Goal: Task Accomplishment & Management: Complete application form

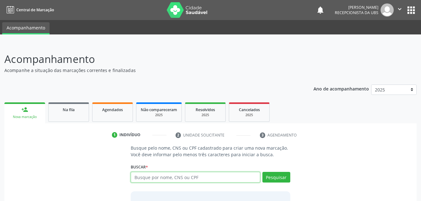
scroll to position [28, 0]
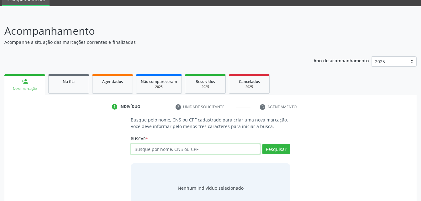
click at [157, 147] on input "text" at bounding box center [195, 149] width 129 height 11
paste input "703 1018 3004 2260"
type input "703 1018 3004 2260"
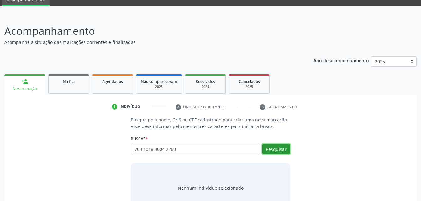
click at [273, 150] on button "Pesquisar" at bounding box center [276, 149] width 28 height 11
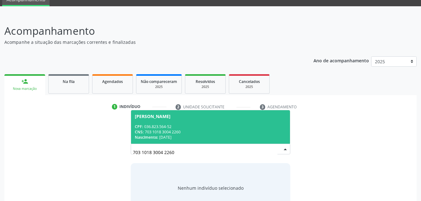
click at [231, 122] on span "Adriano Jose da Silva CPF: 036.823.564-52 CNS: 703 1018 3004 2260 Nascimento: 0…" at bounding box center [210, 127] width 159 height 34
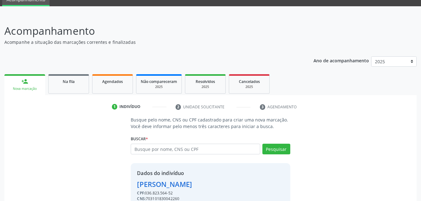
scroll to position [59, 0]
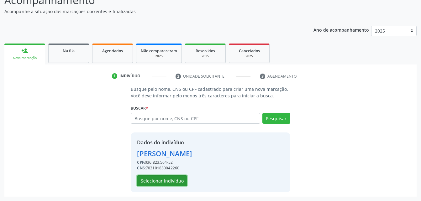
click at [172, 180] on button "Selecionar indivíduo" at bounding box center [162, 180] width 50 height 11
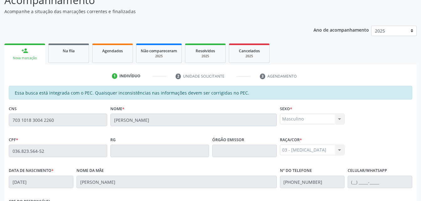
scroll to position [165, 0]
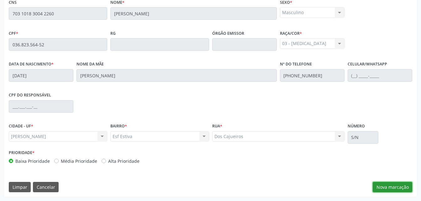
click at [404, 187] on button "Nova marcação" at bounding box center [392, 187] width 39 height 11
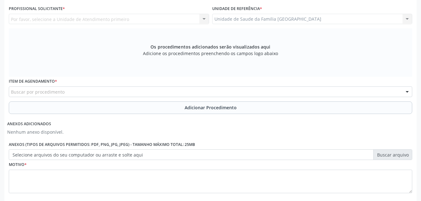
scroll to position [134, 0]
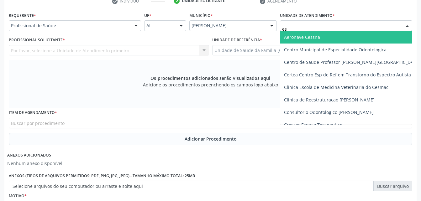
type input "est"
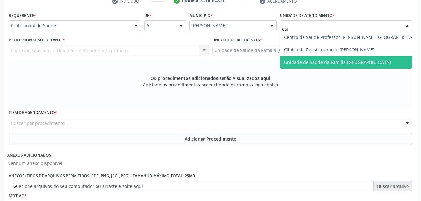
click at [297, 65] on span "Unidade de Saude da Familia [GEOGRAPHIC_DATA]" at bounding box center [352, 62] width 144 height 13
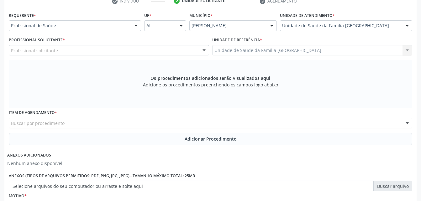
click at [126, 51] on div "Profissional solicitante" at bounding box center [109, 50] width 200 height 11
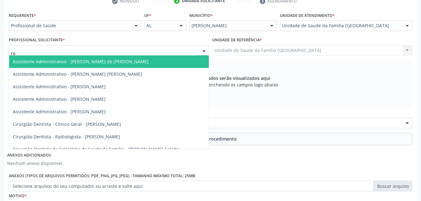
type input "rod"
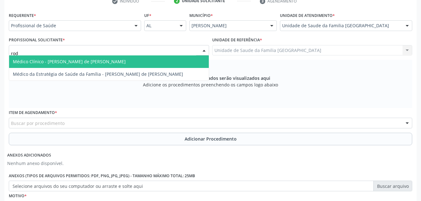
click at [135, 64] on span "Médico Clínico - [PERSON_NAME] de [PERSON_NAME]" at bounding box center [109, 61] width 200 height 13
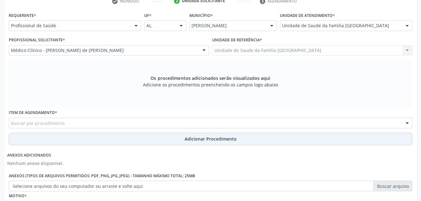
scroll to position [197, 0]
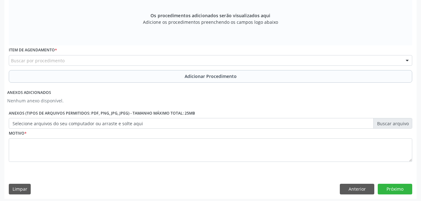
click at [102, 58] on div "Buscar por procedimento" at bounding box center [210, 60] width 403 height 11
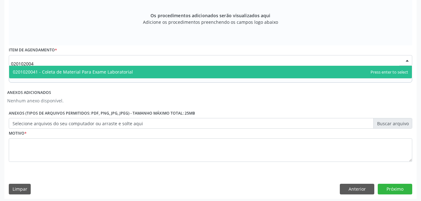
type input "0201020041"
click at [108, 71] on span "0201020041 - Coleta de Material Para Exame Laboratorial" at bounding box center [73, 72] width 120 height 6
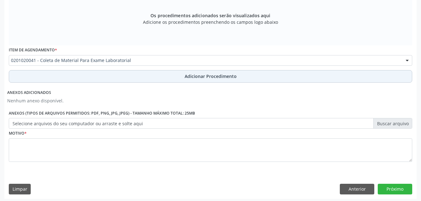
click at [108, 78] on button "Adicionar Procedimento" at bounding box center [210, 76] width 403 height 13
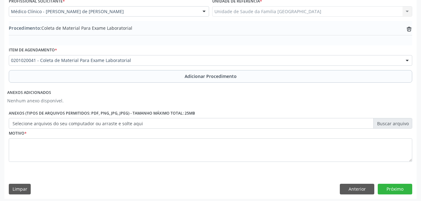
scroll to position [175, 0]
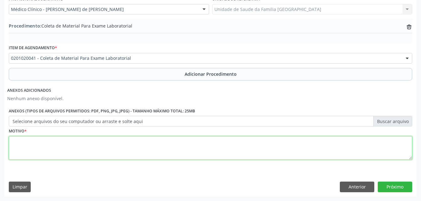
click at [95, 149] on textarea at bounding box center [210, 148] width 403 height 24
type textarea "exmes"
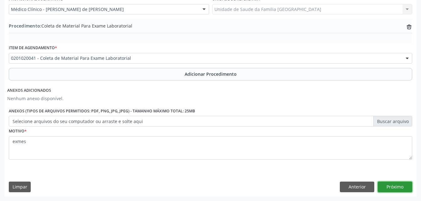
click at [410, 185] on button "Próximo" at bounding box center [395, 187] width 34 height 11
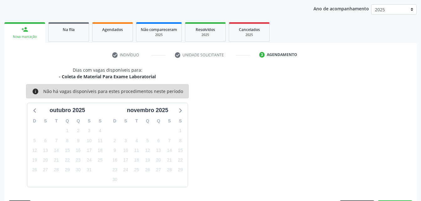
scroll to position [99, 0]
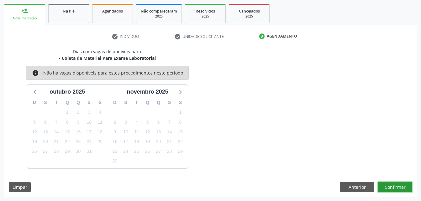
click at [385, 186] on button "Confirmar" at bounding box center [395, 187] width 34 height 11
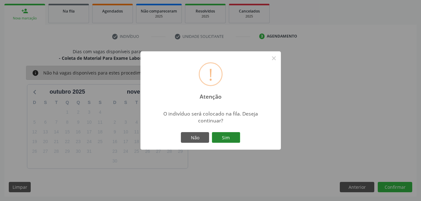
click at [223, 137] on button "Sim" at bounding box center [226, 137] width 28 height 11
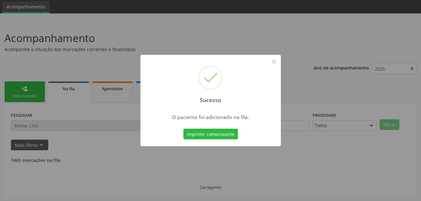
scroll to position [14, 0]
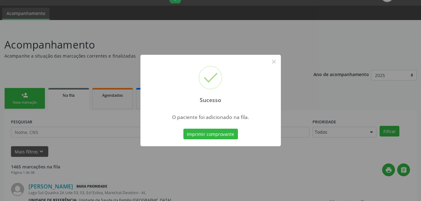
click at [40, 99] on div "Sucesso × O paciente foi adicionado na fila. Imprimir comprovante Cancel" at bounding box center [210, 100] width 421 height 201
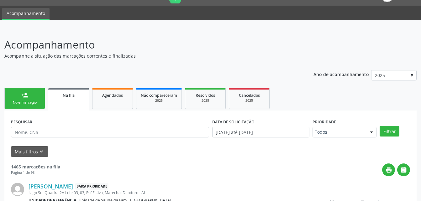
drag, startPoint x: 40, startPoint y: 99, endPoint x: 62, endPoint y: 107, distance: 23.7
click at [40, 99] on link "person_add Nova marcação" at bounding box center [24, 98] width 41 height 21
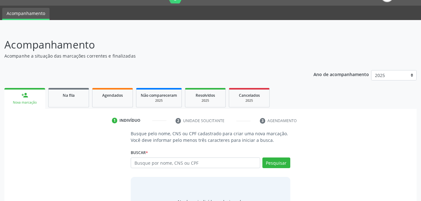
scroll to position [49, 0]
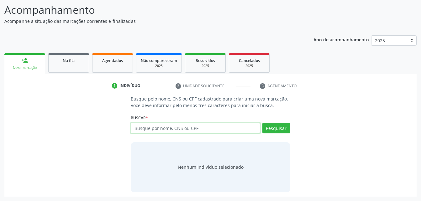
click at [181, 129] on input "text" at bounding box center [195, 128] width 129 height 11
type input "702504393639738"
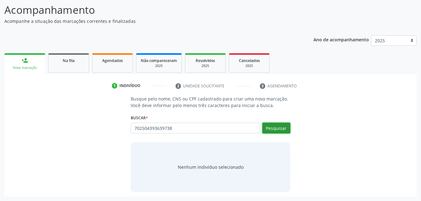
click at [270, 127] on button "Pesquisar" at bounding box center [276, 128] width 28 height 11
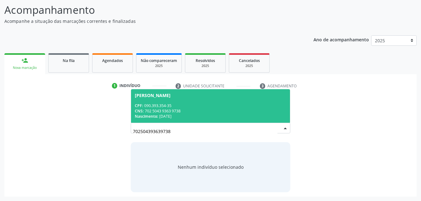
click at [227, 105] on div "CPF: 090.393.354-35" at bounding box center [210, 105] width 151 height 5
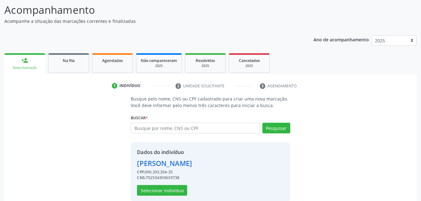
scroll to position [59, 0]
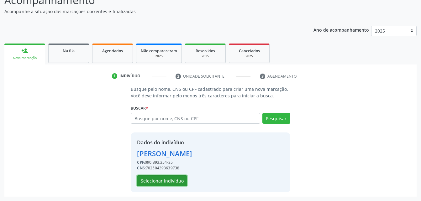
click at [170, 184] on button "Selecionar indivíduo" at bounding box center [162, 180] width 50 height 11
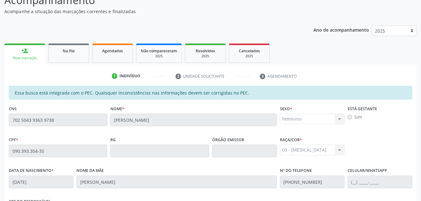
scroll to position [165, 0]
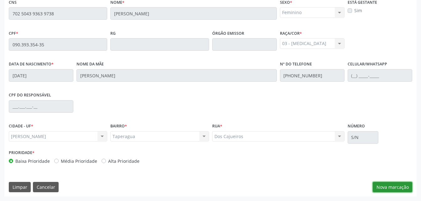
click at [408, 187] on button "Nova marcação" at bounding box center [392, 187] width 39 height 11
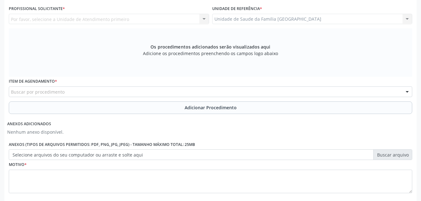
scroll to position [103, 0]
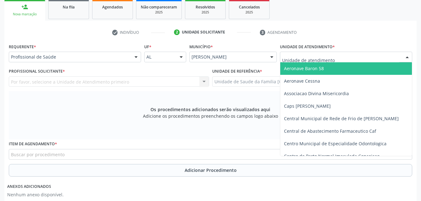
click at [302, 52] on div at bounding box center [346, 57] width 132 height 11
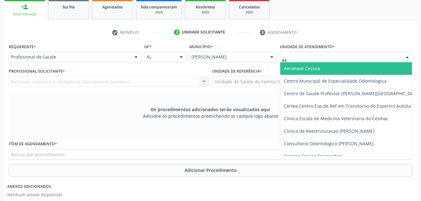
type input "est"
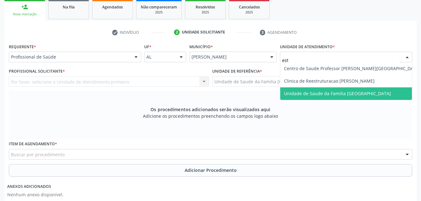
drag, startPoint x: 308, startPoint y: 95, endPoint x: 304, endPoint y: 96, distance: 4.3
click at [308, 95] on span "Unidade de Saude da Familia [GEOGRAPHIC_DATA]" at bounding box center [337, 94] width 107 height 6
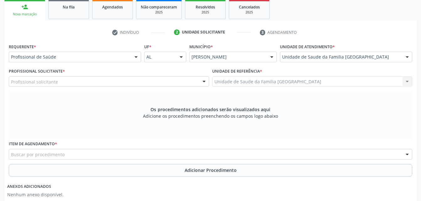
click at [160, 86] on div "Profissional solicitante" at bounding box center [109, 81] width 200 height 11
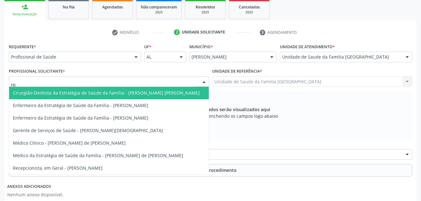
type input "rod"
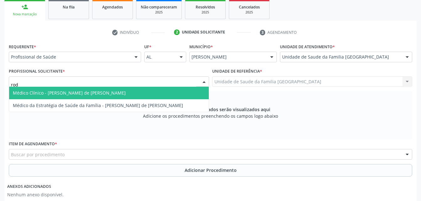
click at [158, 94] on span "Médico Clínico - [PERSON_NAME] de [PERSON_NAME]" at bounding box center [109, 93] width 200 height 13
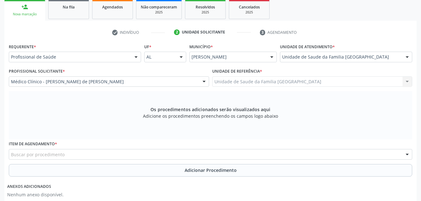
scroll to position [134, 0]
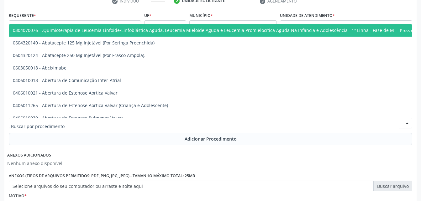
click at [129, 121] on div at bounding box center [210, 123] width 403 height 11
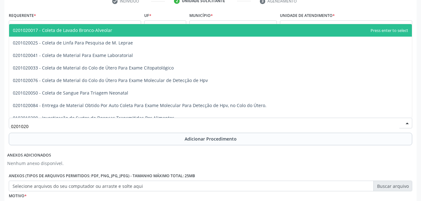
type input "02010200"
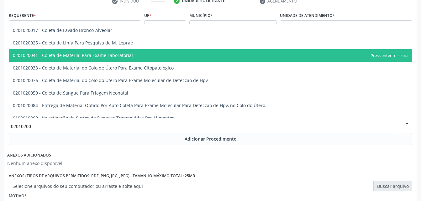
click at [118, 60] on span "0201020041 - Coleta de Material Para Exame Laboratorial" at bounding box center [210, 55] width 403 height 13
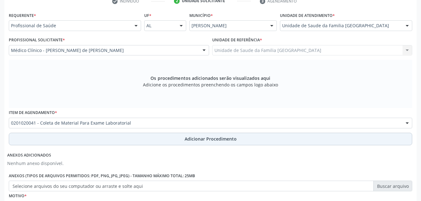
click at [144, 139] on button "Adicionar Procedimento" at bounding box center [210, 139] width 403 height 13
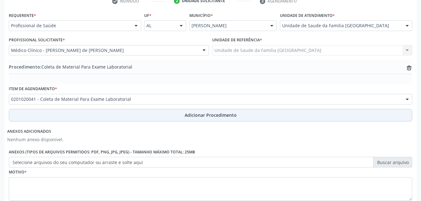
scroll to position [175, 0]
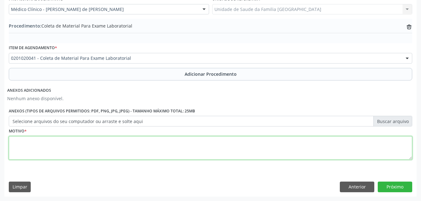
click at [133, 157] on textarea at bounding box center [210, 148] width 403 height 24
type textarea "exames"
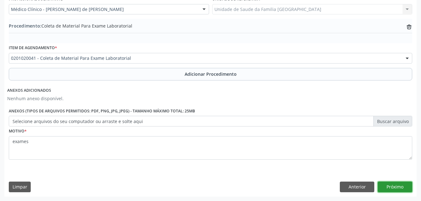
click at [394, 185] on button "Próximo" at bounding box center [395, 187] width 34 height 11
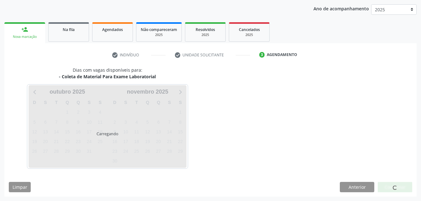
scroll to position [99, 0]
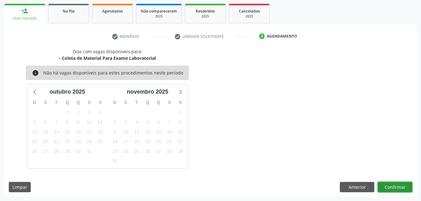
click at [394, 185] on button "Confirmar" at bounding box center [395, 187] width 34 height 11
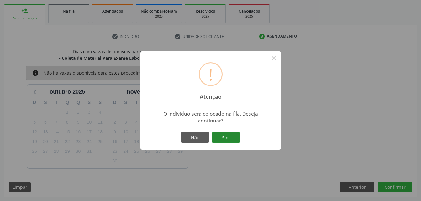
click at [220, 140] on button "Sim" at bounding box center [226, 137] width 28 height 11
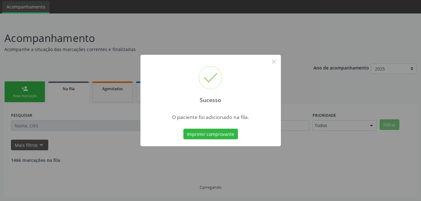
scroll to position [14, 0]
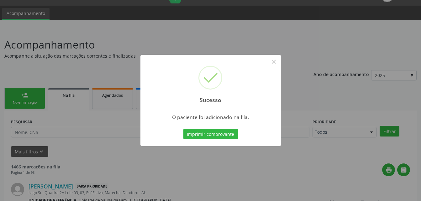
click at [36, 92] on div "Sucesso × O paciente foi adicionado na fila. Imprimir comprovante Cancel" at bounding box center [210, 100] width 421 height 201
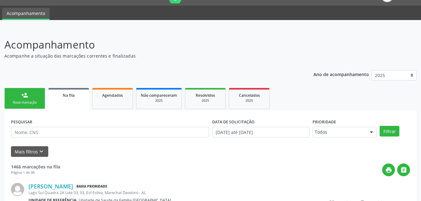
click at [33, 99] on link "person_add Nova marcação" at bounding box center [24, 98] width 41 height 21
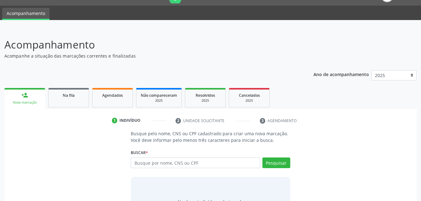
scroll to position [46, 0]
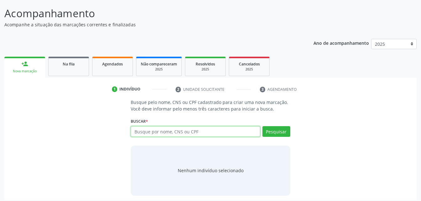
click at [181, 133] on input "text" at bounding box center [195, 131] width 129 height 11
type input "700204937294027"
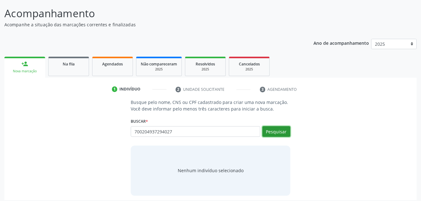
click at [283, 128] on button "Pesquisar" at bounding box center [276, 131] width 28 height 11
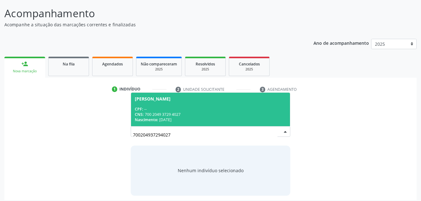
click at [231, 118] on div "Nascimento: 17/08/1976" at bounding box center [210, 119] width 151 height 5
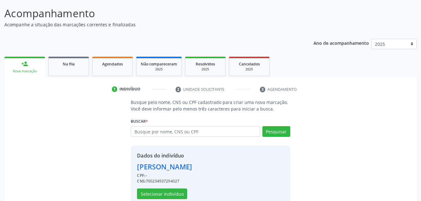
scroll to position [59, 0]
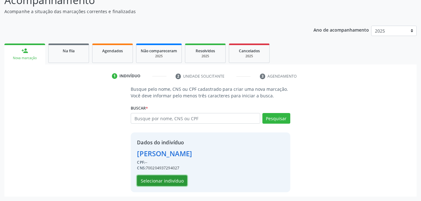
click at [178, 179] on button "Selecionar indivíduo" at bounding box center [162, 180] width 50 height 11
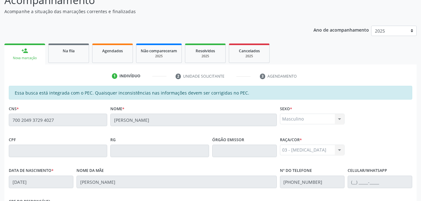
scroll to position [165, 0]
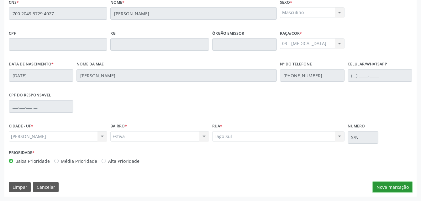
click at [384, 189] on button "Nova marcação" at bounding box center [392, 187] width 39 height 11
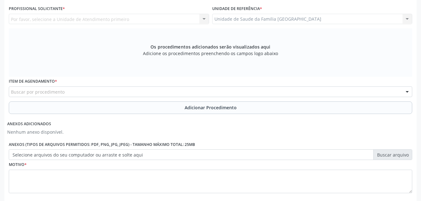
scroll to position [103, 0]
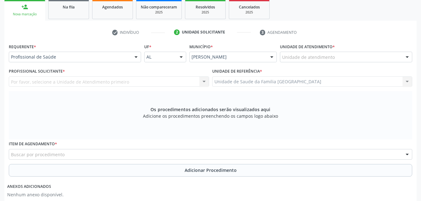
click at [337, 60] on div "Unidade de atendimento" at bounding box center [346, 57] width 132 height 11
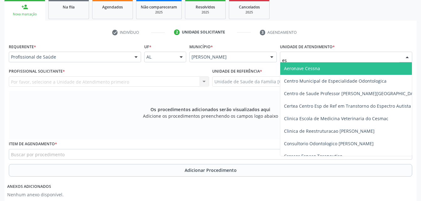
type input "est"
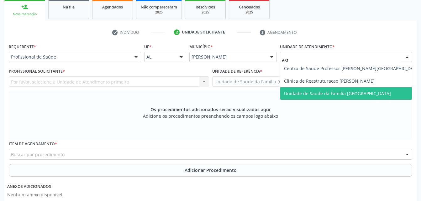
click at [334, 92] on span "Unidade de Saude da Familia [GEOGRAPHIC_DATA]" at bounding box center [337, 94] width 107 height 6
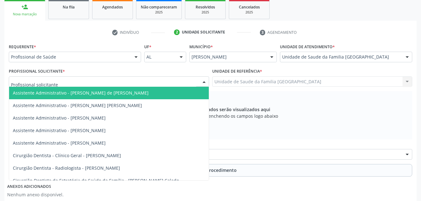
click at [128, 80] on div at bounding box center [109, 81] width 200 height 11
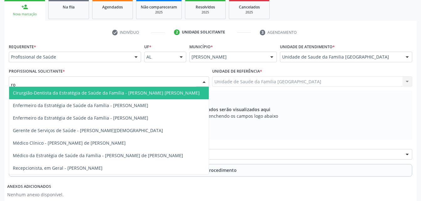
type input "rod"
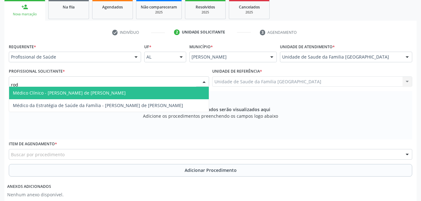
click at [130, 91] on span "Médico Clínico - [PERSON_NAME] de [PERSON_NAME]" at bounding box center [109, 93] width 200 height 13
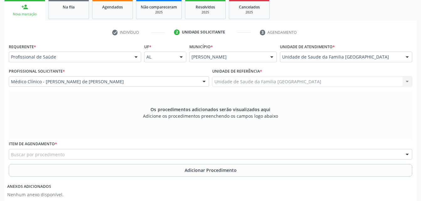
scroll to position [165, 0]
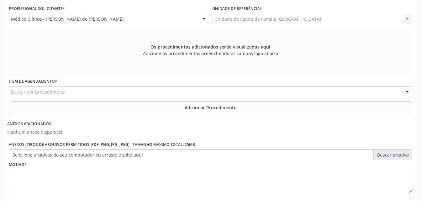
click at [112, 89] on div "Buscar por procedimento" at bounding box center [210, 91] width 403 height 11
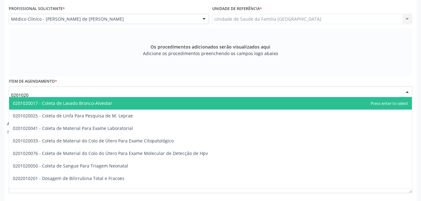
type input "02010200"
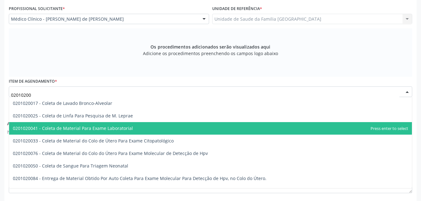
click at [116, 131] on span "0201020041 - Coleta de Material Para Exame Laboratorial" at bounding box center [73, 128] width 120 height 6
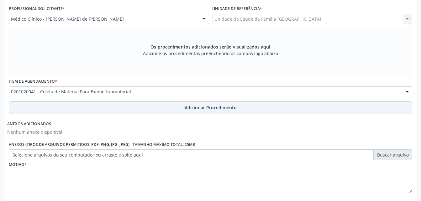
click at [115, 104] on button "Adicionar Procedimento" at bounding box center [210, 108] width 403 height 13
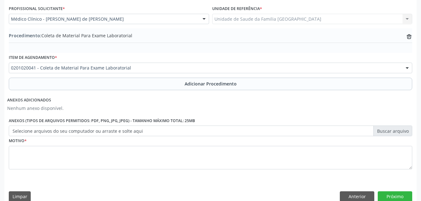
scroll to position [175, 0]
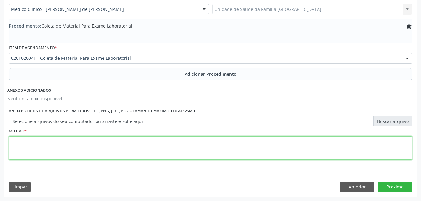
click at [98, 144] on textarea at bounding box center [210, 148] width 403 height 24
type textarea "exames"
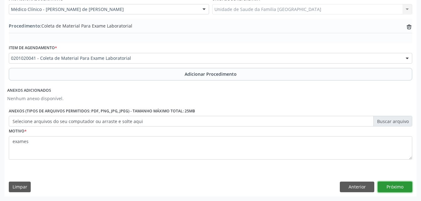
click at [386, 190] on button "Próximo" at bounding box center [395, 187] width 34 height 11
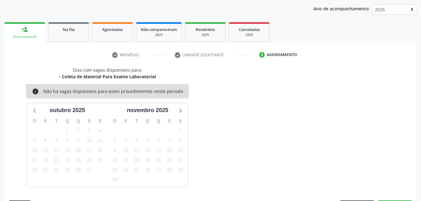
scroll to position [99, 0]
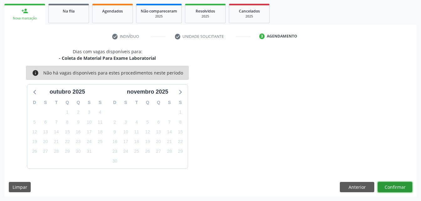
click at [398, 185] on button "Confirmar" at bounding box center [395, 187] width 34 height 11
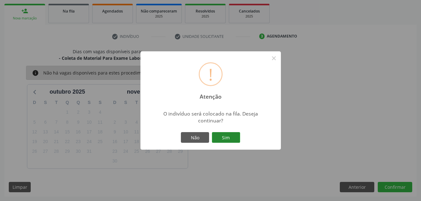
click at [218, 138] on button "Sim" at bounding box center [226, 137] width 28 height 11
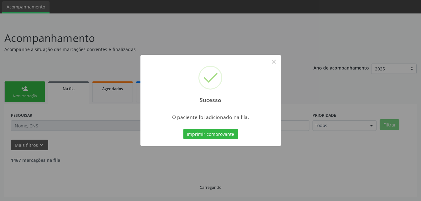
scroll to position [14, 0]
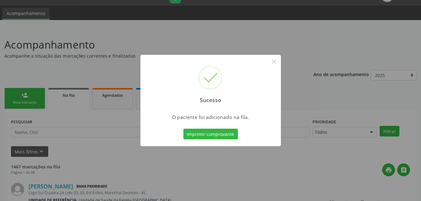
click at [9, 100] on div "Sucesso × O paciente foi adicionado na fila. Imprimir comprovante Cancel" at bounding box center [210, 100] width 421 height 201
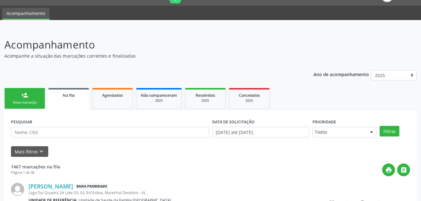
drag, startPoint x: 9, startPoint y: 100, endPoint x: 0, endPoint y: 38, distance: 63.0
click at [9, 100] on link "person_add Nova marcação" at bounding box center [24, 98] width 41 height 21
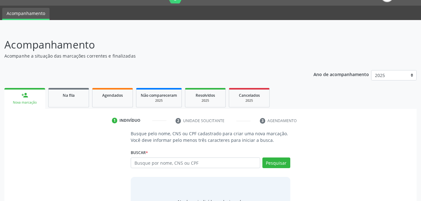
scroll to position [46, 0]
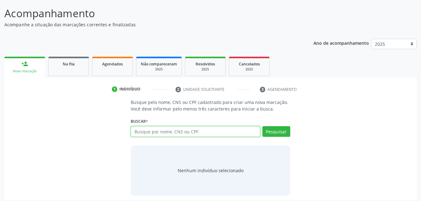
click at [166, 133] on input "text" at bounding box center [195, 131] width 129 height 11
type input "700803953324486"
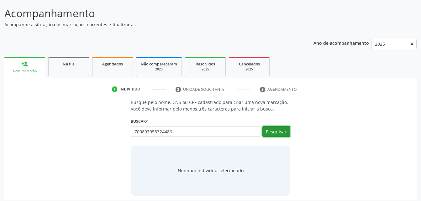
click at [277, 133] on button "Pesquisar" at bounding box center [276, 131] width 28 height 11
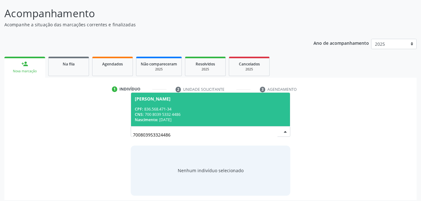
click at [262, 109] on div "CPF: 836.568.471-34" at bounding box center [210, 109] width 151 height 5
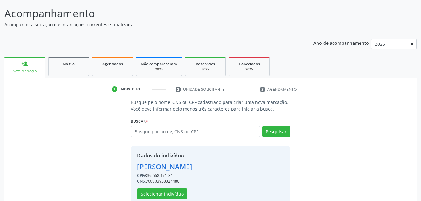
scroll to position [59, 0]
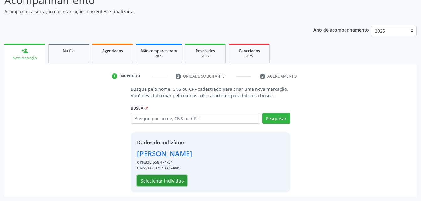
click at [180, 179] on button "Selecionar indivíduo" at bounding box center [162, 180] width 50 height 11
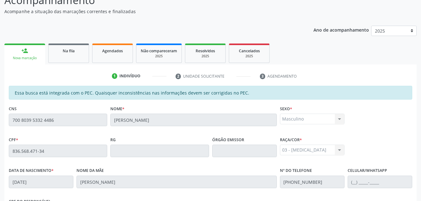
scroll to position [165, 0]
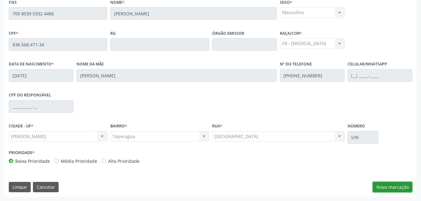
click at [389, 188] on button "Nova marcação" at bounding box center [392, 187] width 39 height 11
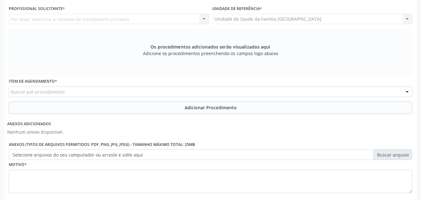
scroll to position [71, 0]
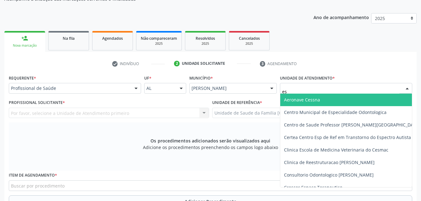
type input "est"
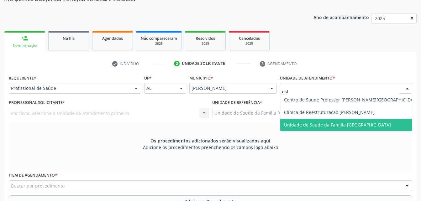
click at [332, 125] on span "Unidade de Saude da Familia [GEOGRAPHIC_DATA]" at bounding box center [337, 125] width 107 height 6
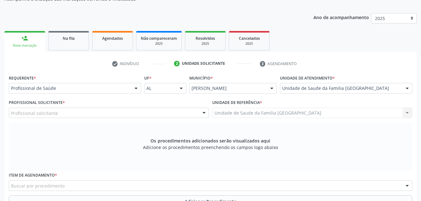
click at [100, 114] on div "Profissional solicitante Assistente Administrativo - [PERSON_NAME] de [PERSON_N…" at bounding box center [109, 113] width 200 height 11
click at [100, 114] on div "Profissional solicitante" at bounding box center [109, 113] width 200 height 11
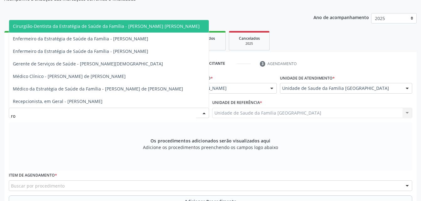
type input "rod"
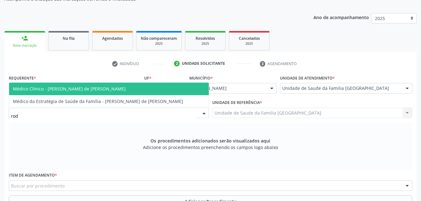
click at [114, 91] on span "Médico Clínico - [PERSON_NAME] de [PERSON_NAME]" at bounding box center [109, 89] width 200 height 13
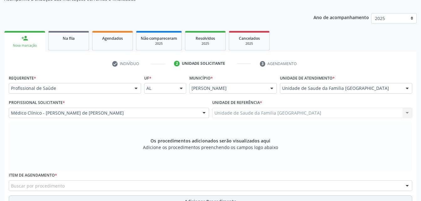
scroll to position [165, 0]
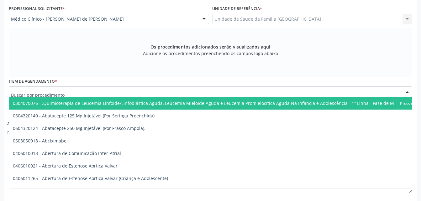
click at [110, 95] on div at bounding box center [210, 91] width 403 height 11
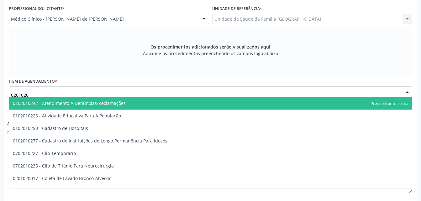
type input "02010200"
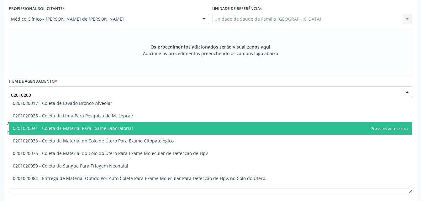
click at [118, 134] on span "0201020041 - Coleta de Material Para Exame Laboratorial" at bounding box center [210, 128] width 403 height 13
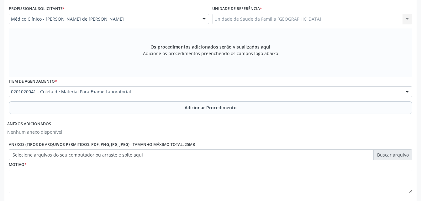
click at [127, 111] on button "Adicionar Procedimento" at bounding box center [210, 108] width 403 height 13
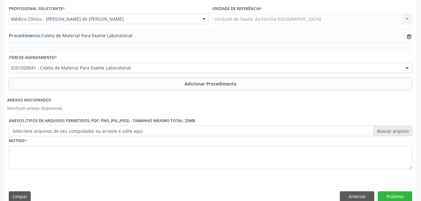
scroll to position [175, 0]
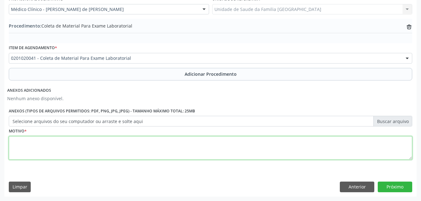
click at [117, 140] on textarea at bounding box center [210, 148] width 403 height 24
type textarea "exames"
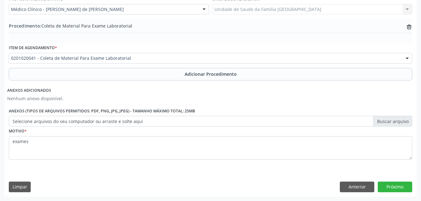
click at [381, 177] on div "Requerente * Profissional de Saúde Profissional de Saúde Paciente Nenhum result…" at bounding box center [210, 83] width 412 height 227
click at [384, 182] on button "Próximo" at bounding box center [395, 187] width 34 height 11
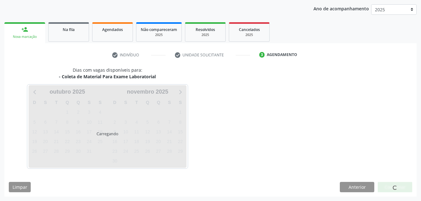
scroll to position [99, 0]
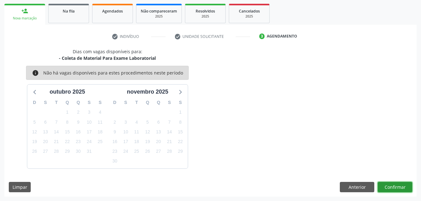
click at [398, 186] on button "Confirmar" at bounding box center [395, 187] width 34 height 11
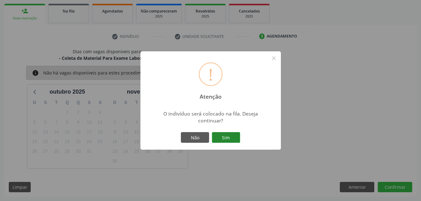
click at [234, 137] on button "Sim" at bounding box center [226, 137] width 28 height 11
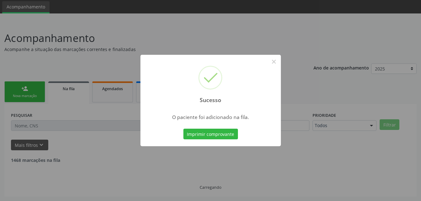
scroll to position [14, 0]
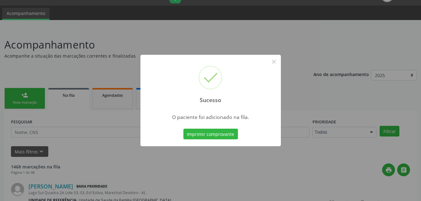
click at [23, 95] on div "Sucesso × O paciente foi adicionado na fila. Imprimir comprovante Cancel" at bounding box center [210, 100] width 421 height 201
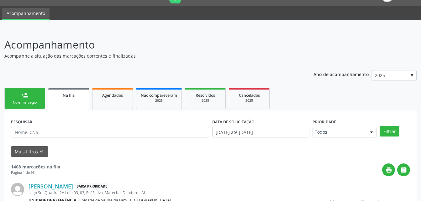
click at [23, 95] on div "person_add" at bounding box center [24, 95] width 7 height 7
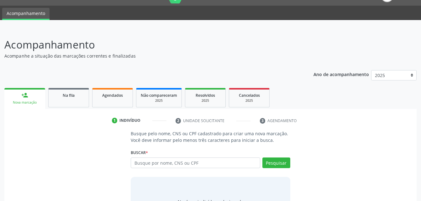
scroll to position [49, 0]
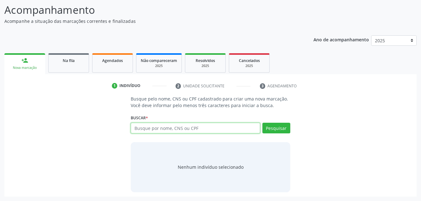
click at [216, 126] on input "text" at bounding box center [195, 128] width 129 height 11
type input "708400286016962"
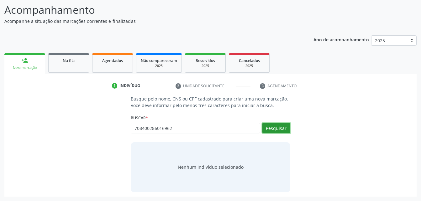
click at [273, 124] on button "Pesquisar" at bounding box center [276, 128] width 28 height 11
type input "708400286016962"
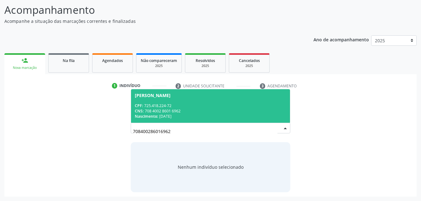
click at [205, 99] on span "Maria Tania da Silva CPF: 725.418.224-72 CNS: 708 4002 8601 6962 Nascimento: 12…" at bounding box center [210, 106] width 159 height 34
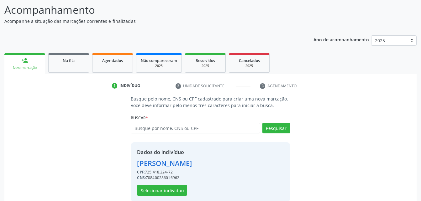
scroll to position [59, 0]
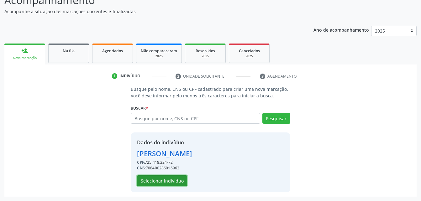
click at [174, 183] on button "Selecionar indivíduo" at bounding box center [162, 180] width 50 height 11
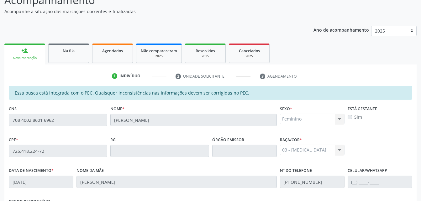
scroll to position [165, 0]
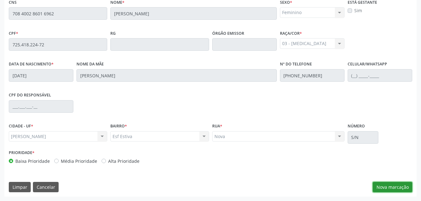
click at [392, 190] on button "Nova marcação" at bounding box center [392, 187] width 39 height 11
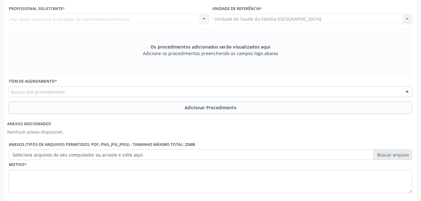
scroll to position [134, 0]
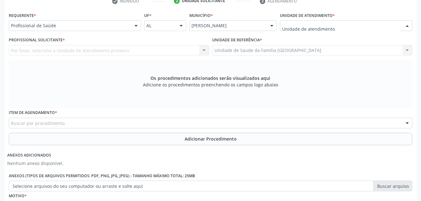
click at [313, 22] on div at bounding box center [346, 25] width 132 height 11
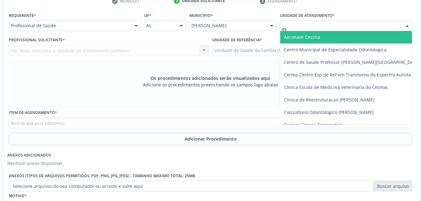
type input "est"
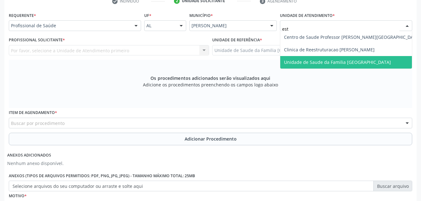
click at [342, 63] on span "Unidade de Saude da Familia [GEOGRAPHIC_DATA]" at bounding box center [337, 62] width 107 height 6
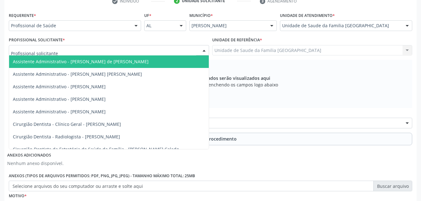
click at [155, 52] on div at bounding box center [109, 50] width 200 height 11
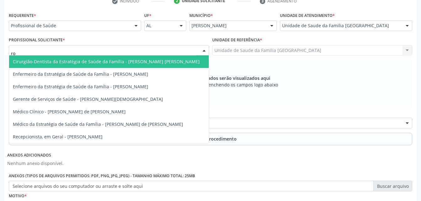
type input "rod"
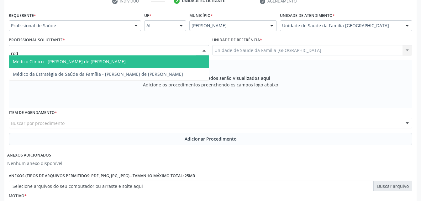
click at [156, 59] on span "Médico Clínico - [PERSON_NAME] de [PERSON_NAME]" at bounding box center [109, 61] width 200 height 13
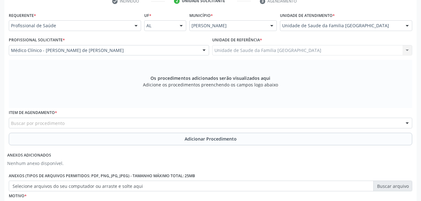
click at [176, 125] on div "Buscar por procedimento" at bounding box center [210, 123] width 403 height 11
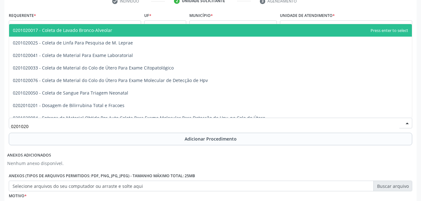
type input "02010200"
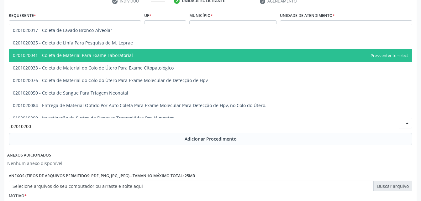
click at [182, 59] on span "0201020041 - Coleta de Material Para Exame Laboratorial" at bounding box center [210, 55] width 403 height 13
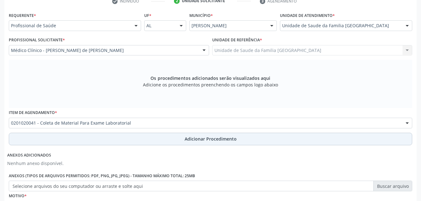
click at [190, 144] on button "Adicionar Procedimento" at bounding box center [210, 139] width 403 height 13
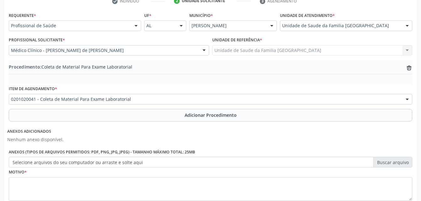
scroll to position [175, 0]
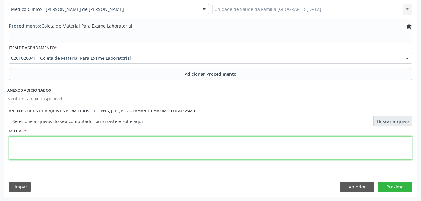
click at [174, 152] on textarea at bounding box center [210, 148] width 403 height 24
type textarea "exames"
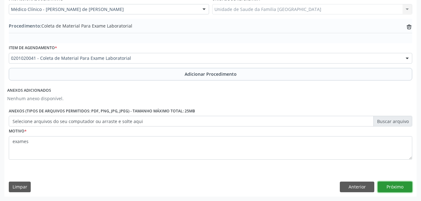
click at [392, 183] on button "Próximo" at bounding box center [395, 187] width 34 height 11
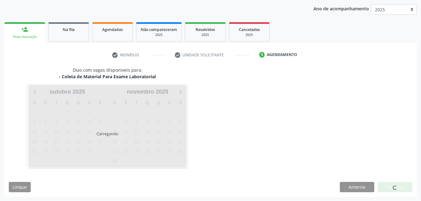
scroll to position [99, 0]
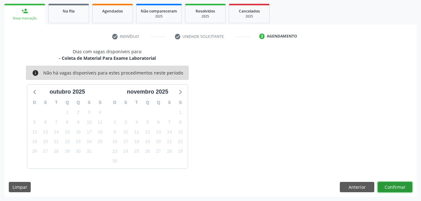
click at [392, 183] on button "Confirmar" at bounding box center [395, 187] width 34 height 11
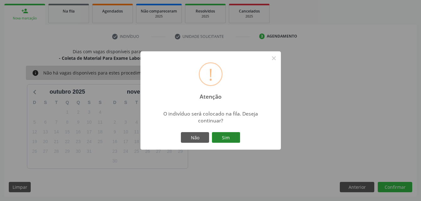
click at [227, 142] on button "Sim" at bounding box center [226, 137] width 28 height 11
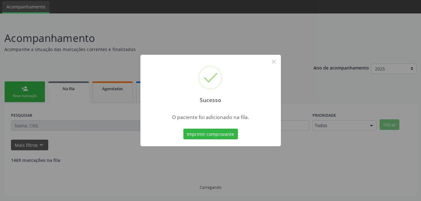
scroll to position [14, 0]
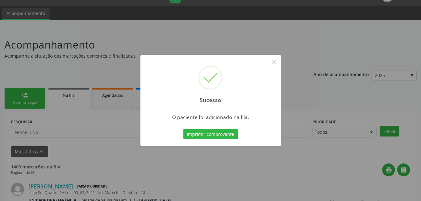
click at [13, 89] on div "Sucesso × O paciente foi adicionado na fila. Imprimir comprovante Cancel" at bounding box center [210, 100] width 421 height 201
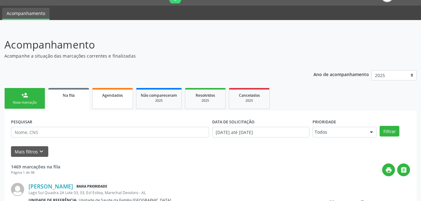
drag, startPoint x: 18, startPoint y: 96, endPoint x: 111, endPoint y: 98, distance: 93.1
click at [18, 96] on link "person_add Nova marcação" at bounding box center [24, 98] width 41 height 21
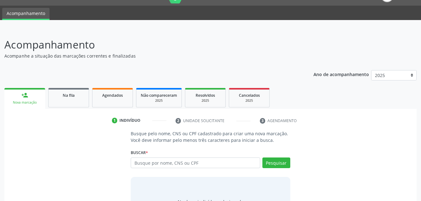
scroll to position [49, 0]
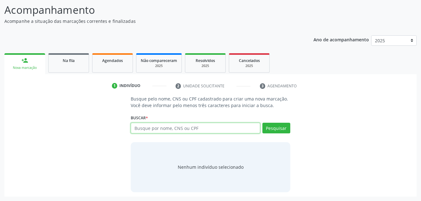
click at [152, 132] on input "text" at bounding box center [195, 128] width 129 height 11
type input "7087011116749848"
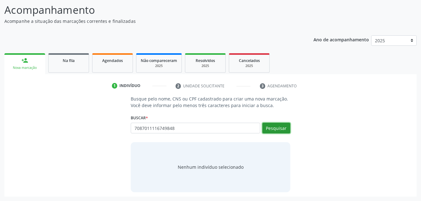
click at [273, 130] on button "Pesquisar" at bounding box center [276, 128] width 28 height 11
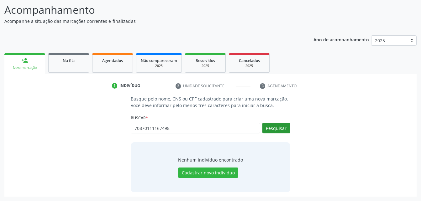
type input "708701111674984"
click at [274, 131] on button "Pesquisar" at bounding box center [276, 128] width 28 height 11
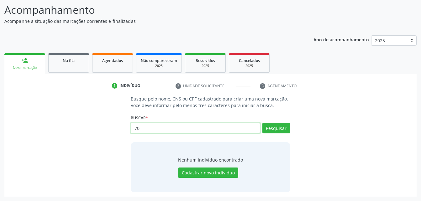
type input "7"
click at [193, 130] on input "text" at bounding box center [195, 128] width 129 height 11
paste input "708201116749848"
type input "708201116749848"
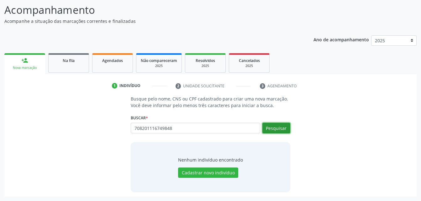
click at [267, 126] on button "Pesquisar" at bounding box center [276, 128] width 28 height 11
type input "708201116749848"
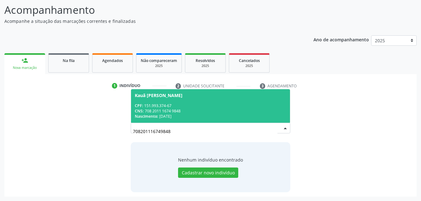
click at [252, 100] on span "Kauã Marcelo Lopes Pereira CPF: 151.993.374-67 CNS: 708 2011 1674 9848 Nascimen…" at bounding box center [210, 106] width 159 height 34
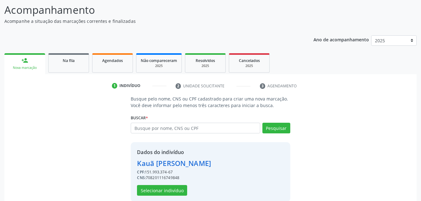
scroll to position [59, 0]
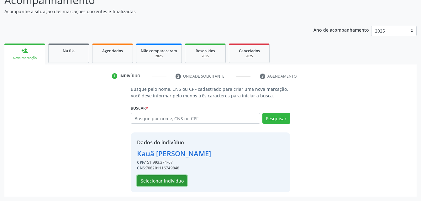
click at [181, 181] on button "Selecionar indivíduo" at bounding box center [162, 180] width 50 height 11
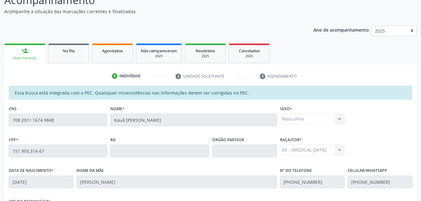
scroll to position [165, 0]
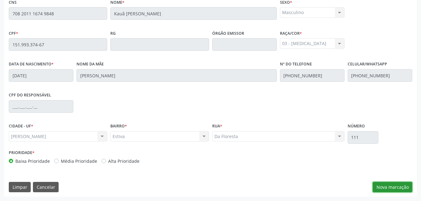
drag, startPoint x: 379, startPoint y: 185, endPoint x: 342, endPoint y: 171, distance: 39.9
click at [379, 185] on button "Nova marcação" at bounding box center [392, 187] width 39 height 11
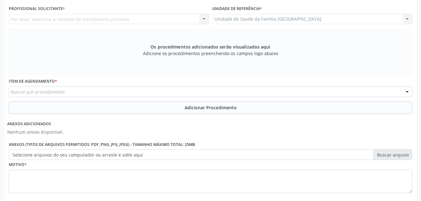
scroll to position [134, 0]
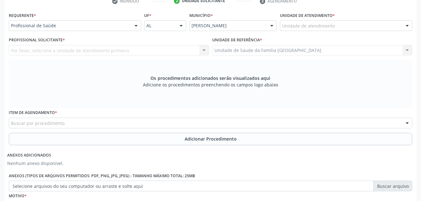
click at [336, 29] on div "Unidade de atendimento" at bounding box center [346, 25] width 132 height 11
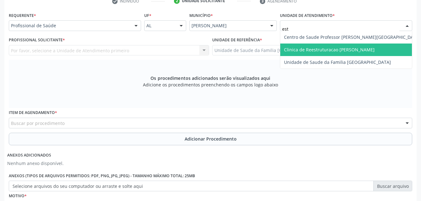
click at [327, 53] on span "Clinica de Reestruturacao [PERSON_NAME]" at bounding box center [352, 50] width 144 height 13
type input "est"
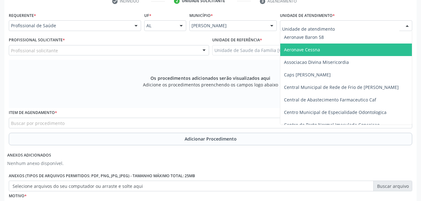
click at [374, 29] on input "text" at bounding box center [340, 29] width 117 height 13
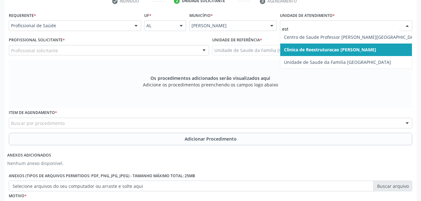
type input "esti"
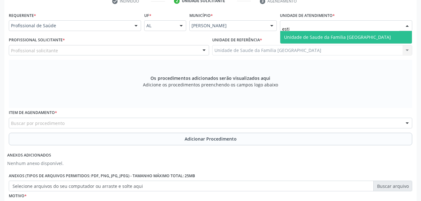
drag, startPoint x: 374, startPoint y: 37, endPoint x: 147, endPoint y: 45, distance: 227.3
click at [371, 37] on span "Unidade de Saude da Familia [GEOGRAPHIC_DATA]" at bounding box center [346, 37] width 132 height 13
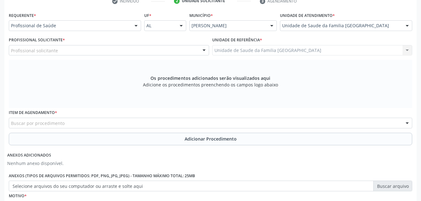
click at [113, 50] on div "Profissional solicitante" at bounding box center [109, 50] width 200 height 11
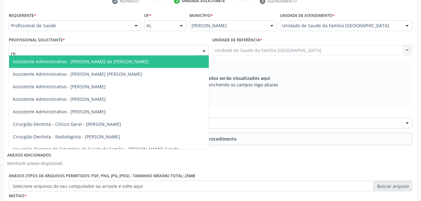
type input "rod"
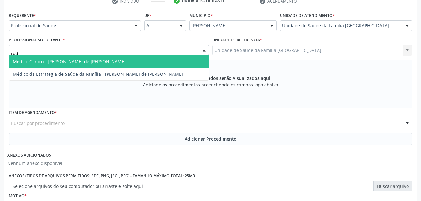
click at [112, 65] on span "Médico Clínico - [PERSON_NAME] de [PERSON_NAME]" at bounding box center [109, 61] width 200 height 13
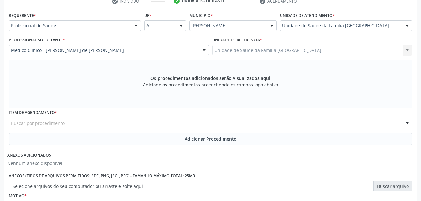
scroll to position [165, 0]
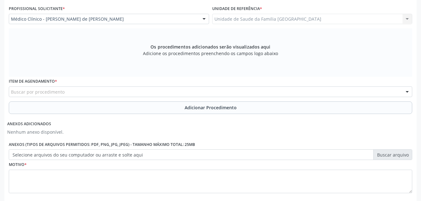
click at [112, 90] on div "Buscar por procedimento" at bounding box center [210, 91] width 403 height 11
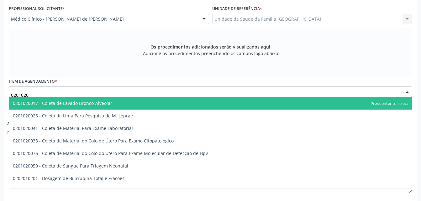
type input "02010200"
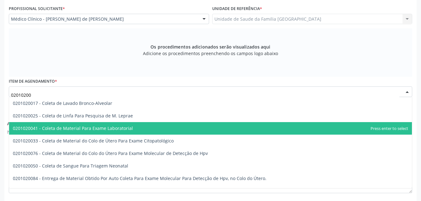
click at [129, 127] on span "0201020041 - Coleta de Material Para Exame Laboratorial" at bounding box center [73, 128] width 120 height 6
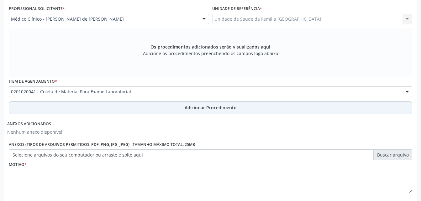
click at [117, 111] on button "Adicionar Procedimento" at bounding box center [210, 108] width 403 height 13
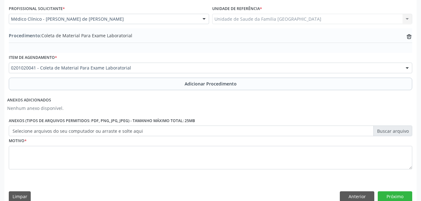
scroll to position [175, 0]
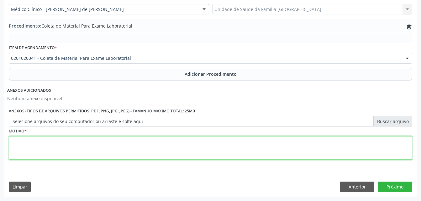
click at [118, 137] on textarea at bounding box center [210, 148] width 403 height 24
type textarea "exames"
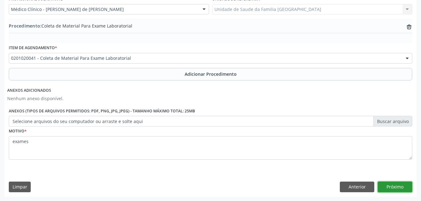
click at [403, 187] on button "Próximo" at bounding box center [395, 187] width 34 height 11
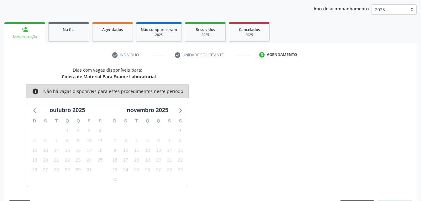
scroll to position [99, 0]
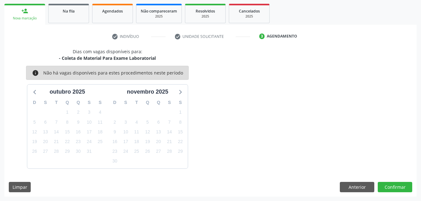
click at [403, 173] on div "Dias com vagas disponíveis para: - Coleta de Material Para Exame Laboratorial i…" at bounding box center [210, 122] width 412 height 149
click at [403, 182] on button "Confirmar" at bounding box center [395, 187] width 34 height 11
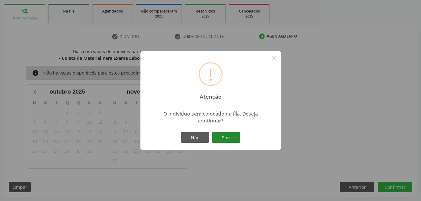
click at [218, 137] on button "Sim" at bounding box center [226, 137] width 28 height 11
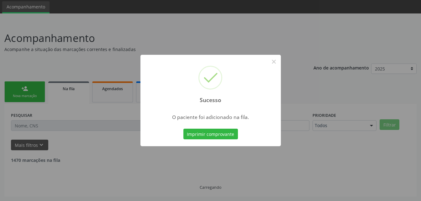
scroll to position [14, 0]
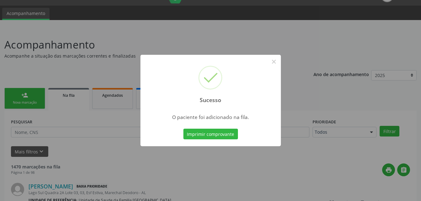
click at [34, 99] on div "Sucesso × O paciente foi adicionado na fila. Imprimir comprovante Cancel" at bounding box center [210, 100] width 421 height 201
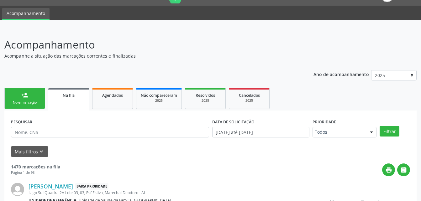
click at [34, 99] on link "person_add Nova marcação" at bounding box center [24, 98] width 41 height 21
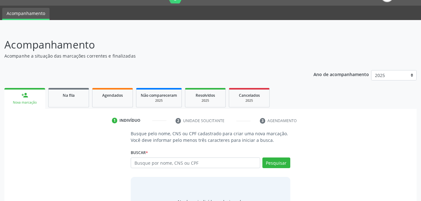
scroll to position [49, 0]
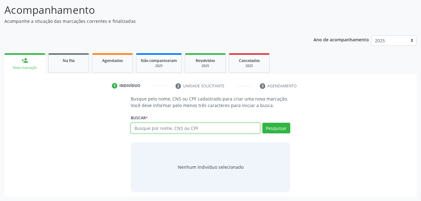
click at [173, 130] on input "text" at bounding box center [195, 128] width 129 height 11
type input "700700982432478"
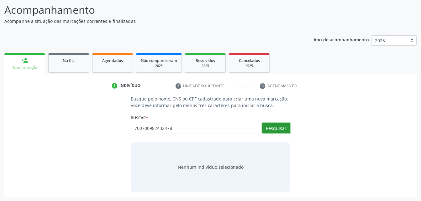
click at [267, 126] on button "Pesquisar" at bounding box center [276, 128] width 28 height 11
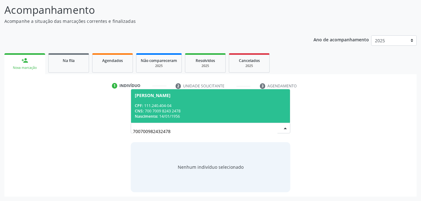
click at [238, 112] on div "CNS: 700 7009 8243 2478" at bounding box center [210, 110] width 151 height 5
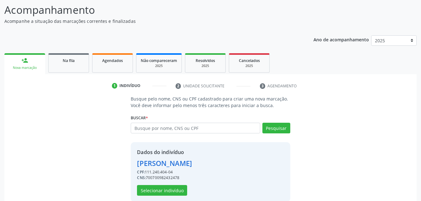
scroll to position [59, 0]
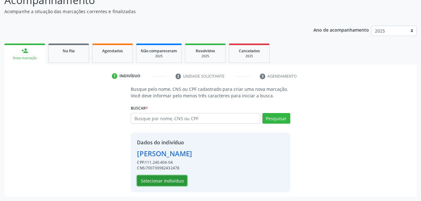
click at [156, 179] on button "Selecionar indivíduo" at bounding box center [162, 180] width 50 height 11
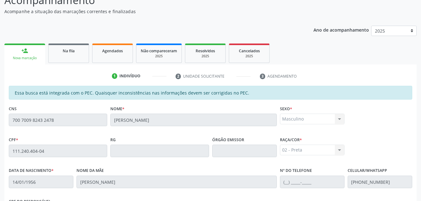
scroll to position [165, 0]
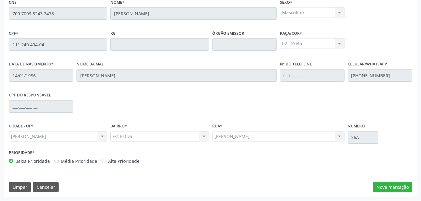
click at [404, 180] on div "Essa busca está integrada com o PEC. Quaisquer inconsistências nas informações …" at bounding box center [210, 87] width 412 height 217
click at [404, 190] on button "Nova marcação" at bounding box center [392, 187] width 39 height 11
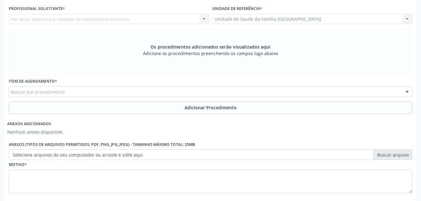
scroll to position [103, 0]
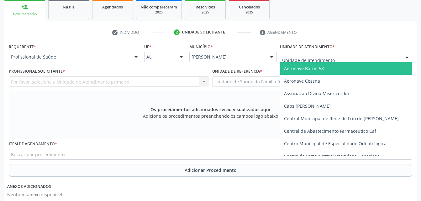
click at [381, 58] on div at bounding box center [346, 57] width 132 height 11
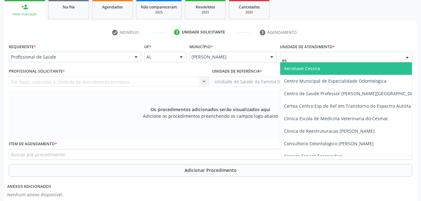
type input "est"
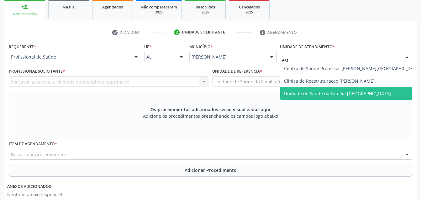
drag, startPoint x: 380, startPoint y: 99, endPoint x: 314, endPoint y: 86, distance: 67.7
click at [377, 99] on span "Unidade de Saude da Familia [GEOGRAPHIC_DATA]" at bounding box center [352, 93] width 144 height 13
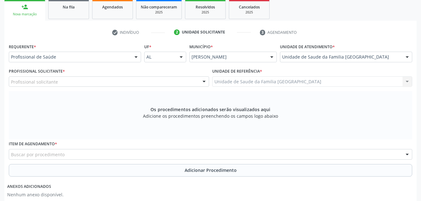
click at [132, 83] on div "Profissional solicitante" at bounding box center [109, 81] width 200 height 11
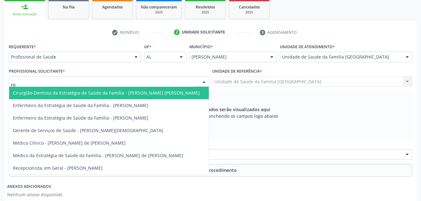
type input "rod"
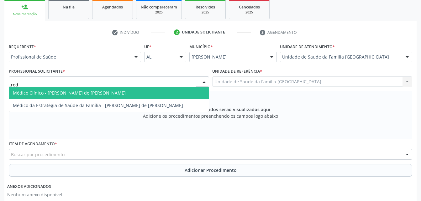
click at [132, 92] on span "Médico Clínico - [PERSON_NAME] de [PERSON_NAME]" at bounding box center [109, 93] width 200 height 13
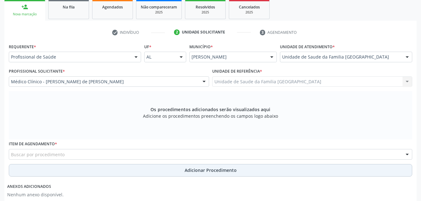
scroll to position [165, 0]
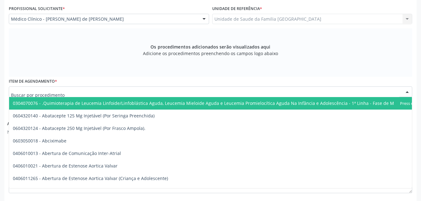
click at [111, 95] on div at bounding box center [210, 91] width 403 height 11
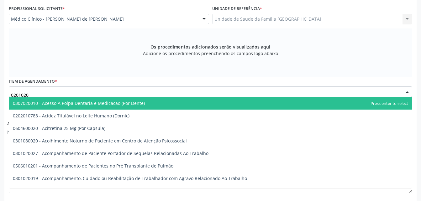
type input "02010200"
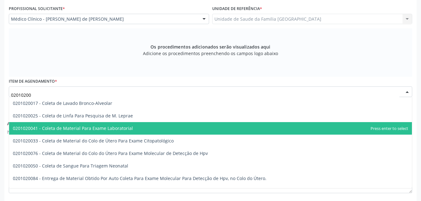
click at [117, 125] on span "0201020041 - Coleta de Material Para Exame Laboratorial" at bounding box center [73, 128] width 120 height 6
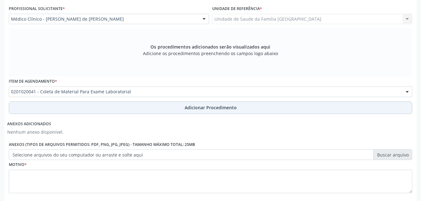
click at [128, 111] on button "Adicionar Procedimento" at bounding box center [210, 108] width 403 height 13
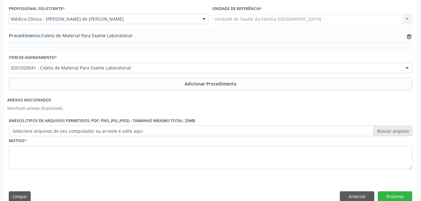
scroll to position [175, 0]
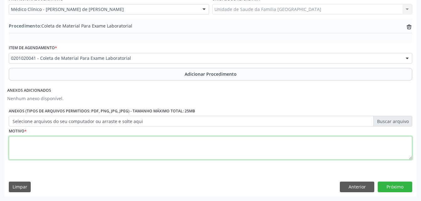
click at [124, 138] on textarea at bounding box center [210, 148] width 403 height 24
type textarea "exames"
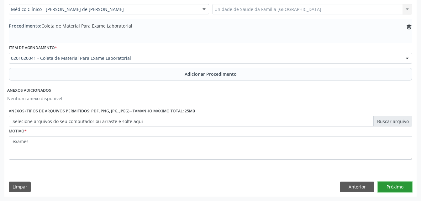
click at [407, 187] on button "Próximo" at bounding box center [395, 187] width 34 height 11
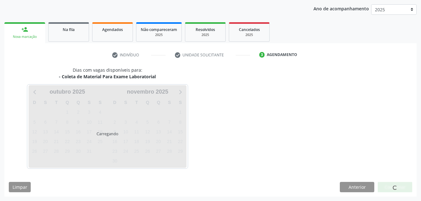
scroll to position [99, 0]
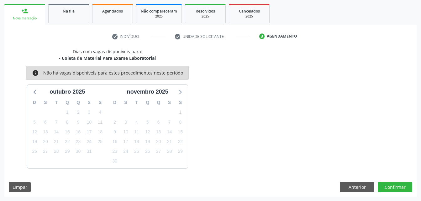
click at [391, 181] on div "Dias com vagas disponíveis para: - Coleta de Material Para Exame Laboratorial i…" at bounding box center [210, 122] width 412 height 149
click at [392, 187] on button "Confirmar" at bounding box center [395, 187] width 34 height 11
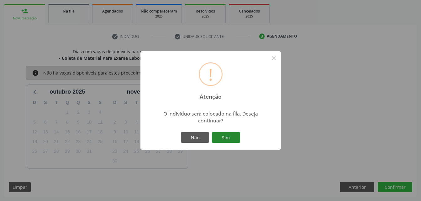
click at [235, 140] on button "Sim" at bounding box center [226, 137] width 28 height 11
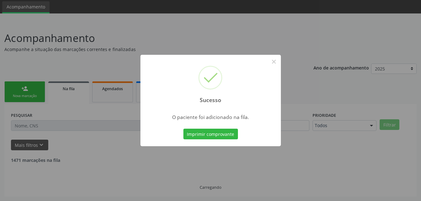
scroll to position [14, 0]
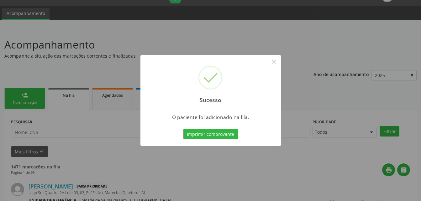
click at [28, 101] on div "Sucesso × O paciente foi adicionado na fila. Imprimir comprovante Cancel" at bounding box center [210, 100] width 421 height 201
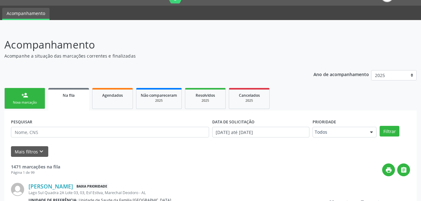
click at [28, 101] on div "Nova marcação" at bounding box center [24, 102] width 31 height 5
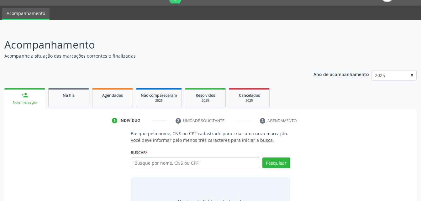
scroll to position [46, 0]
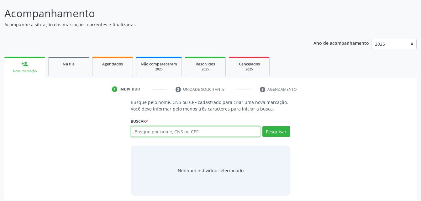
click at [186, 133] on input "text" at bounding box center [195, 131] width 129 height 11
type input "700603416208764"
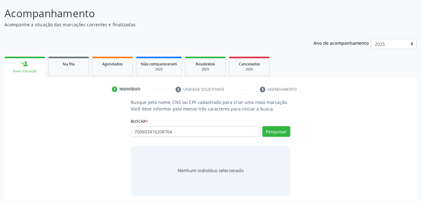
click at [274, 138] on div "Pesquisar" at bounding box center [275, 133] width 30 height 15
click at [274, 132] on button "Pesquisar" at bounding box center [276, 131] width 28 height 11
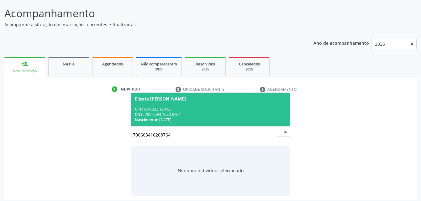
click at [223, 112] on div "CNS: 700 6034 1620 8764" at bounding box center [210, 114] width 151 height 5
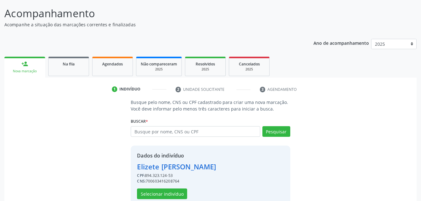
scroll to position [59, 0]
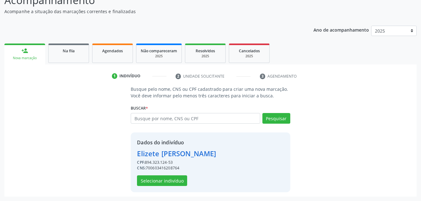
click at [168, 188] on div "Dados do indivíduo Elizete Maria da Silva CPF: 894.323.124-53 CNS: 700603416208…" at bounding box center [210, 163] width 159 height 60
click at [163, 180] on button "Selecionar indivíduo" at bounding box center [162, 180] width 50 height 11
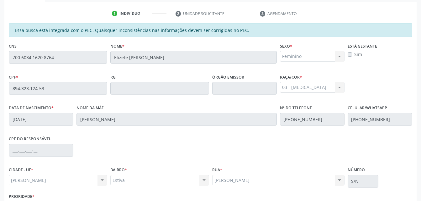
scroll to position [165, 0]
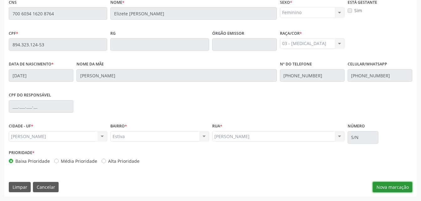
click at [405, 182] on button "Nova marcação" at bounding box center [392, 187] width 39 height 11
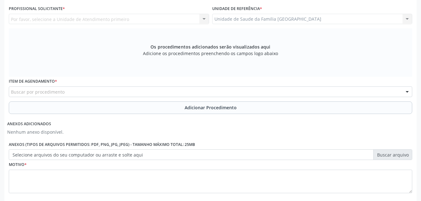
scroll to position [71, 0]
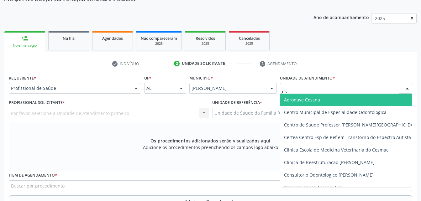
type input "est"
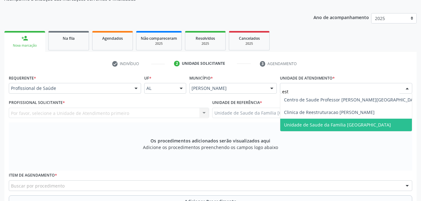
drag, startPoint x: 339, startPoint y: 124, endPoint x: 255, endPoint y: 124, distance: 83.7
click at [339, 124] on span "Unidade de Saude da Familia [GEOGRAPHIC_DATA]" at bounding box center [337, 125] width 107 height 6
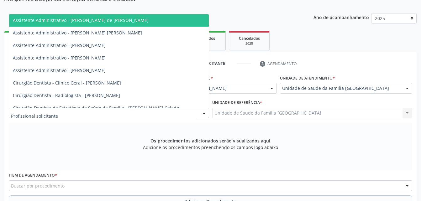
click at [106, 114] on div at bounding box center [109, 113] width 200 height 11
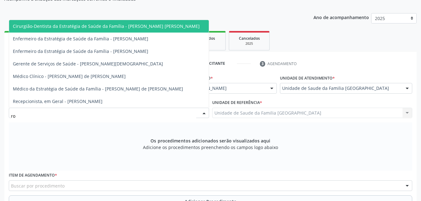
type input "rod"
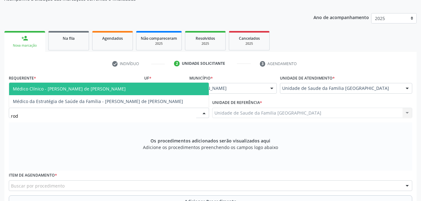
click at [104, 91] on span "Médico Clínico - [PERSON_NAME] de [PERSON_NAME]" at bounding box center [69, 89] width 113 height 6
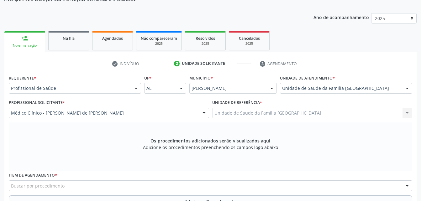
scroll to position [134, 0]
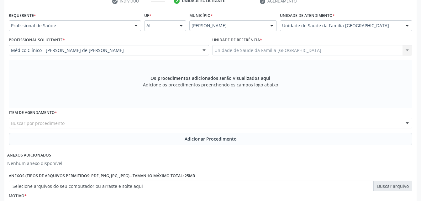
click at [115, 119] on div "Buscar por procedimento" at bounding box center [210, 123] width 403 height 11
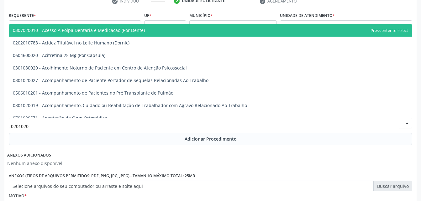
type input "02010200"
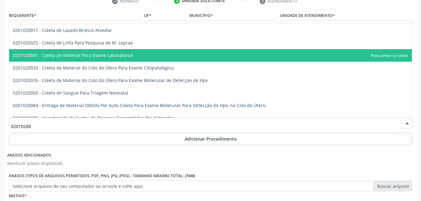
click at [102, 55] on span "0201020041 - Coleta de Material Para Exame Laboratorial" at bounding box center [73, 55] width 120 height 6
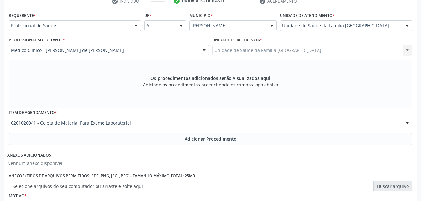
scroll to position [0, 0]
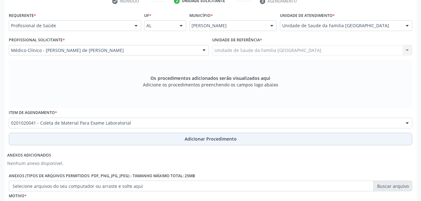
click at [144, 138] on button "Adicionar Procedimento" at bounding box center [210, 139] width 403 height 13
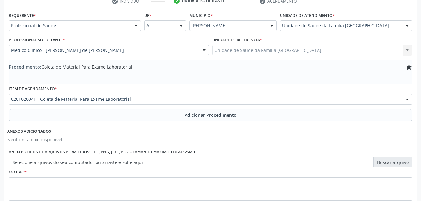
scroll to position [175, 0]
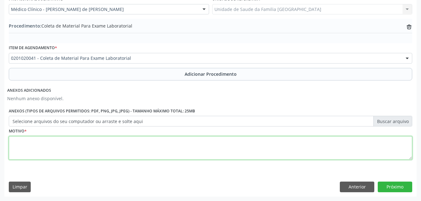
click at [133, 143] on textarea at bounding box center [210, 148] width 403 height 24
type textarea "exames"
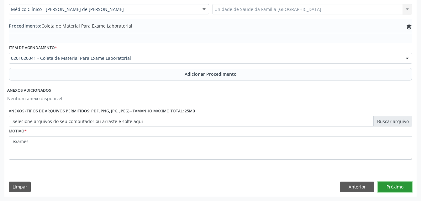
click at [404, 184] on button "Próximo" at bounding box center [395, 187] width 34 height 11
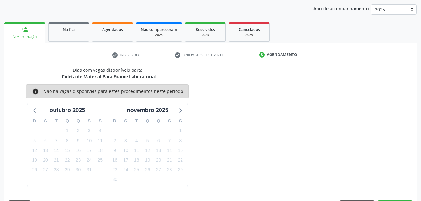
scroll to position [99, 0]
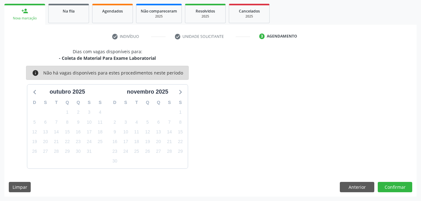
click at [394, 192] on div "Dias com vagas disponíveis para: - Coleta de Material Para Exame Laboratorial i…" at bounding box center [210, 122] width 412 height 149
click at [391, 189] on button "Confirmar" at bounding box center [395, 187] width 34 height 11
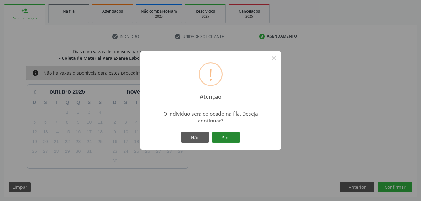
click at [221, 132] on button "Sim" at bounding box center [226, 137] width 28 height 11
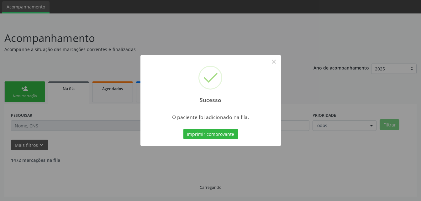
scroll to position [14, 0]
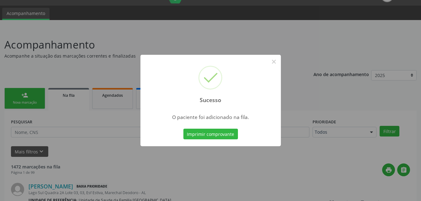
click at [17, 101] on div "Sucesso × O paciente foi adicionado na fila. Imprimir comprovante Cancel" at bounding box center [210, 100] width 421 height 201
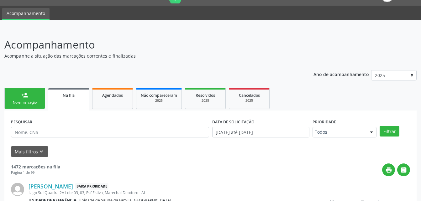
click at [17, 101] on div "Nova marcação" at bounding box center [24, 102] width 31 height 5
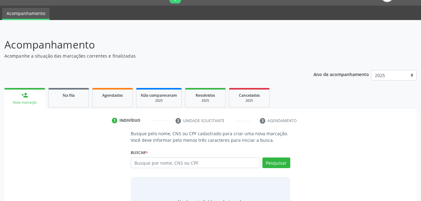
scroll to position [49, 0]
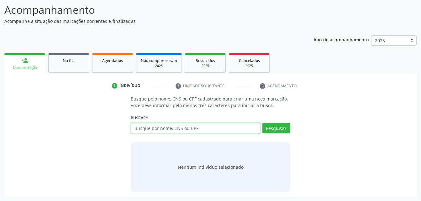
click at [143, 131] on input "text" at bounding box center [195, 128] width 129 height 11
type input "708901726471715"
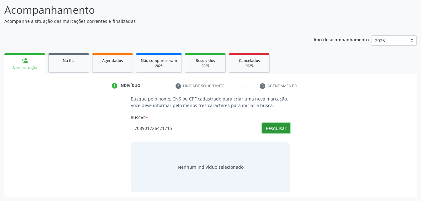
click at [268, 133] on button "Pesquisar" at bounding box center [276, 128] width 28 height 11
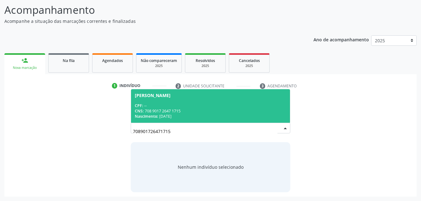
click at [253, 114] on div "Nascimento: 14/06/1934" at bounding box center [210, 116] width 151 height 5
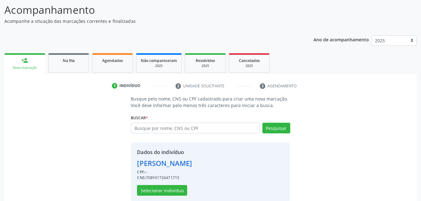
scroll to position [59, 0]
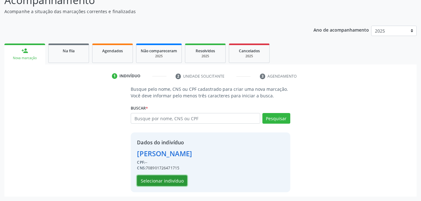
click at [173, 182] on button "Selecionar indivíduo" at bounding box center [162, 180] width 50 height 11
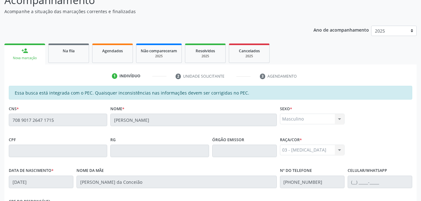
scroll to position [165, 0]
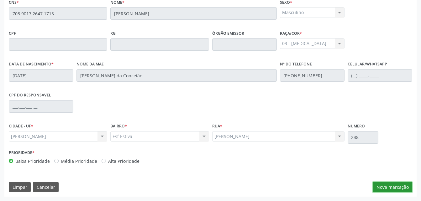
click at [376, 186] on button "Nova marcação" at bounding box center [392, 187] width 39 height 11
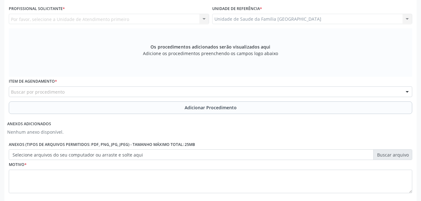
scroll to position [134, 0]
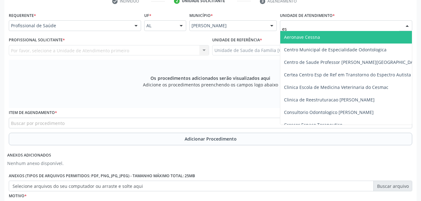
type input "est"
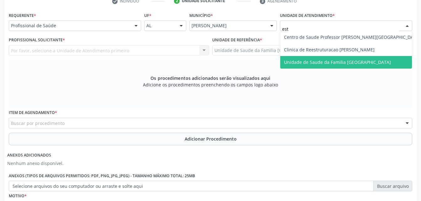
drag, startPoint x: 334, startPoint y: 60, endPoint x: 301, endPoint y: 62, distance: 32.6
click at [334, 60] on span "Unidade de Saude da Familia [GEOGRAPHIC_DATA]" at bounding box center [337, 62] width 107 height 6
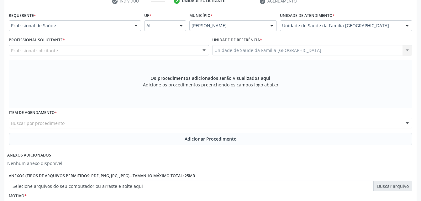
click at [132, 54] on div "Profissional solicitante" at bounding box center [109, 50] width 200 height 11
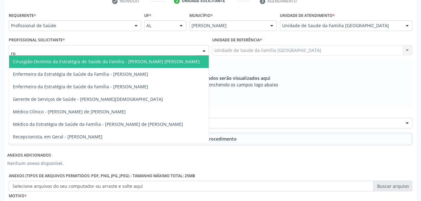
type input "rod"
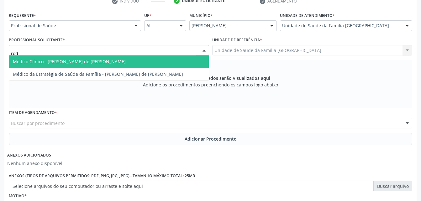
click at [134, 62] on span "Médico Clínico - [PERSON_NAME] de [PERSON_NAME]" at bounding box center [109, 61] width 200 height 13
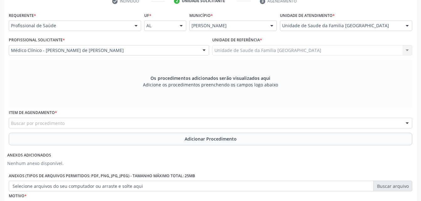
scroll to position [165, 0]
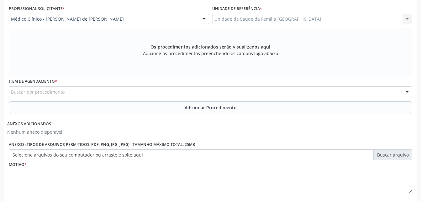
click at [136, 92] on div "Buscar por procedimento" at bounding box center [210, 91] width 403 height 11
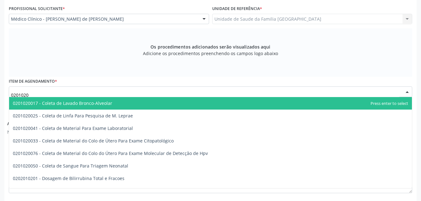
type input "02010200"
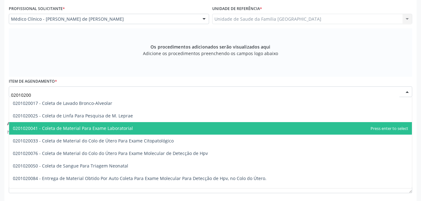
click at [135, 131] on span "0201020041 - Coleta de Material Para Exame Laboratorial" at bounding box center [210, 128] width 403 height 13
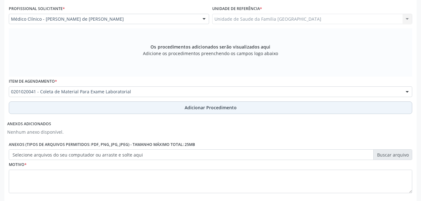
click at [151, 112] on button "Adicionar Procedimento" at bounding box center [210, 108] width 403 height 13
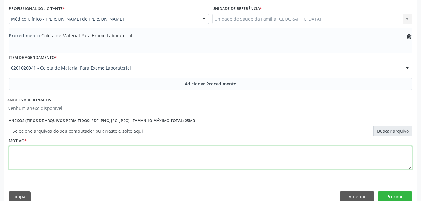
click at [147, 162] on textarea at bounding box center [210, 158] width 403 height 24
type textarea "exames"
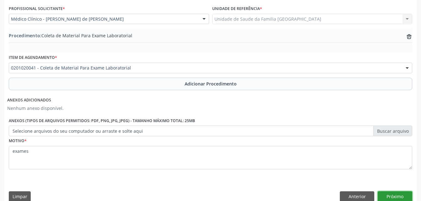
click at [407, 192] on button "Próximo" at bounding box center [395, 196] width 34 height 11
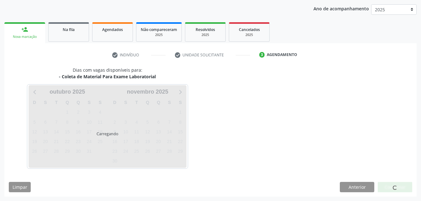
scroll to position [99, 0]
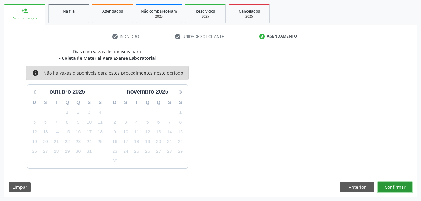
click at [407, 192] on button "Confirmar" at bounding box center [395, 187] width 34 height 11
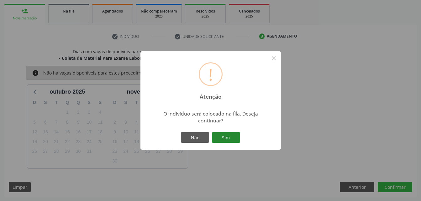
click at [228, 138] on button "Sim" at bounding box center [226, 137] width 28 height 11
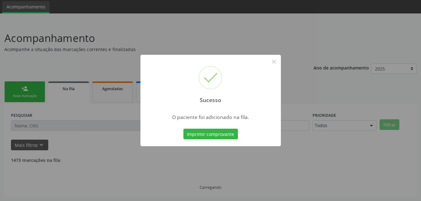
scroll to position [14, 0]
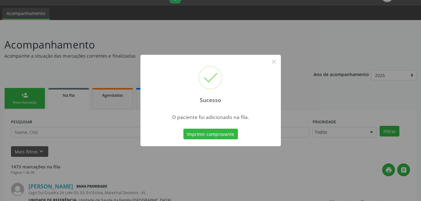
click at [29, 89] on div "Sucesso × O paciente foi adicionado na fila. Imprimir comprovante Cancel" at bounding box center [210, 100] width 421 height 201
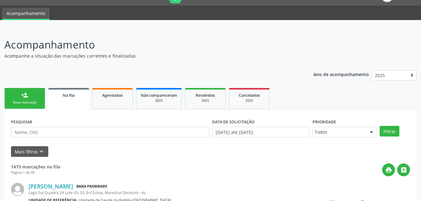
drag, startPoint x: 29, startPoint y: 89, endPoint x: 36, endPoint y: 97, distance: 10.2
click at [29, 89] on link "person_add Nova marcação" at bounding box center [24, 98] width 41 height 21
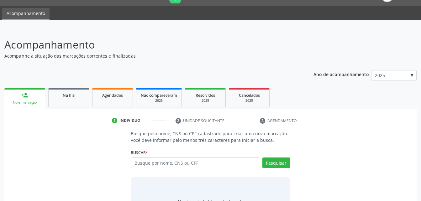
click at [36, 97] on link "person_add Nova marcação" at bounding box center [24, 98] width 41 height 21
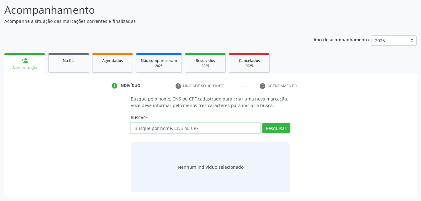
click at [154, 124] on input "text" at bounding box center [195, 128] width 129 height 11
type input "700507744463552"
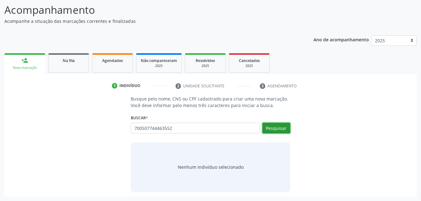
click at [269, 124] on button "Pesquisar" at bounding box center [276, 128] width 28 height 11
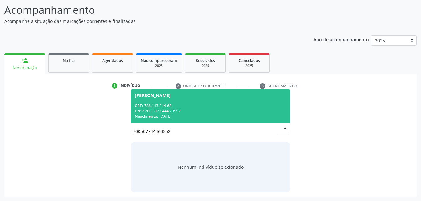
click at [200, 111] on div "CNS: 700 5077 4446 3552" at bounding box center [210, 110] width 151 height 5
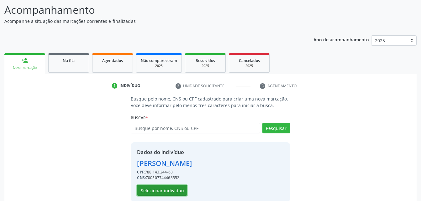
click at [171, 194] on button "Selecionar indivíduo" at bounding box center [162, 190] width 50 height 11
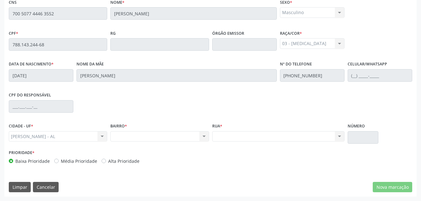
scroll to position [103, 0]
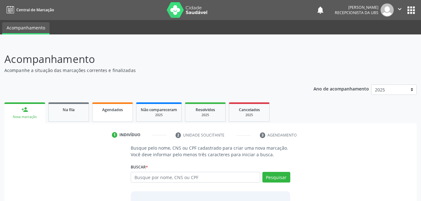
scroll to position [49, 0]
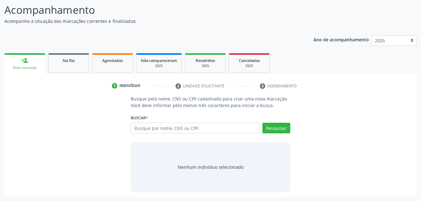
drag, startPoint x: 162, startPoint y: 128, endPoint x: 163, endPoint y: 110, distance: 18.2
click at [162, 128] on input "text" at bounding box center [195, 128] width 129 height 11
type input "700 5077 4446 3552"
click at [267, 126] on button "Pesquisar" at bounding box center [276, 128] width 28 height 11
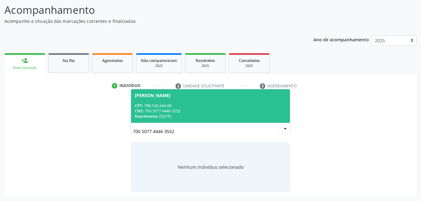
click at [219, 109] on div "CNS: 700 5077 4446 3552" at bounding box center [210, 110] width 151 height 5
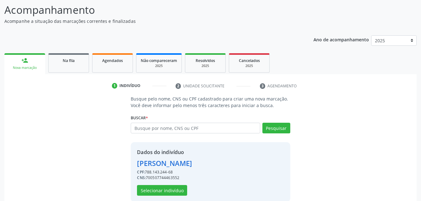
scroll to position [59, 0]
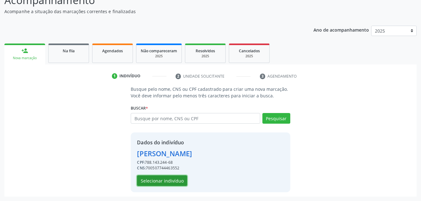
click at [185, 185] on button "Selecionar indivíduo" at bounding box center [162, 180] width 50 height 11
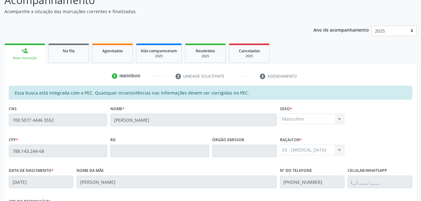
scroll to position [165, 0]
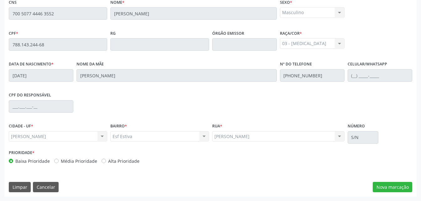
click at [394, 181] on div "Essa busca está integrada com o PEC. Quaisquer inconsistências nas informações …" at bounding box center [210, 87] width 412 height 217
click at [395, 183] on button "Nova marcação" at bounding box center [392, 187] width 39 height 11
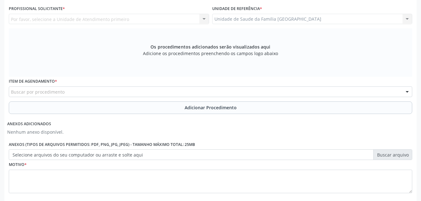
scroll to position [103, 0]
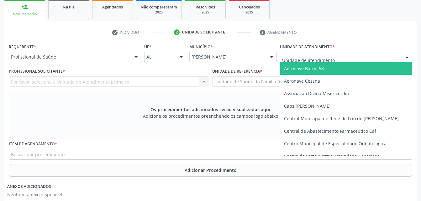
click at [334, 55] on div at bounding box center [346, 57] width 132 height 11
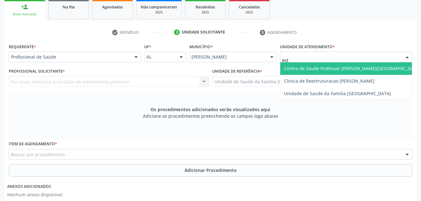
type input "esti"
click at [334, 68] on span "Unidade de Saude da Familia [GEOGRAPHIC_DATA]" at bounding box center [337, 68] width 107 height 6
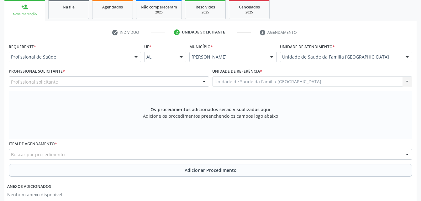
click at [149, 80] on div "Profissional solicitante" at bounding box center [109, 81] width 200 height 11
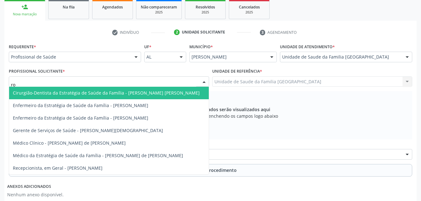
type input "rod"
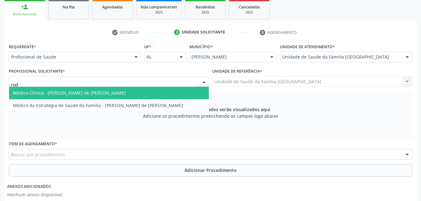
click at [152, 95] on span "Médico Clínico - [PERSON_NAME] de [PERSON_NAME]" at bounding box center [109, 93] width 200 height 13
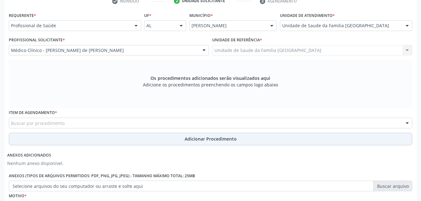
scroll to position [165, 0]
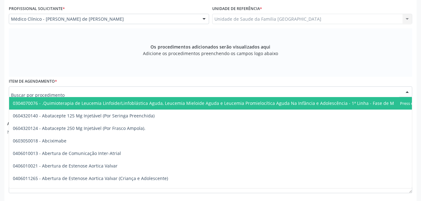
click at [150, 97] on div at bounding box center [210, 91] width 403 height 11
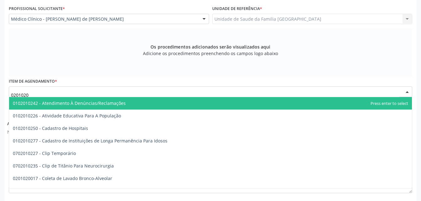
type input "02010200"
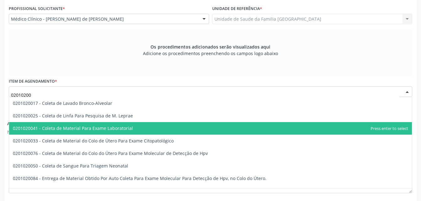
click at [152, 132] on span "0201020041 - Coleta de Material Para Exame Laboratorial" at bounding box center [210, 128] width 403 height 13
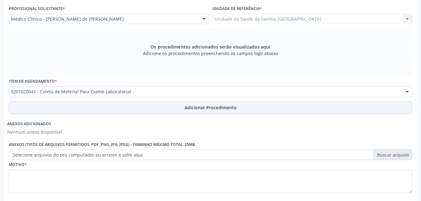
click at [153, 109] on button "Adicionar Procedimento" at bounding box center [210, 108] width 403 height 13
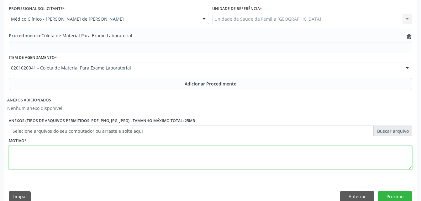
click at [150, 150] on textarea at bounding box center [210, 158] width 403 height 24
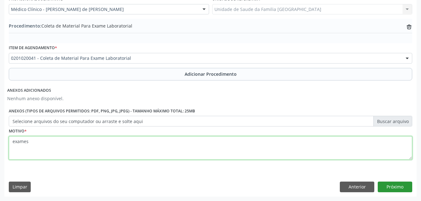
type textarea "exames"
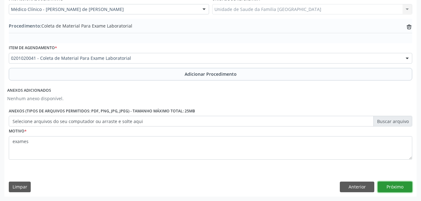
click at [400, 191] on button "Próximo" at bounding box center [395, 187] width 34 height 11
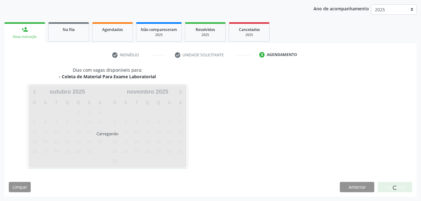
scroll to position [99, 0]
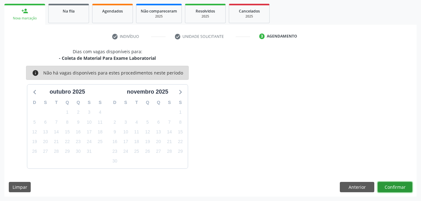
click at [403, 185] on button "Confirmar" at bounding box center [395, 187] width 34 height 11
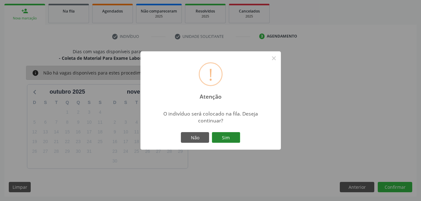
click at [234, 139] on button "Sim" at bounding box center [226, 137] width 28 height 11
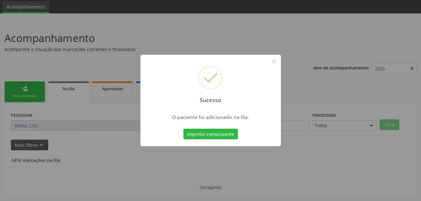
scroll to position [14, 0]
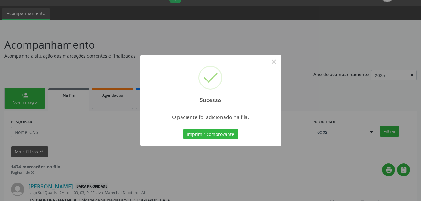
click at [27, 97] on div "Sucesso × O paciente foi adicionado na fila. Imprimir comprovante Cancel" at bounding box center [210, 100] width 421 height 201
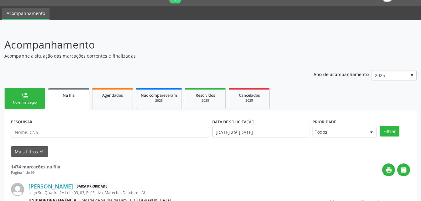
click at [27, 97] on div "person_add" at bounding box center [24, 95] width 7 height 7
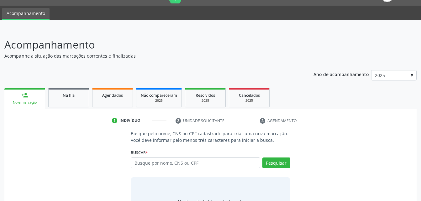
click at [28, 94] on link "person_add Nova marcação" at bounding box center [24, 98] width 41 height 21
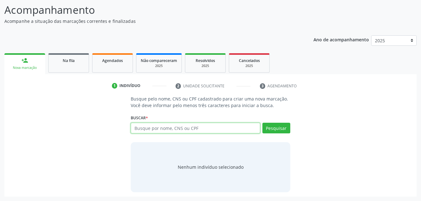
click at [158, 132] on input "text" at bounding box center [195, 128] width 129 height 11
type input "07294049432"
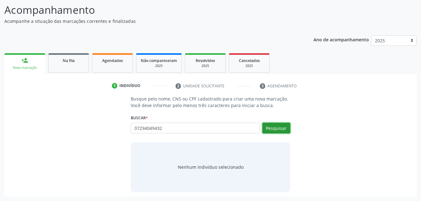
click at [273, 131] on button "Pesquisar" at bounding box center [276, 128] width 28 height 11
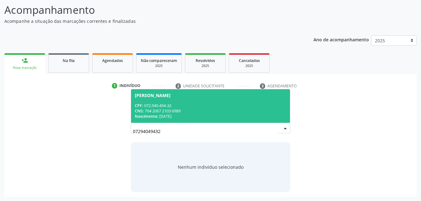
click at [216, 108] on div "CNS: 704 2067 2103 6989" at bounding box center [210, 110] width 151 height 5
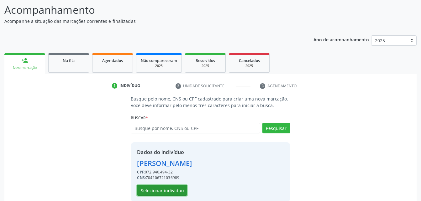
click at [170, 190] on button "Selecionar indivíduo" at bounding box center [162, 190] width 50 height 11
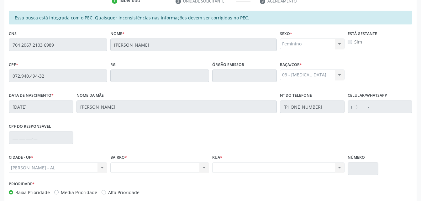
scroll to position [40, 0]
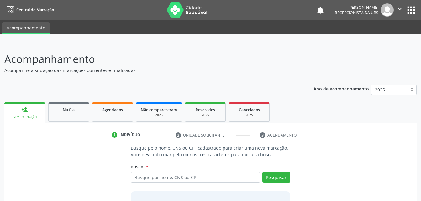
scroll to position [28, 0]
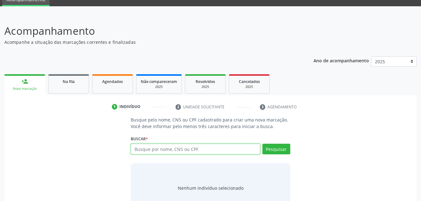
paste input "704 2067 2103 6989"
type input "704 2067 2103 6989"
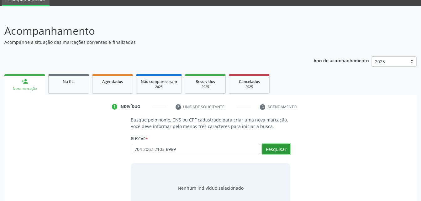
click at [286, 152] on button "Pesquisar" at bounding box center [276, 149] width 28 height 11
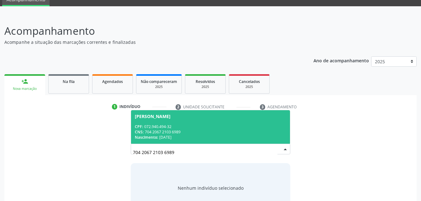
click at [227, 126] on div "CPF: 072.940.494-32" at bounding box center [210, 126] width 151 height 5
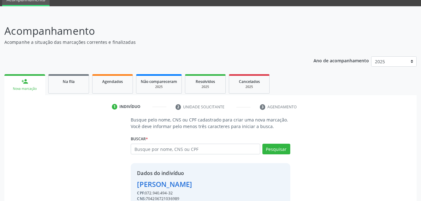
scroll to position [59, 0]
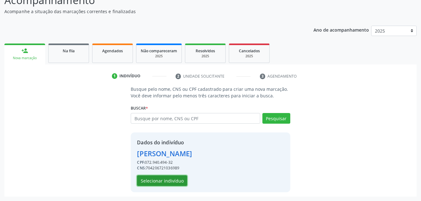
click at [179, 184] on button "Selecionar indivíduo" at bounding box center [162, 180] width 50 height 11
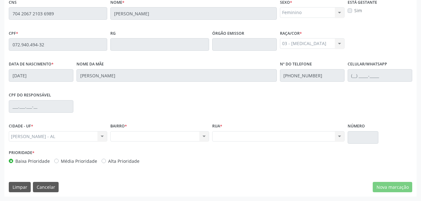
scroll to position [103, 0]
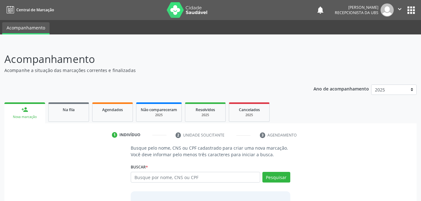
scroll to position [49, 0]
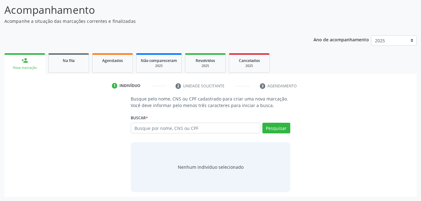
click at [236, 130] on input "text" at bounding box center [195, 128] width 129 height 11
type input "704 2067 2103 6989"
click at [278, 133] on button "Pesquisar" at bounding box center [276, 128] width 28 height 11
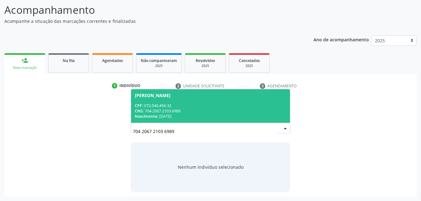
click at [240, 108] on div "CPF: 072.940.494-32" at bounding box center [210, 105] width 151 height 5
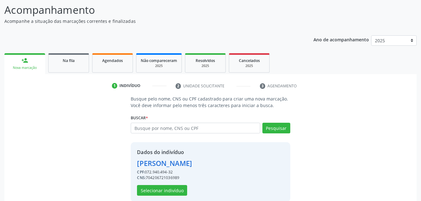
scroll to position [59, 0]
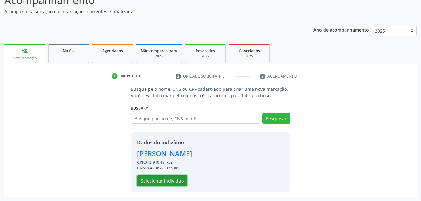
click at [167, 179] on button "Selecionar indivíduo" at bounding box center [162, 180] width 50 height 11
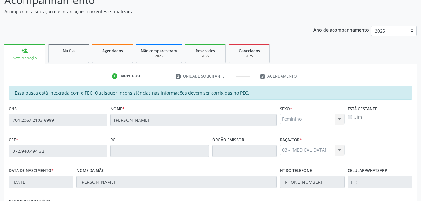
scroll to position [165, 0]
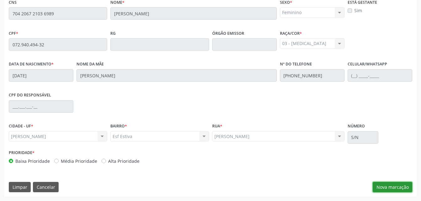
click at [382, 182] on button "Nova marcação" at bounding box center [392, 187] width 39 height 11
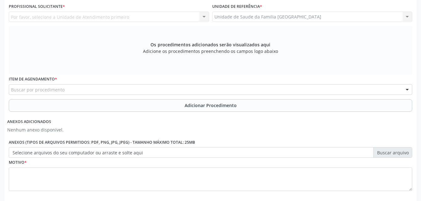
scroll to position [136, 0]
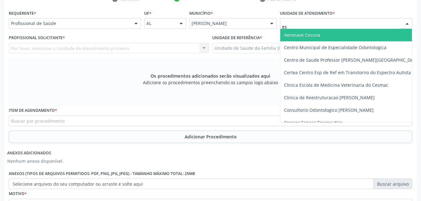
type input "est"
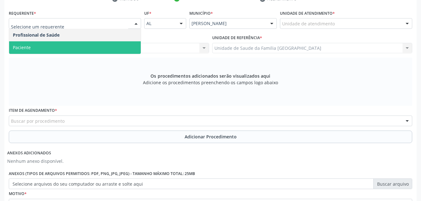
click at [103, 48] on span "Paciente" at bounding box center [75, 47] width 132 height 13
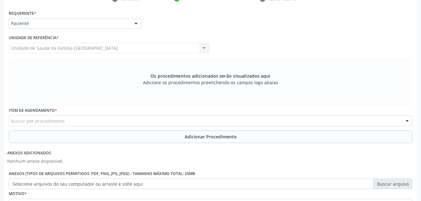
click at [112, 122] on div "Buscar por procedimento" at bounding box center [210, 121] width 403 height 11
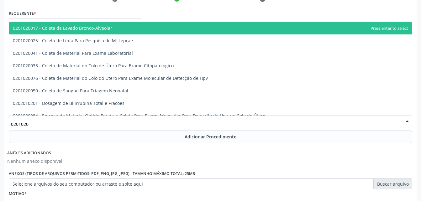
type input "02010200"
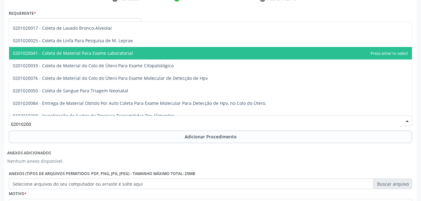
click at [111, 57] on span "0201020041 - Coleta de Material Para Exame Laboratorial" at bounding box center [210, 53] width 403 height 13
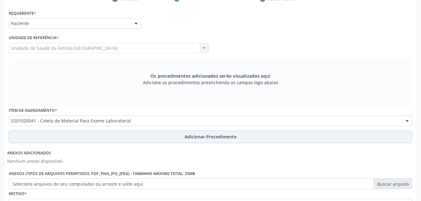
click at [178, 140] on button "Adicionar Procedimento" at bounding box center [210, 137] width 403 height 13
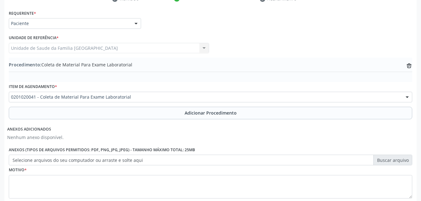
scroll to position [168, 0]
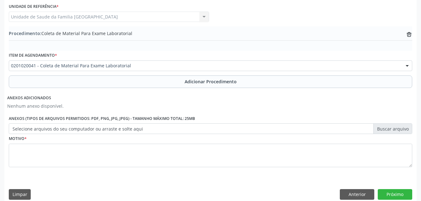
click at [171, 168] on fieldset "Motivo *" at bounding box center [210, 153] width 403 height 38
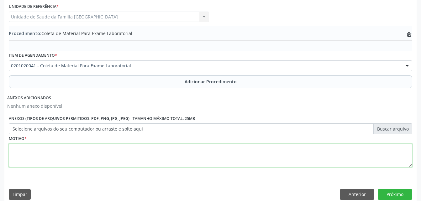
click at [164, 156] on textarea at bounding box center [210, 156] width 403 height 24
type textarea "exames"
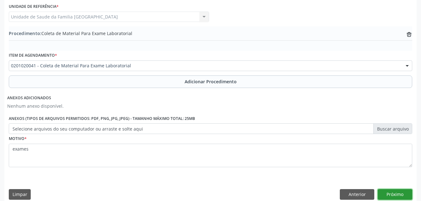
click at [410, 193] on button "Próximo" at bounding box center [395, 194] width 34 height 11
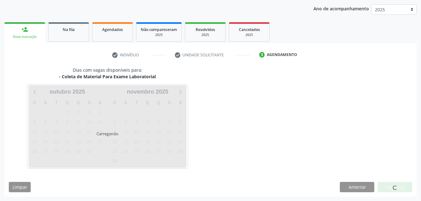
scroll to position [99, 0]
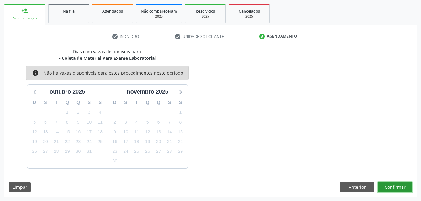
click at [400, 189] on button "Confirmar" at bounding box center [395, 187] width 34 height 11
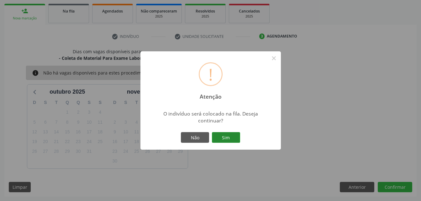
click at [236, 133] on button "Sim" at bounding box center [226, 137] width 28 height 11
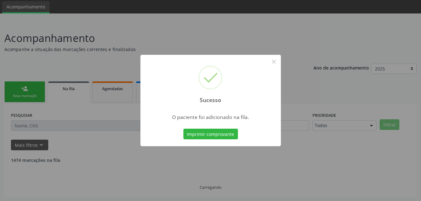
scroll to position [14, 0]
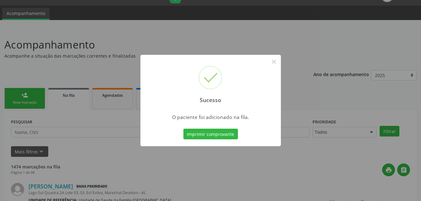
click at [16, 101] on div "Sucesso × O paciente foi adicionado na fila. Imprimir comprovante Cancel" at bounding box center [210, 100] width 421 height 201
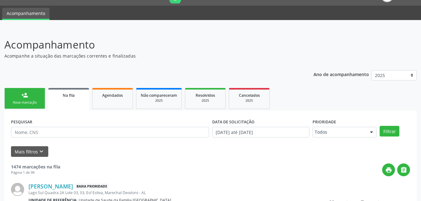
click at [16, 101] on div "Nova marcação" at bounding box center [24, 102] width 31 height 5
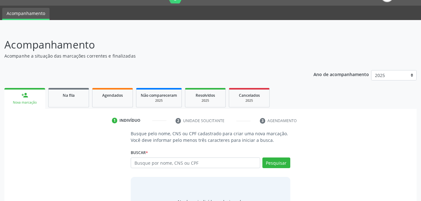
scroll to position [49, 0]
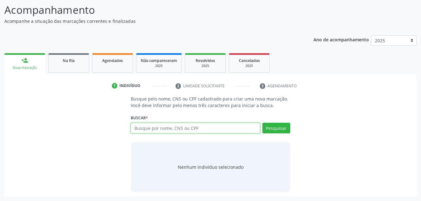
click at [177, 124] on input "text" at bounding box center [195, 128] width 129 height 11
type input "703300279888410"
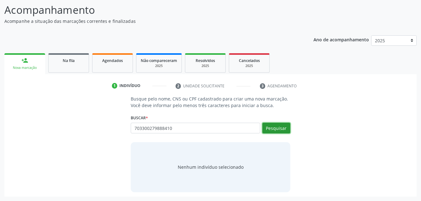
click at [267, 125] on button "Pesquisar" at bounding box center [276, 128] width 28 height 11
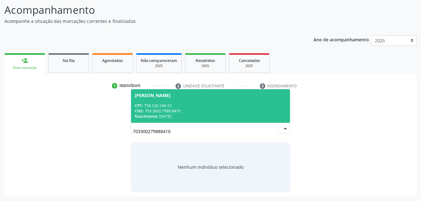
click at [230, 109] on div "CNS: 703 3002 7988 8410" at bounding box center [210, 110] width 151 height 5
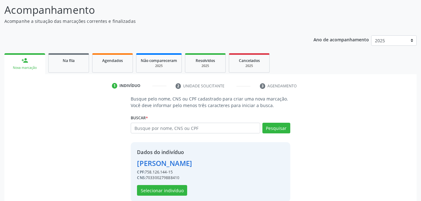
scroll to position [59, 0]
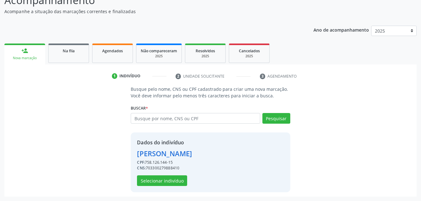
click at [167, 175] on div "Dados do indivíduo [PERSON_NAME] CPF: 758.126.144-15 CNS: 703300279888410 Selec…" at bounding box center [164, 162] width 55 height 47
click at [166, 180] on button "Selecionar indivíduo" at bounding box center [162, 180] width 50 height 11
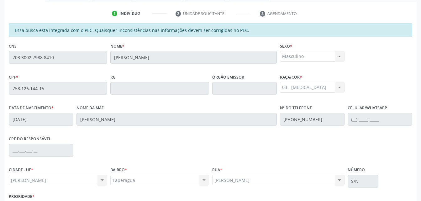
scroll to position [165, 0]
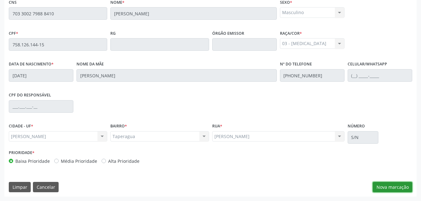
click at [402, 185] on button "Nova marcação" at bounding box center [392, 187] width 39 height 11
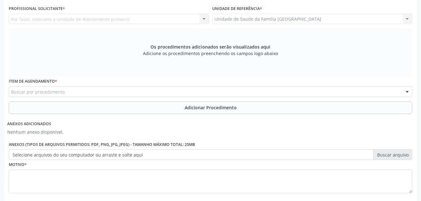
scroll to position [134, 0]
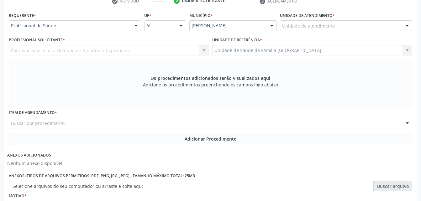
click at [119, 29] on div "Profissional de Saúde" at bounding box center [75, 25] width 132 height 11
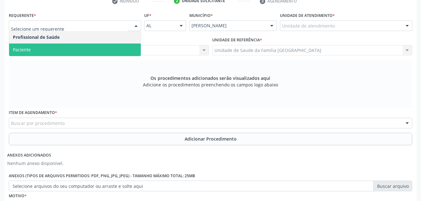
click at [103, 46] on span "Paciente" at bounding box center [75, 50] width 132 height 13
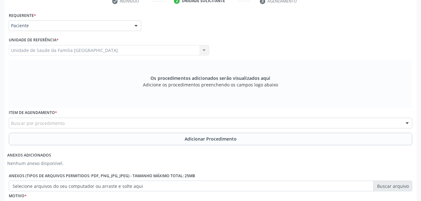
scroll to position [165, 0]
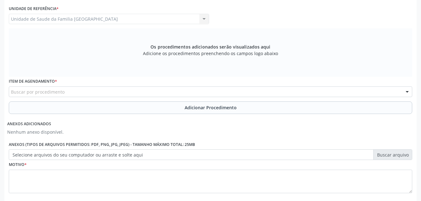
click at [125, 86] on div "Buscar por procedimento" at bounding box center [210, 91] width 403 height 11
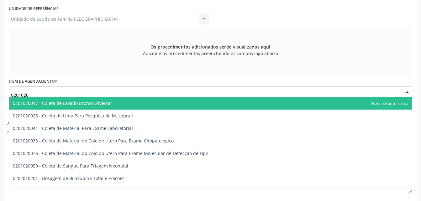
type input "02010200"
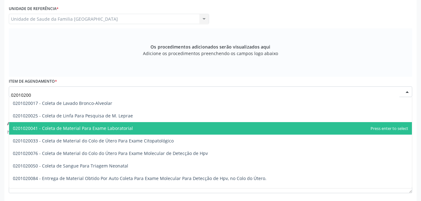
click at [123, 127] on span "0201020041 - Coleta de Material Para Exame Laboratorial" at bounding box center [73, 128] width 120 height 6
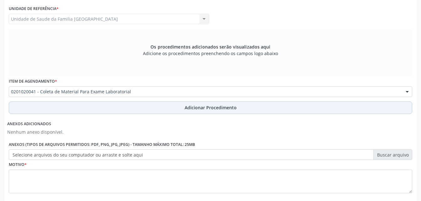
click at [140, 109] on button "Adicionar Procedimento" at bounding box center [210, 108] width 403 height 13
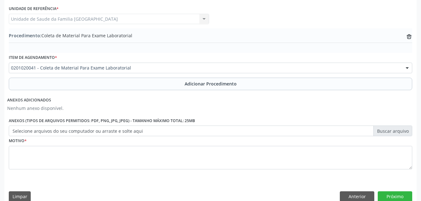
scroll to position [175, 0]
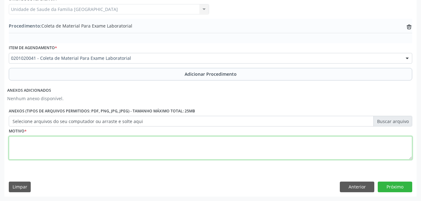
click at [136, 144] on textarea at bounding box center [210, 148] width 403 height 24
type textarea "exames"
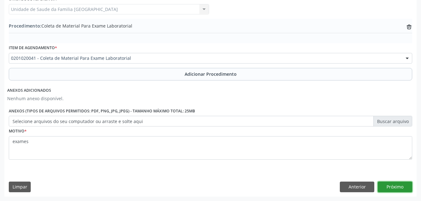
click at [404, 184] on button "Próximo" at bounding box center [395, 187] width 34 height 11
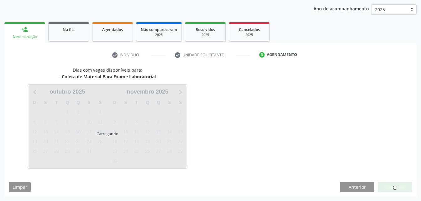
scroll to position [99, 0]
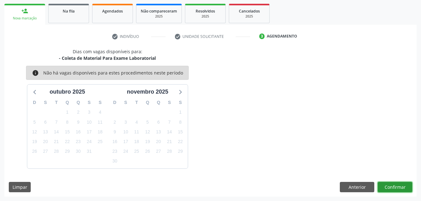
click at [395, 184] on button "Confirmar" at bounding box center [395, 187] width 34 height 11
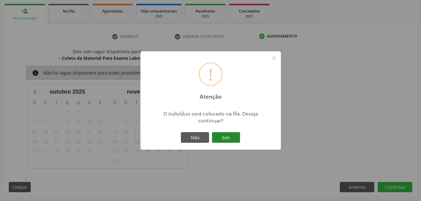
click at [224, 137] on button "Sim" at bounding box center [226, 137] width 28 height 11
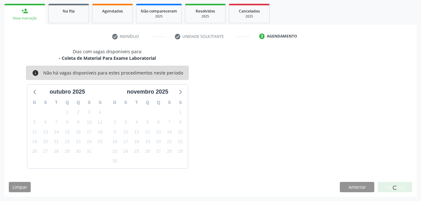
scroll to position [14, 0]
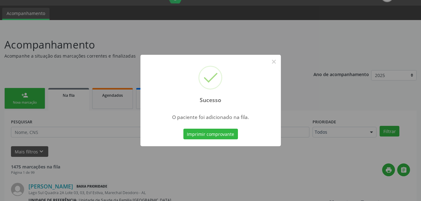
click at [17, 93] on div "Sucesso × O paciente foi adicionado na fila. Imprimir comprovante Cancel" at bounding box center [210, 100] width 421 height 201
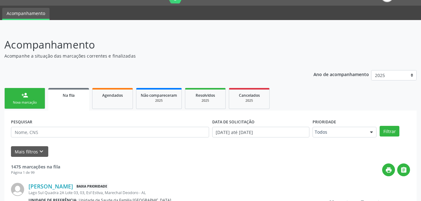
click at [40, 99] on link "person_add Nova marcação" at bounding box center [24, 98] width 41 height 21
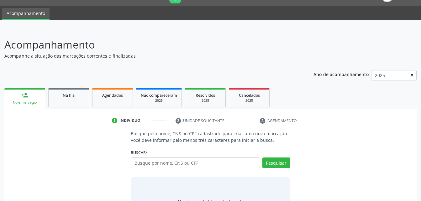
scroll to position [49, 0]
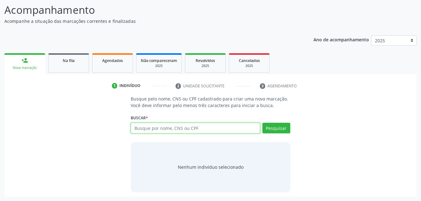
click at [149, 123] on input "text" at bounding box center [195, 128] width 129 height 11
type input "08088595444"
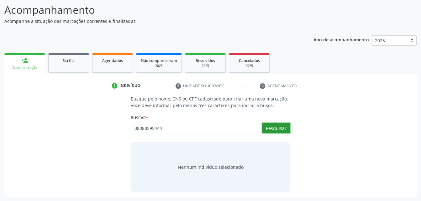
click at [270, 128] on button "Pesquisar" at bounding box center [276, 128] width 28 height 11
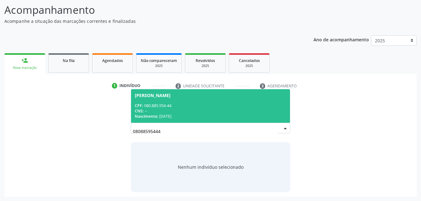
click at [258, 109] on div "CNS: --" at bounding box center [210, 110] width 151 height 5
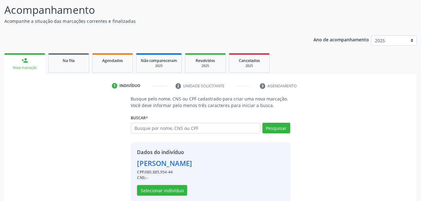
scroll to position [59, 0]
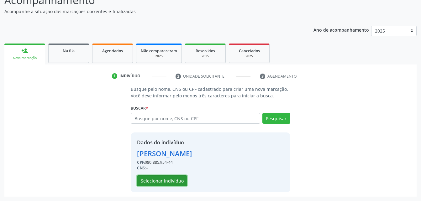
click at [163, 176] on button "Selecionar indivíduo" at bounding box center [162, 180] width 50 height 11
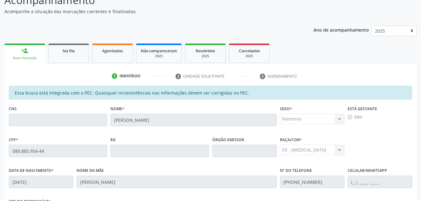
scroll to position [165, 0]
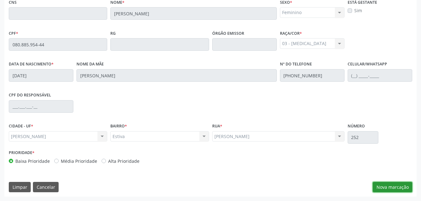
click at [390, 192] on button "Nova marcação" at bounding box center [392, 187] width 39 height 11
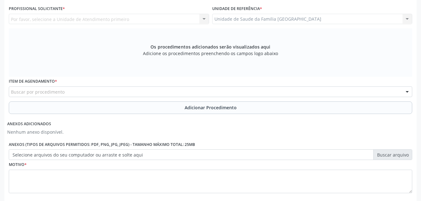
scroll to position [103, 0]
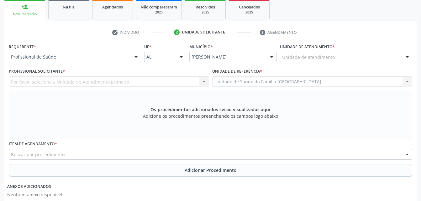
click at [357, 49] on div "Unidade de atendimento * Unidade de atendimento Aeronave Baron 58 Aeronave Cess…" at bounding box center [346, 52] width 132 height 20
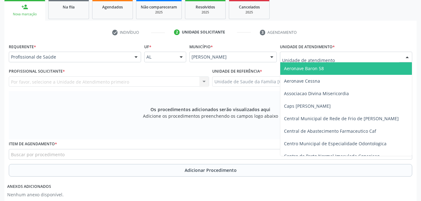
click at [352, 52] on div at bounding box center [346, 57] width 132 height 11
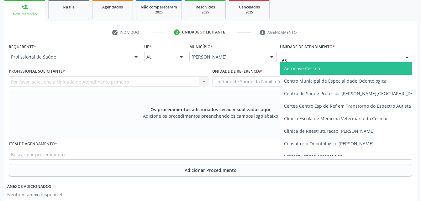
type input "est"
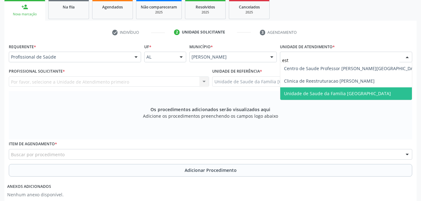
click at [365, 93] on span "Unidade de Saude da Familia [GEOGRAPHIC_DATA]" at bounding box center [337, 94] width 107 height 6
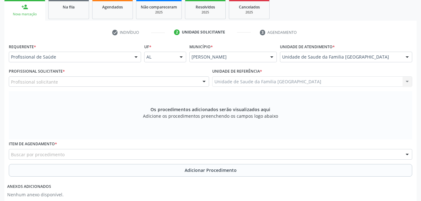
click at [129, 74] on div "Profissional Solicitante * Profissional solicitante Assistente Administrativo -…" at bounding box center [109, 77] width 200 height 20
click at [129, 78] on div "Profissional solicitante" at bounding box center [109, 81] width 200 height 11
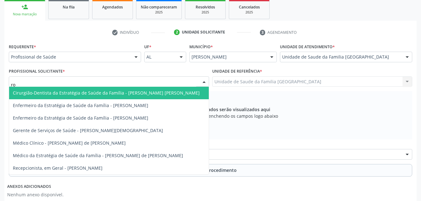
type input "rod"
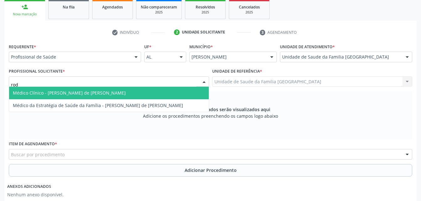
click at [130, 90] on span "Médico Clínico - [PERSON_NAME] de [PERSON_NAME]" at bounding box center [109, 93] width 200 height 13
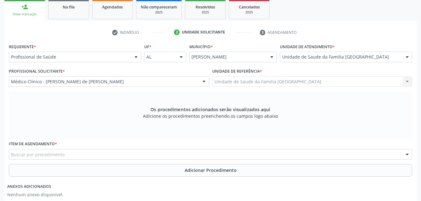
scroll to position [134, 0]
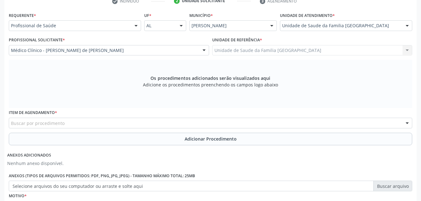
click at [135, 124] on div "Buscar por procedimento" at bounding box center [210, 123] width 403 height 11
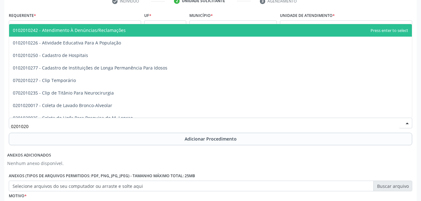
type input "02010200"
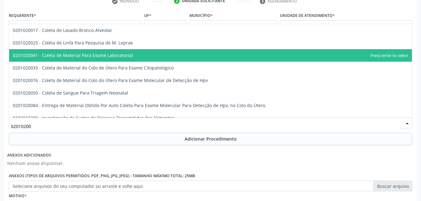
click at [146, 56] on span "0201020041 - Coleta de Material Para Exame Laboratorial" at bounding box center [210, 55] width 403 height 13
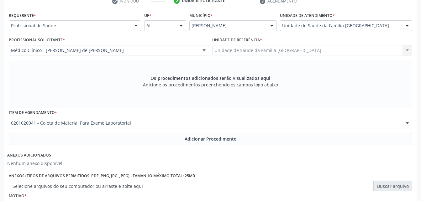
scroll to position [165, 0]
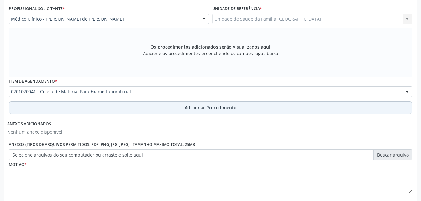
click at [192, 102] on button "Adicionar Procedimento" at bounding box center [210, 108] width 403 height 13
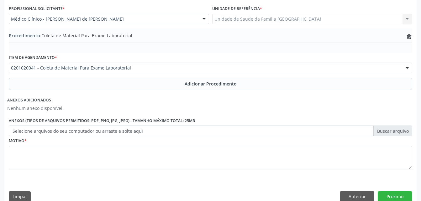
scroll to position [175, 0]
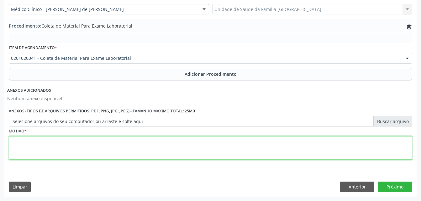
click at [187, 137] on textarea at bounding box center [210, 148] width 403 height 24
type textarea "exames"
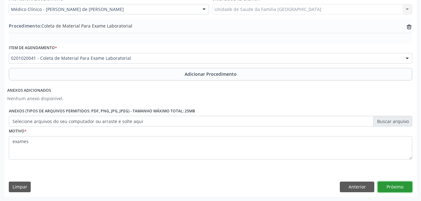
click at [408, 186] on button "Próximo" at bounding box center [395, 187] width 34 height 11
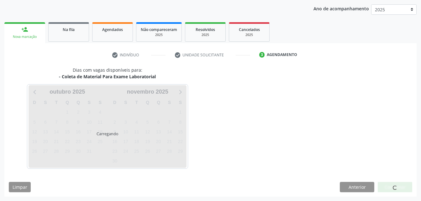
scroll to position [99, 0]
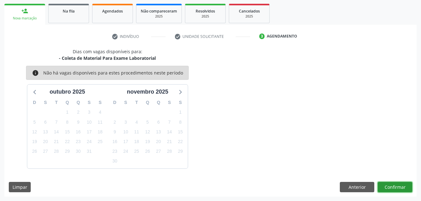
click at [408, 186] on button "Confirmar" at bounding box center [395, 187] width 34 height 11
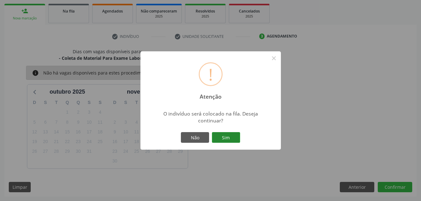
drag, startPoint x: 217, startPoint y: 145, endPoint x: 218, endPoint y: 136, distance: 9.1
click at [217, 144] on div "! Atenção × O indivíduo será colocado na fila. Deseja continuar? Não Sim" at bounding box center [210, 100] width 140 height 98
click at [218, 135] on button "Sim" at bounding box center [226, 137] width 28 height 11
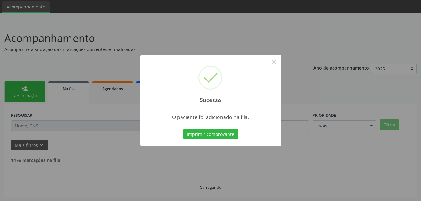
scroll to position [14, 0]
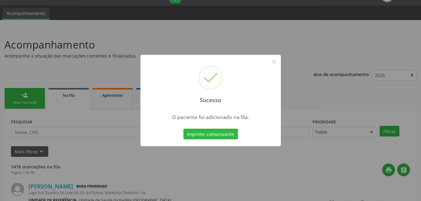
click at [34, 98] on div "Sucesso × O paciente foi adicionado na fila. Imprimir comprovante Cancel" at bounding box center [210, 100] width 421 height 201
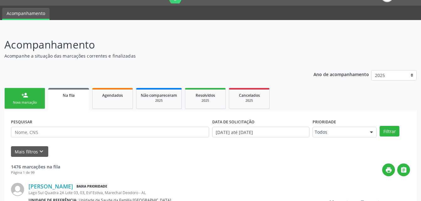
click at [34, 98] on link "person_add Nova marcação" at bounding box center [24, 98] width 41 height 21
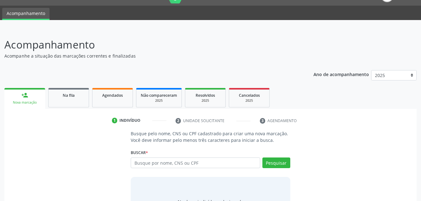
scroll to position [46, 0]
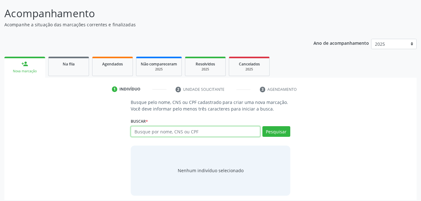
click at [202, 134] on input "text" at bounding box center [195, 131] width 129 height 11
type input "04904455436"
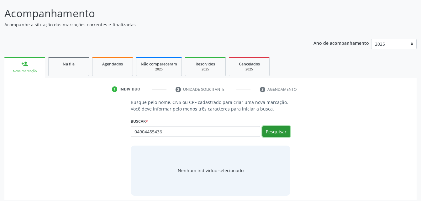
click at [279, 128] on button "Pesquisar" at bounding box center [276, 131] width 28 height 11
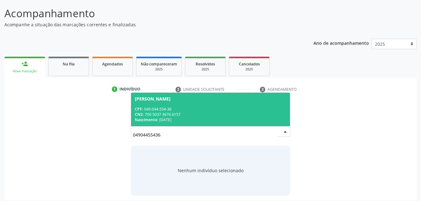
click at [208, 112] on div "CNS: 700 5037 3676 6157" at bounding box center [210, 114] width 151 height 5
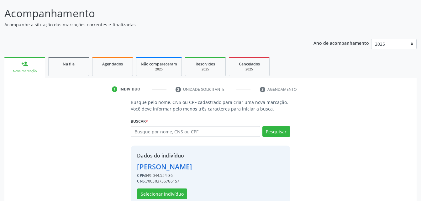
scroll to position [59, 0]
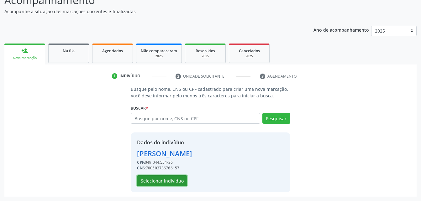
click at [170, 180] on button "Selecionar indivíduo" at bounding box center [162, 180] width 50 height 11
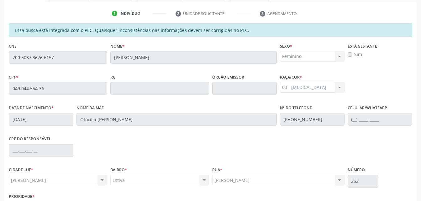
scroll to position [165, 0]
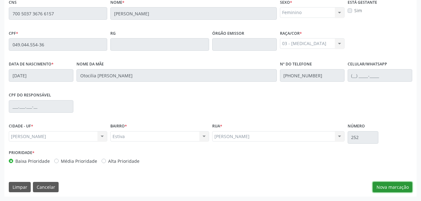
click at [393, 188] on button "Nova marcação" at bounding box center [392, 187] width 39 height 11
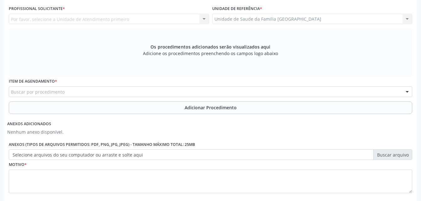
scroll to position [103, 0]
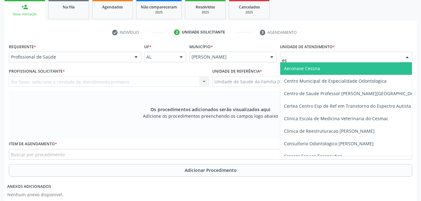
type input "est"
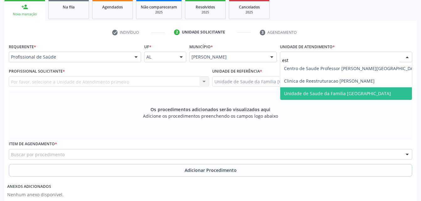
drag, startPoint x: 304, startPoint y: 93, endPoint x: 290, endPoint y: 91, distance: 13.7
click at [304, 93] on span "Unidade de Saude da Familia [GEOGRAPHIC_DATA]" at bounding box center [337, 94] width 107 height 6
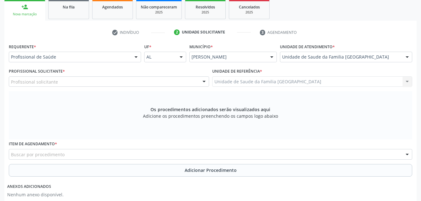
click at [101, 82] on div "Profissional solicitante" at bounding box center [109, 81] width 200 height 11
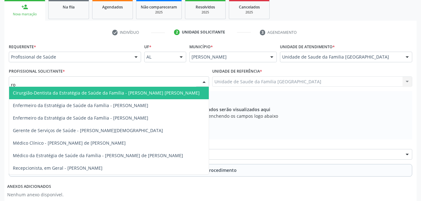
type input "rod"
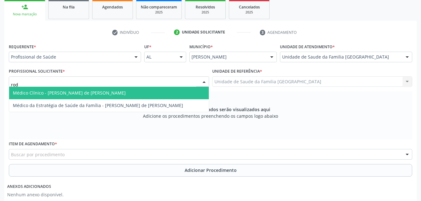
click at [100, 92] on span "Médico Clínico - [PERSON_NAME] de [PERSON_NAME]" at bounding box center [69, 93] width 113 height 6
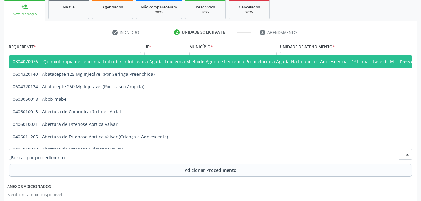
click at [125, 151] on div at bounding box center [210, 154] width 403 height 11
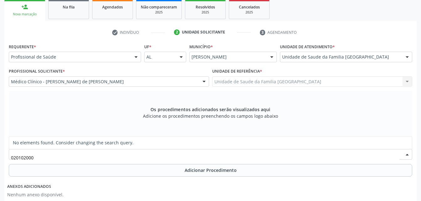
type input "02010200"
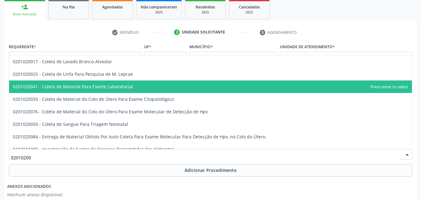
click at [124, 89] on span "0201020041 - Coleta de Material Para Exame Laboratorial" at bounding box center [73, 87] width 120 height 6
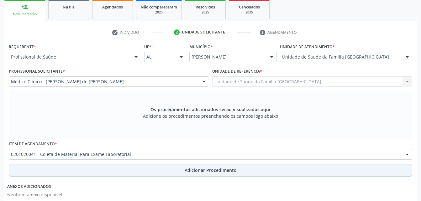
click at [125, 170] on button "Adicionar Procedimento" at bounding box center [210, 170] width 403 height 13
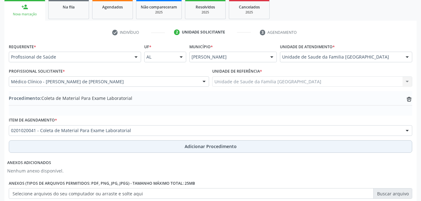
scroll to position [165, 0]
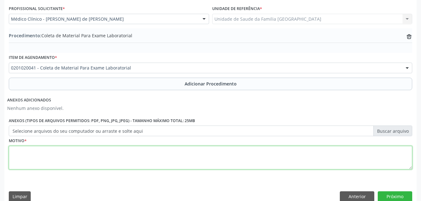
click at [121, 159] on textarea at bounding box center [210, 158] width 403 height 24
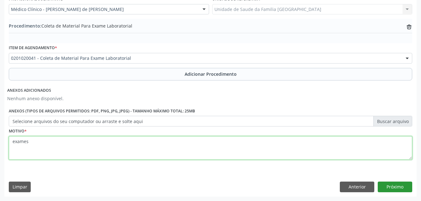
type textarea "exames"
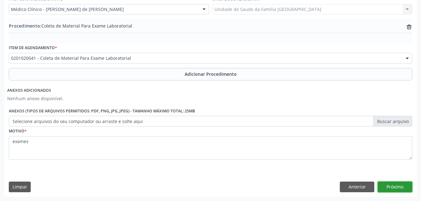
click at [383, 184] on button "Próximo" at bounding box center [395, 187] width 34 height 11
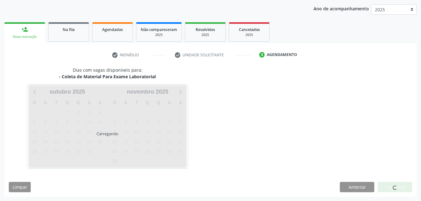
scroll to position [99, 0]
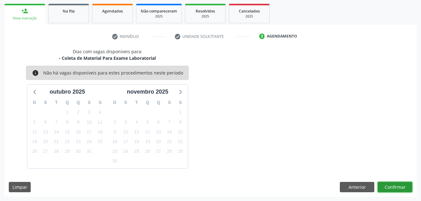
click at [395, 190] on button "Confirmar" at bounding box center [395, 187] width 34 height 11
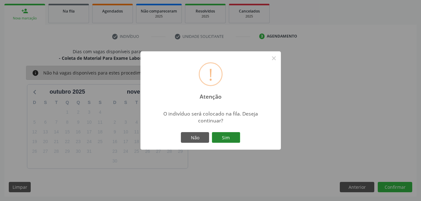
click at [222, 139] on button "Sim" at bounding box center [226, 137] width 28 height 11
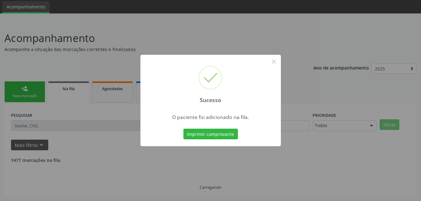
scroll to position [14, 0]
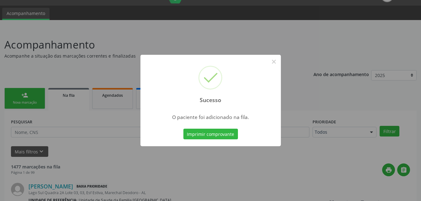
click at [1, 104] on div "Sucesso × O paciente foi adicionado na fila. Imprimir comprovante Cancel" at bounding box center [210, 100] width 421 height 201
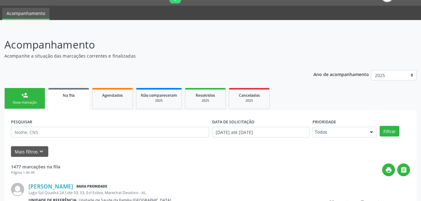
click at [9, 104] on div "Nova marcação" at bounding box center [24, 102] width 31 height 5
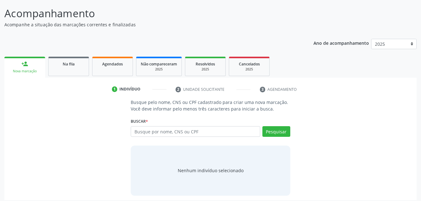
scroll to position [49, 0]
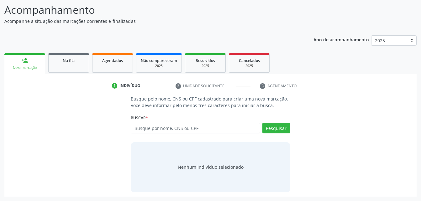
drag, startPoint x: 159, startPoint y: 121, endPoint x: 159, endPoint y: 131, distance: 9.7
click at [159, 128] on div "Buscar * Busque por nome, CNS ou CPF Nenhum resultado encontrado para: " " Digi…" at bounding box center [210, 125] width 159 height 24
click at [159, 131] on input "text" at bounding box center [195, 128] width 129 height 11
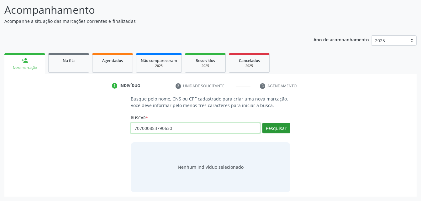
type input "707000853790630"
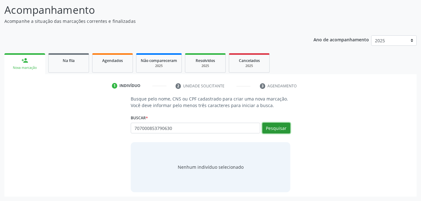
click at [281, 129] on button "Pesquisar" at bounding box center [276, 128] width 28 height 11
type input "707000853790630"
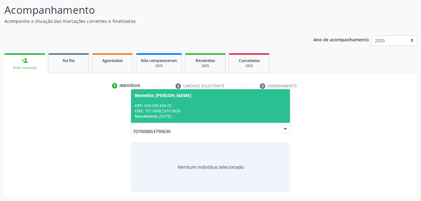
click at [222, 105] on div "CPF: 650.038.454-72" at bounding box center [210, 105] width 151 height 5
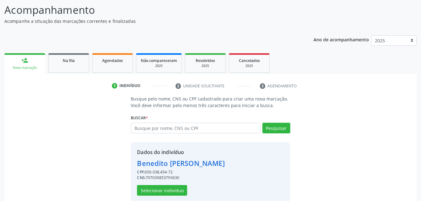
scroll to position [59, 0]
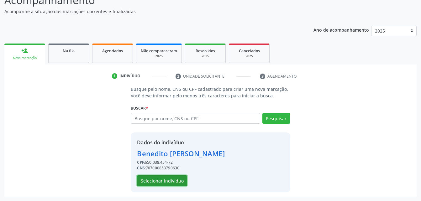
click at [176, 179] on button "Selecionar indivíduo" at bounding box center [162, 180] width 50 height 11
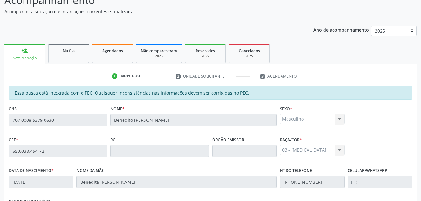
scroll to position [165, 0]
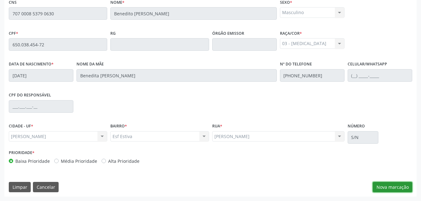
click at [390, 188] on button "Nova marcação" at bounding box center [392, 187] width 39 height 11
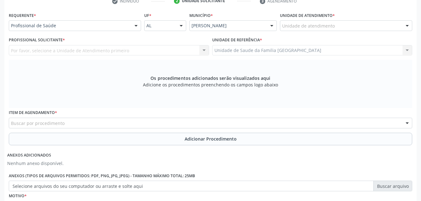
scroll to position [103, 0]
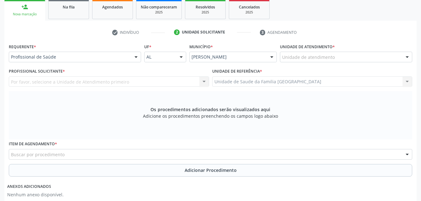
click at [131, 57] on div "Profissional de Saúde Profissional de Saúde Paciente Nenhum resultado encontrad…" at bounding box center [75, 57] width 132 height 11
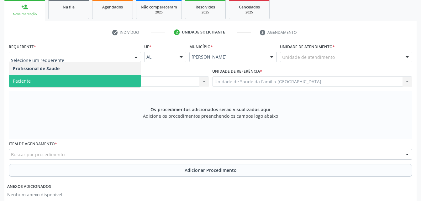
click at [120, 79] on span "Paciente" at bounding box center [75, 81] width 132 height 13
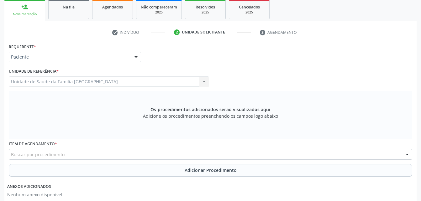
click at [138, 154] on div "Buscar por procedimento" at bounding box center [210, 154] width 403 height 11
type input "02010200"
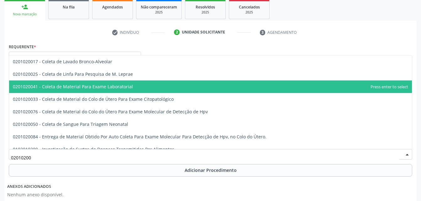
click at [143, 92] on span "0201020041 - Coleta de Material Para Exame Laboratorial" at bounding box center [210, 87] width 403 height 13
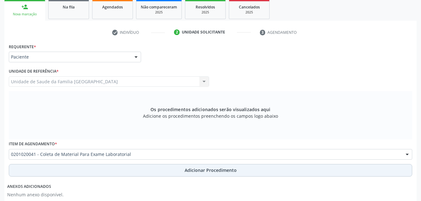
click at [167, 164] on button "Adicionar Procedimento" at bounding box center [210, 170] width 403 height 13
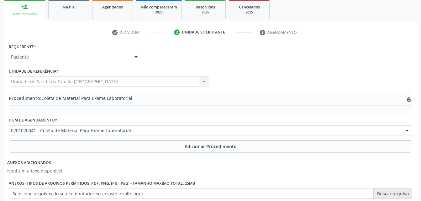
scroll to position [165, 0]
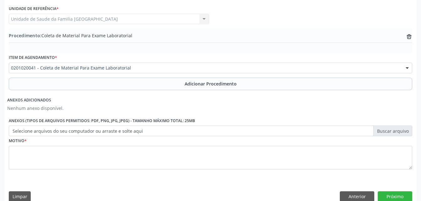
click at [158, 170] on fieldset "Motivo *" at bounding box center [210, 155] width 403 height 38
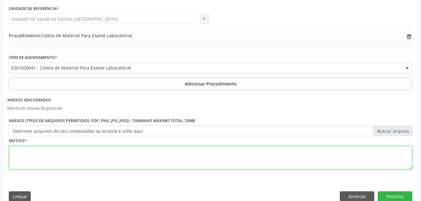
click at [149, 154] on textarea at bounding box center [210, 158] width 403 height 24
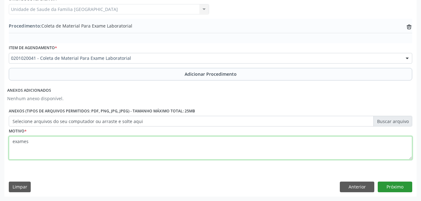
type textarea "exames"
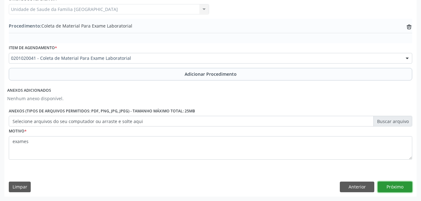
click at [384, 186] on button "Próximo" at bounding box center [395, 187] width 34 height 11
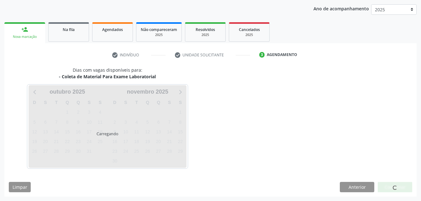
scroll to position [99, 0]
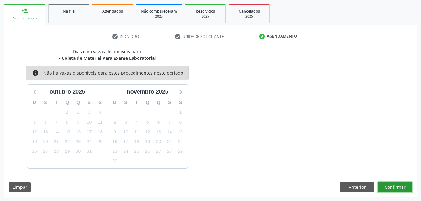
click at [396, 186] on button "Confirmar" at bounding box center [395, 187] width 34 height 11
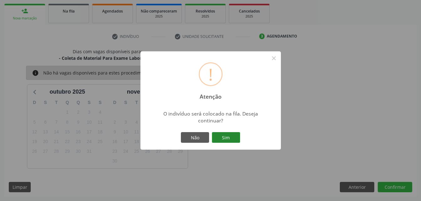
click at [228, 139] on button "Sim" at bounding box center [226, 137] width 28 height 11
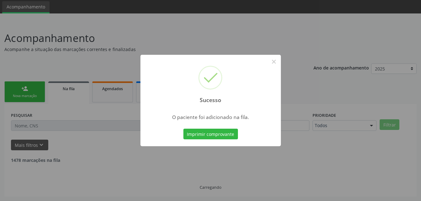
scroll to position [14, 0]
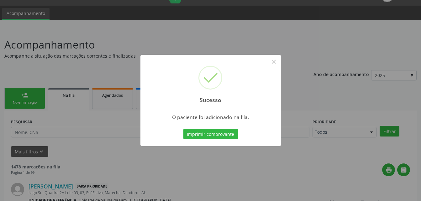
click at [37, 100] on div "Sucesso × O paciente foi adicionado na fila. Imprimir comprovante Cancel" at bounding box center [210, 100] width 421 height 201
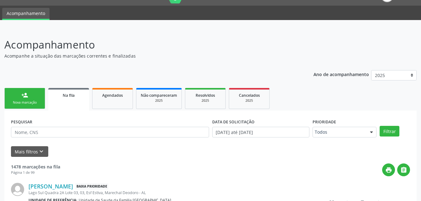
click at [37, 100] on link "person_add Nova marcação" at bounding box center [24, 98] width 41 height 21
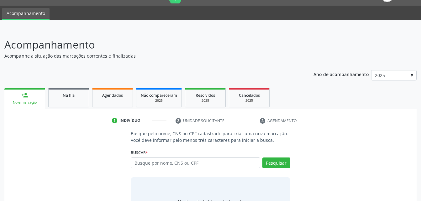
scroll to position [49, 0]
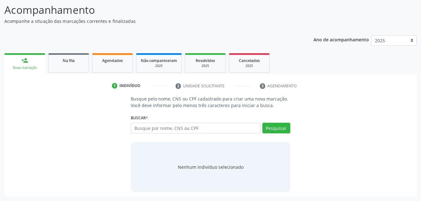
click at [148, 122] on label "Buscar *" at bounding box center [139, 118] width 17 height 10
click at [148, 128] on input "text" at bounding box center [195, 128] width 129 height 11
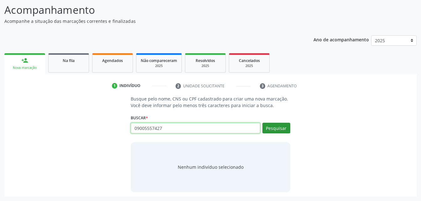
type input "09005557427"
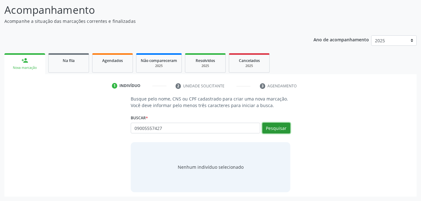
click at [276, 125] on button "Pesquisar" at bounding box center [276, 128] width 28 height 11
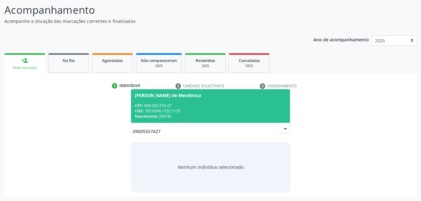
click at [242, 107] on div "CPF: 090.055.574-27" at bounding box center [210, 105] width 151 height 5
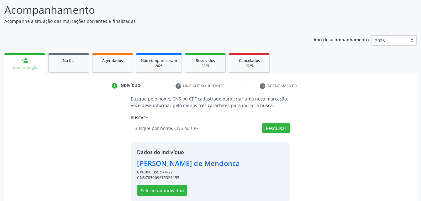
scroll to position [59, 0]
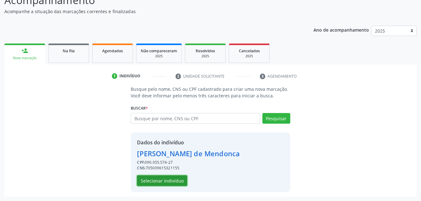
click at [150, 179] on button "Selecionar indivíduo" at bounding box center [162, 180] width 50 height 11
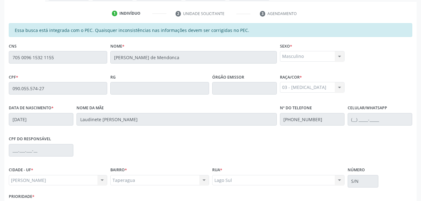
scroll to position [165, 0]
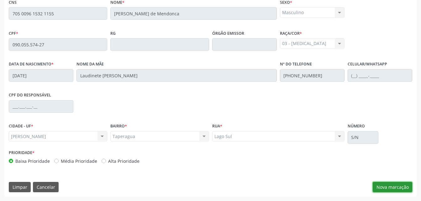
click at [383, 184] on button "Nova marcação" at bounding box center [392, 187] width 39 height 11
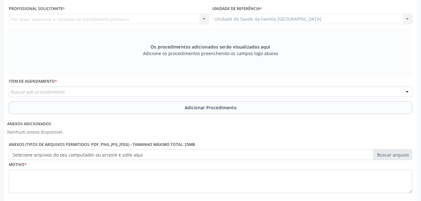
scroll to position [103, 0]
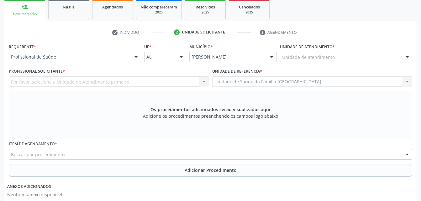
click at [332, 53] on div "Unidade de atendimento" at bounding box center [346, 57] width 132 height 11
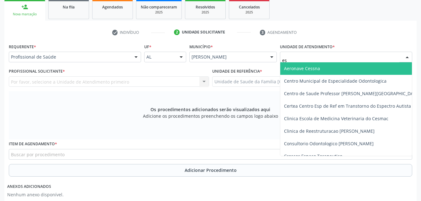
type input "est"
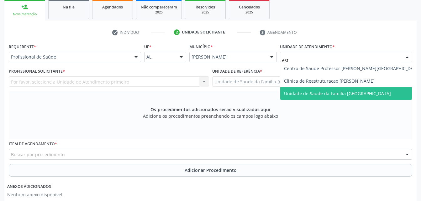
click at [344, 95] on span "Unidade de Saude da Familia [GEOGRAPHIC_DATA]" at bounding box center [337, 94] width 107 height 6
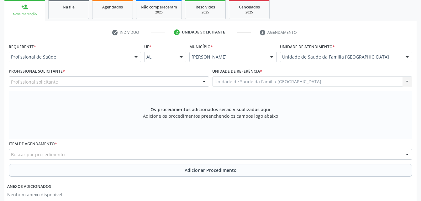
click at [116, 82] on div "Profissional solicitante" at bounding box center [109, 81] width 200 height 11
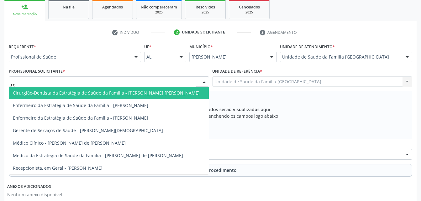
type input "rod"
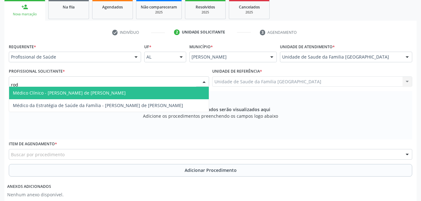
click at [123, 95] on span "Médico Clínico - [PERSON_NAME] de [PERSON_NAME]" at bounding box center [109, 93] width 200 height 13
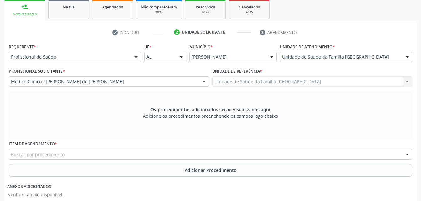
click at [155, 159] on div "Buscar por procedimento" at bounding box center [210, 154] width 403 height 11
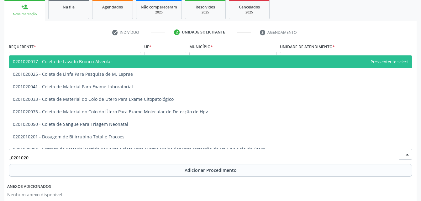
type input "02010200"
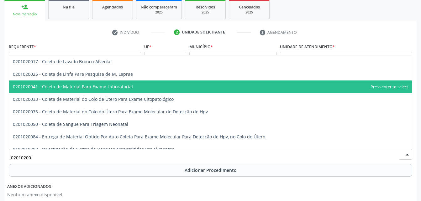
click at [152, 86] on span "0201020041 - Coleta de Material Para Exame Laboratorial" at bounding box center [210, 87] width 403 height 13
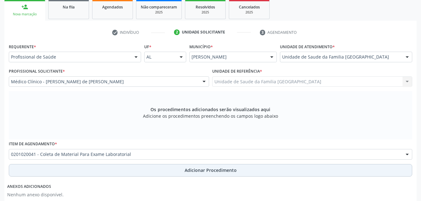
click at [179, 169] on button "Adicionar Procedimento" at bounding box center [210, 170] width 403 height 13
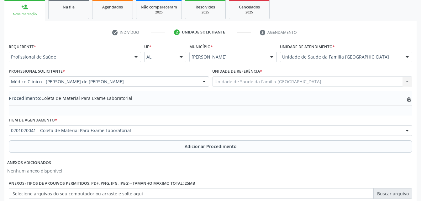
scroll to position [165, 0]
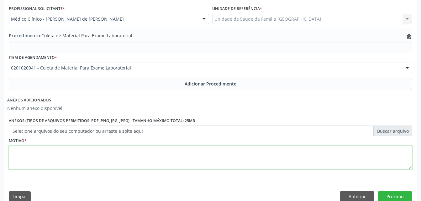
click at [166, 165] on textarea at bounding box center [210, 158] width 403 height 24
type textarea "exames"
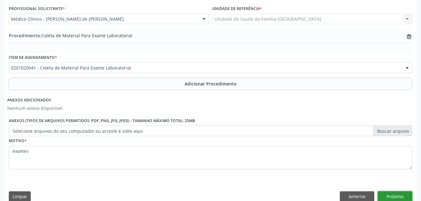
click at [393, 193] on button "Próximo" at bounding box center [395, 196] width 34 height 11
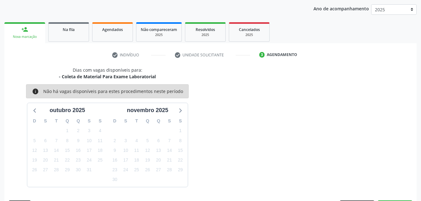
scroll to position [99, 0]
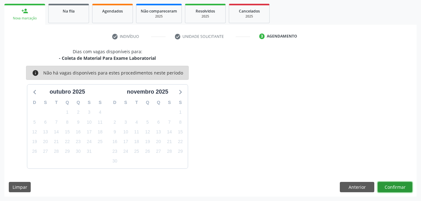
click at [398, 188] on button "Confirmar" at bounding box center [395, 187] width 34 height 11
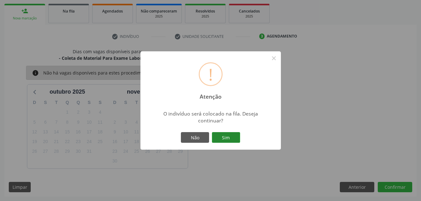
click at [228, 140] on button "Sim" at bounding box center [226, 137] width 28 height 11
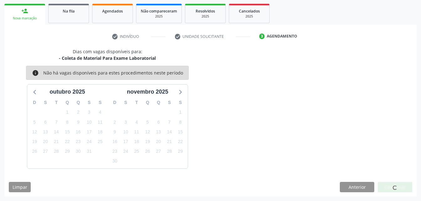
scroll to position [14, 0]
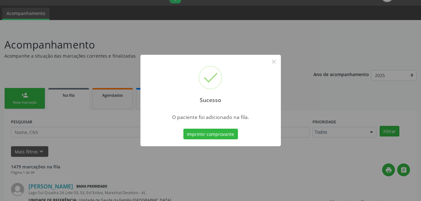
click at [34, 95] on div "Sucesso × O paciente foi adicionado na fila. Imprimir comprovante Cancel" at bounding box center [210, 100] width 421 height 201
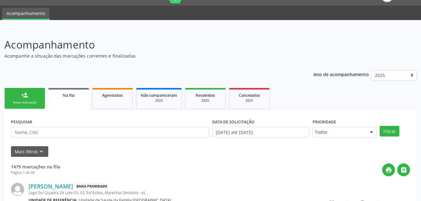
drag, startPoint x: 34, startPoint y: 95, endPoint x: 36, endPoint y: 90, distance: 4.7
click at [34, 95] on link "person_add Nova marcação" at bounding box center [24, 98] width 41 height 21
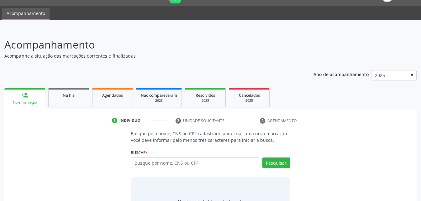
click at [35, 90] on link "person_add Nova marcação" at bounding box center [24, 98] width 41 height 21
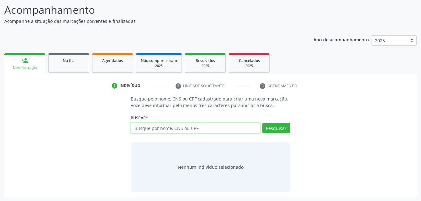
click at [135, 128] on input "text" at bounding box center [195, 128] width 129 height 11
type input "700003358247907"
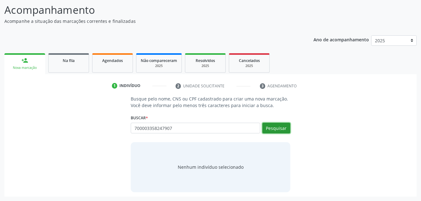
click at [277, 126] on button "Pesquisar" at bounding box center [276, 128] width 28 height 11
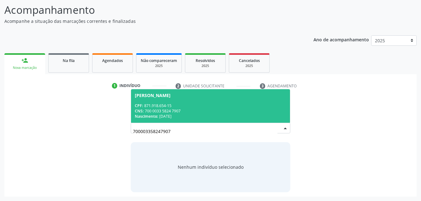
click at [254, 109] on div "CNS: 700 0033 5824 7907" at bounding box center [210, 110] width 151 height 5
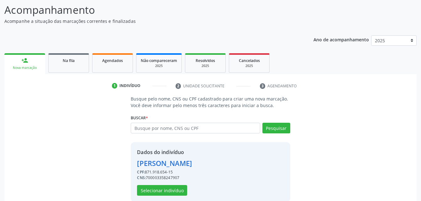
scroll to position [59, 0]
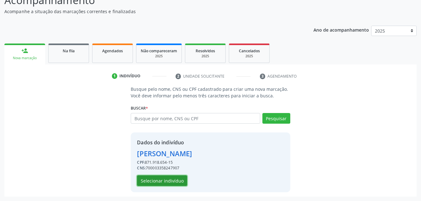
click at [182, 179] on button "Selecionar indivíduo" at bounding box center [162, 180] width 50 height 11
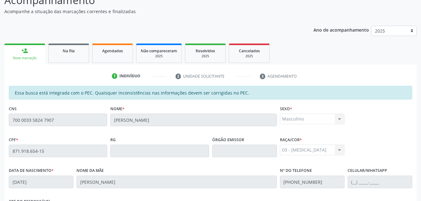
scroll to position [165, 0]
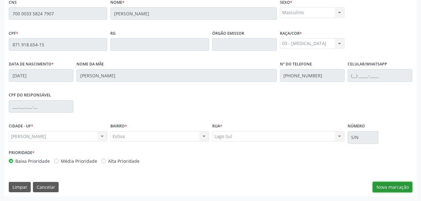
click at [380, 188] on button "Nova marcação" at bounding box center [392, 187] width 39 height 11
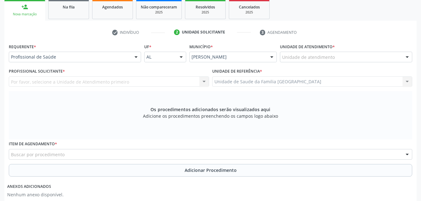
scroll to position [71, 0]
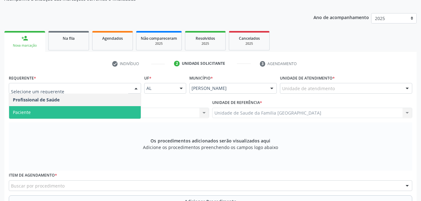
click at [39, 112] on span "Paciente" at bounding box center [75, 112] width 132 height 13
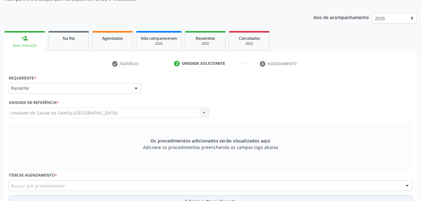
scroll to position [165, 0]
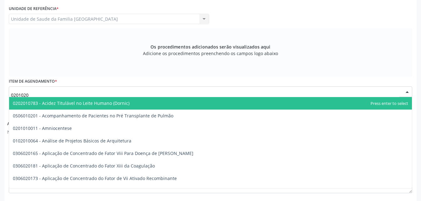
type input "02010200"
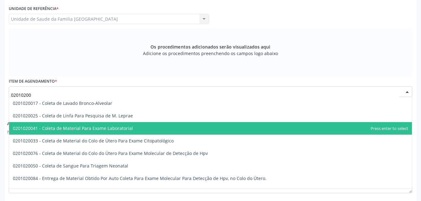
click at [65, 129] on span "0201020041 - Coleta de Material Para Exame Laboratorial" at bounding box center [73, 128] width 120 height 6
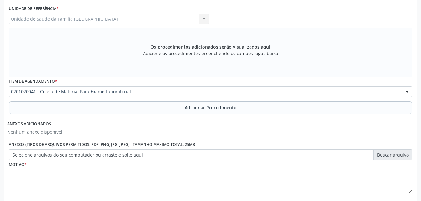
scroll to position [197, 0]
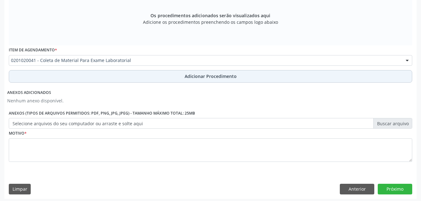
click at [85, 74] on button "Adicionar Procedimento" at bounding box center [210, 76] width 403 height 13
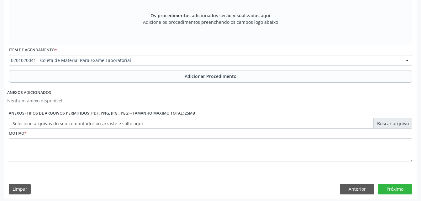
scroll to position [173, 0]
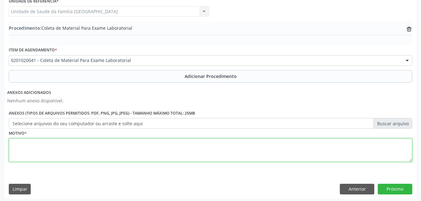
click at [92, 152] on textarea at bounding box center [210, 151] width 403 height 24
type textarea "exames"
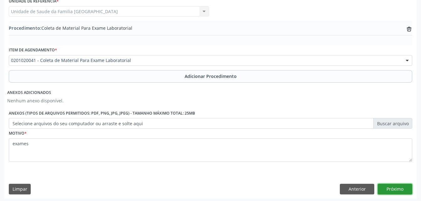
click at [390, 189] on button "Próximo" at bounding box center [395, 189] width 34 height 11
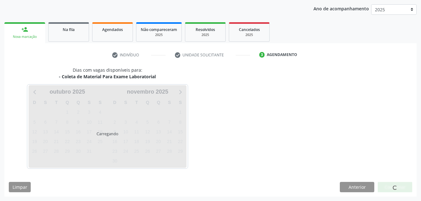
scroll to position [99, 0]
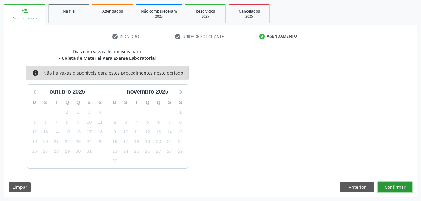
click at [399, 186] on button "Confirmar" at bounding box center [395, 187] width 34 height 11
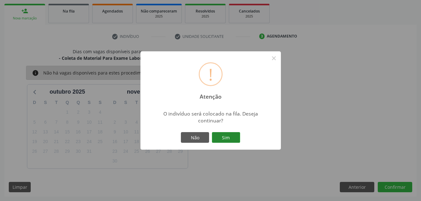
click at [238, 135] on button "Sim" at bounding box center [226, 137] width 28 height 11
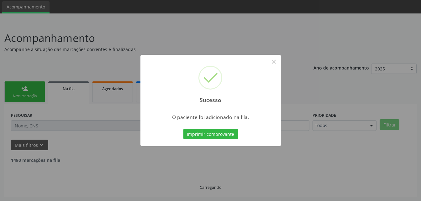
scroll to position [14, 0]
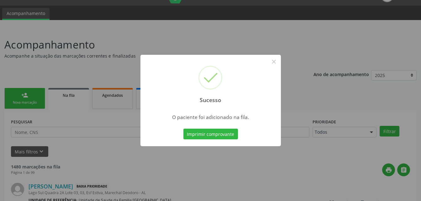
click at [34, 95] on div "Sucesso × O paciente foi adicionado na fila. Imprimir comprovante Cancel" at bounding box center [210, 100] width 421 height 201
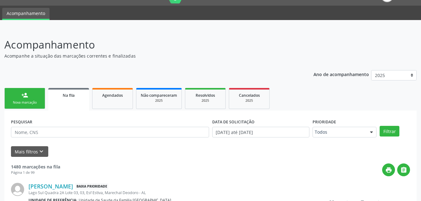
click at [34, 95] on link "person_add Nova marcação" at bounding box center [24, 98] width 41 height 21
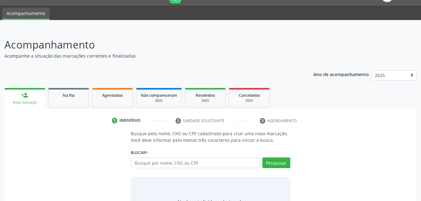
scroll to position [49, 0]
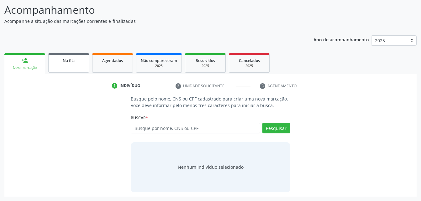
click at [81, 62] on div "Na fila" at bounding box center [68, 60] width 31 height 7
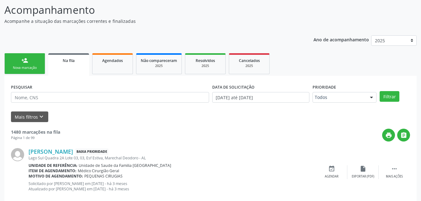
scroll to position [81, 0]
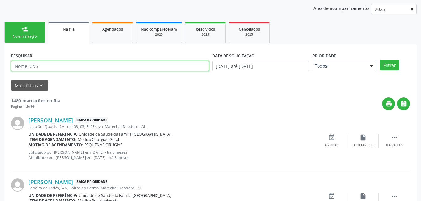
click at [175, 68] on input "text" at bounding box center [110, 66] width 198 height 11
type input "702607239795948"
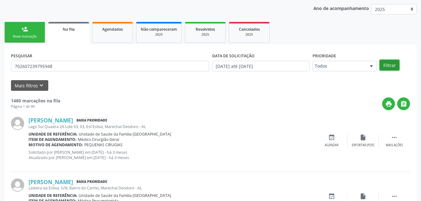
click at [389, 65] on button "Filtrar" at bounding box center [389, 65] width 20 height 11
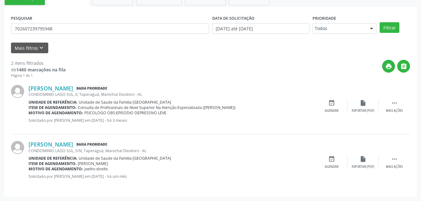
scroll to position [24, 0]
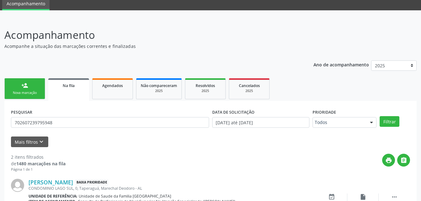
click at [29, 88] on link "person_add Nova marcação" at bounding box center [24, 88] width 41 height 21
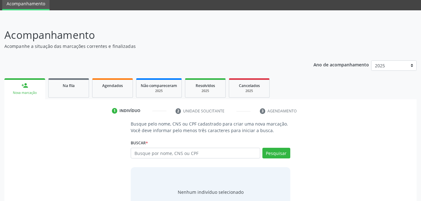
scroll to position [49, 0]
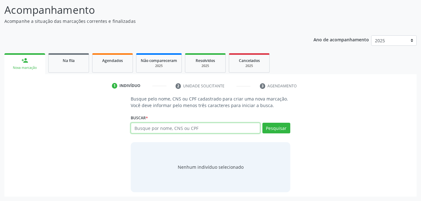
click at [156, 130] on input "text" at bounding box center [195, 128] width 129 height 11
type input "700401921153750"
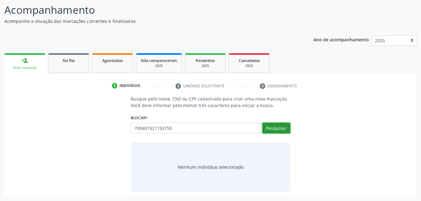
click at [271, 127] on button "Pesquisar" at bounding box center [276, 128] width 28 height 11
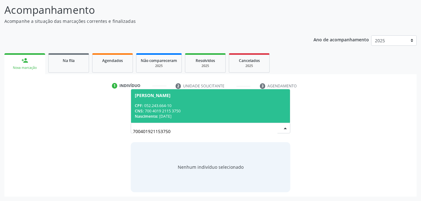
click at [216, 98] on span "[PERSON_NAME] CPF: 052.243.664-10 CNS: 700 4019 2115 3750 Nascimento: [DATE]" at bounding box center [210, 106] width 159 height 34
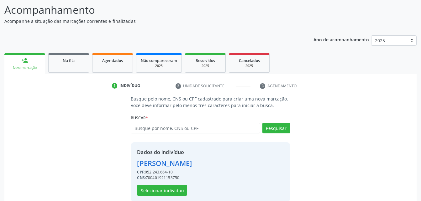
scroll to position [59, 0]
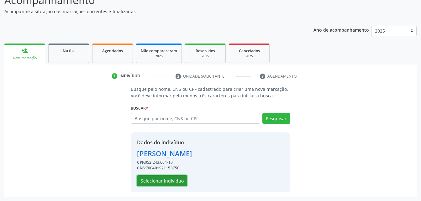
click at [181, 180] on button "Selecionar indivíduo" at bounding box center [162, 180] width 50 height 11
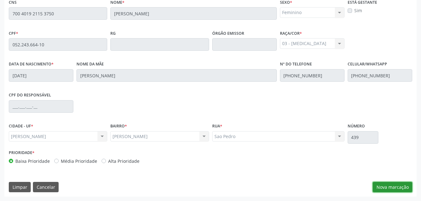
click at [390, 185] on button "Nova marcação" at bounding box center [392, 187] width 39 height 11
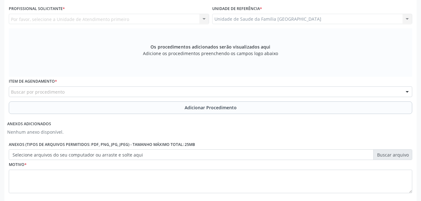
scroll to position [134, 0]
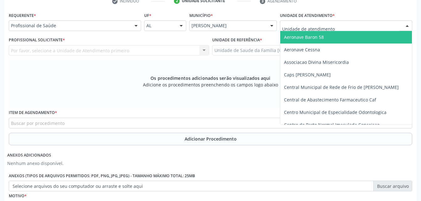
click at [340, 22] on div at bounding box center [346, 25] width 132 height 11
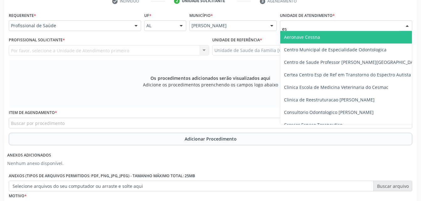
type input "est"
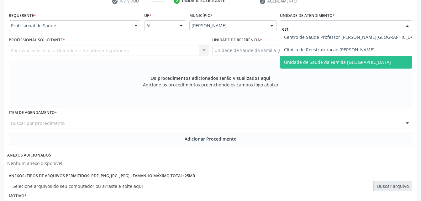
click at [356, 56] on span "Unidade de Saude da Familia [GEOGRAPHIC_DATA]" at bounding box center [352, 62] width 144 height 13
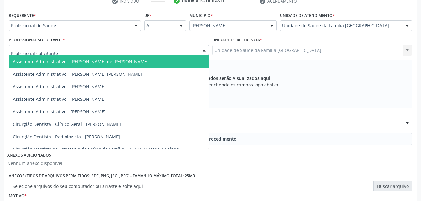
click at [141, 50] on div at bounding box center [109, 50] width 200 height 11
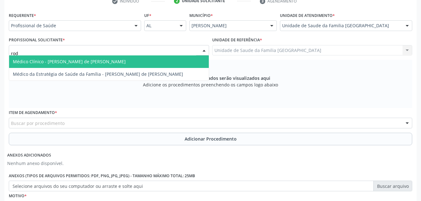
type input "rodr"
click at [144, 67] on span "Médico Clínico - [PERSON_NAME] de [PERSON_NAME]" at bounding box center [109, 61] width 200 height 13
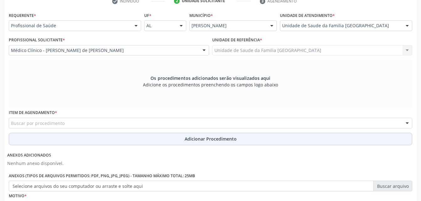
scroll to position [165, 0]
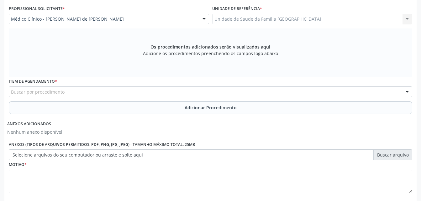
click at [120, 94] on div "Buscar por procedimento" at bounding box center [210, 91] width 403 height 11
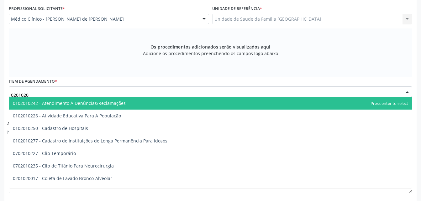
type input "02010200"
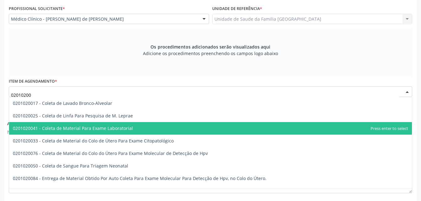
click at [128, 127] on span "0201020041 - Coleta de Material Para Exame Laboratorial" at bounding box center [73, 128] width 120 height 6
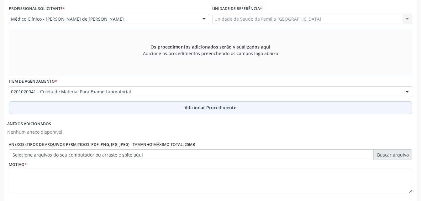
click at [133, 111] on button "Adicionar Procedimento" at bounding box center [210, 108] width 403 height 13
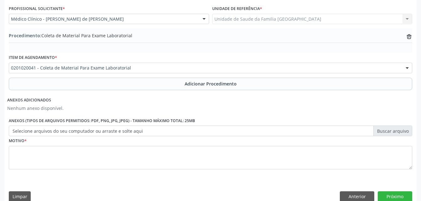
scroll to position [175, 0]
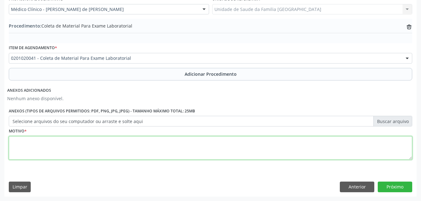
click at [130, 150] on textarea at bounding box center [210, 148] width 403 height 24
type textarea "exames"
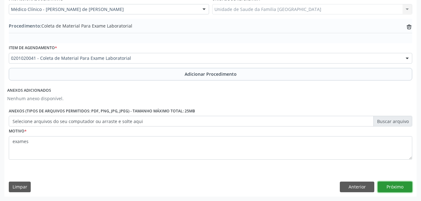
click at [390, 185] on button "Próximo" at bounding box center [395, 187] width 34 height 11
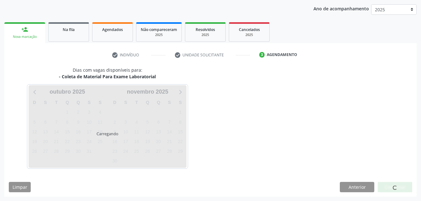
scroll to position [99, 0]
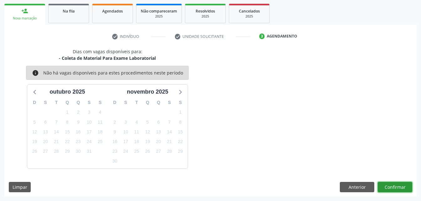
click at [394, 184] on button "Confirmar" at bounding box center [395, 187] width 34 height 11
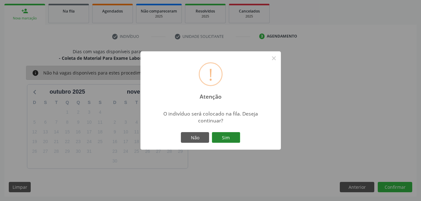
click at [222, 138] on button "Sim" at bounding box center [226, 137] width 28 height 11
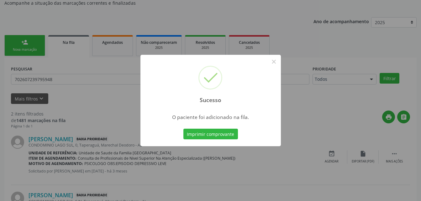
scroll to position [14, 0]
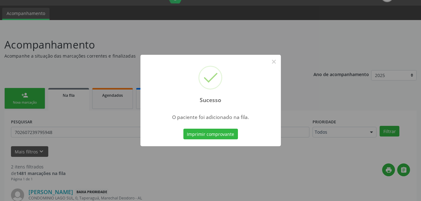
click at [23, 96] on div "Sucesso × O paciente foi adicionado na fila. Imprimir comprovante Cancel" at bounding box center [210, 100] width 421 height 201
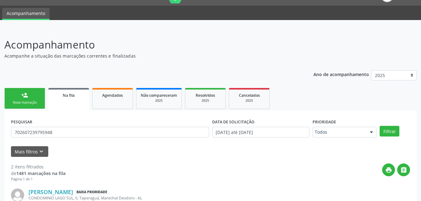
click at [23, 96] on div "person_add" at bounding box center [24, 95] width 7 height 7
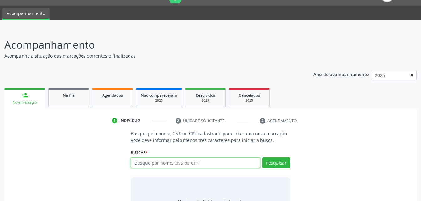
click at [177, 161] on input "text" at bounding box center [195, 163] width 129 height 11
type input "700003616673202"
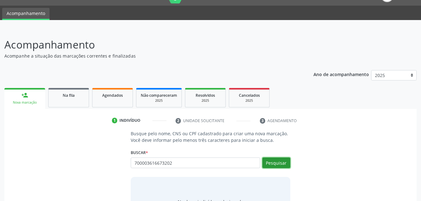
click at [275, 163] on button "Pesquisar" at bounding box center [276, 163] width 28 height 11
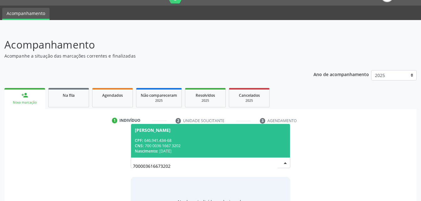
click at [196, 136] on span "[PERSON_NAME] CPF: 646.941.434-68 CNS: 700 0036 1667 3202 Nascimento: [DATE]" at bounding box center [210, 141] width 159 height 34
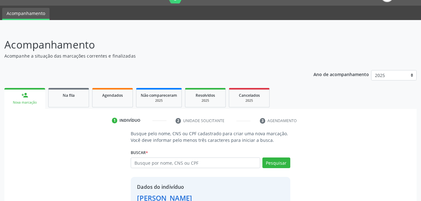
scroll to position [59, 0]
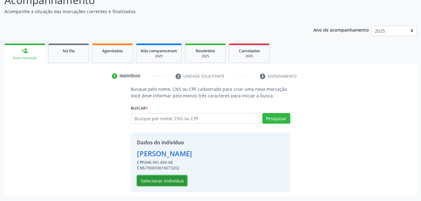
click at [175, 182] on button "Selecionar indivíduo" at bounding box center [162, 180] width 50 height 11
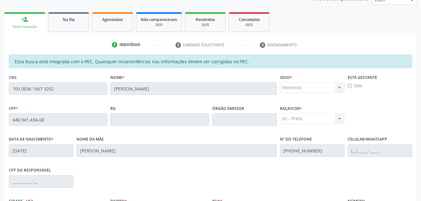
scroll to position [153, 0]
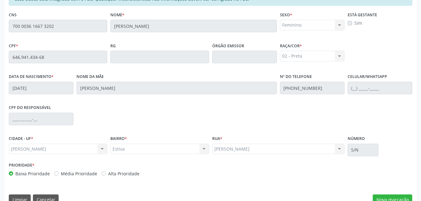
click at [401, 194] on div "Essa busca está integrada com o PEC. Quaisquer inconsistências nas informações …" at bounding box center [210, 100] width 412 height 217
click at [402, 199] on button "Nova marcação" at bounding box center [392, 200] width 39 height 11
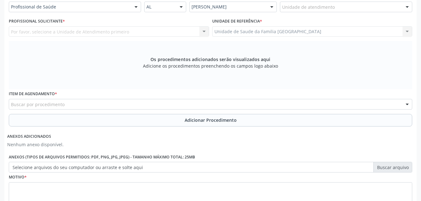
scroll to position [90, 0]
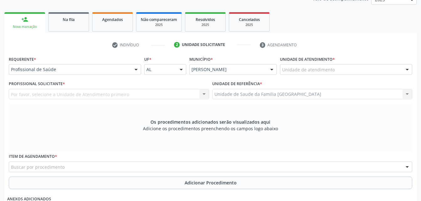
click at [353, 74] on div "Unidade de atendimento" at bounding box center [346, 69] width 132 height 11
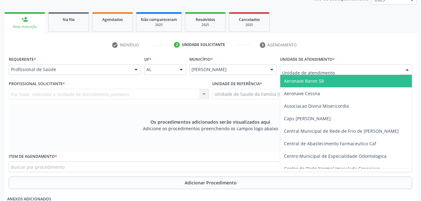
click at [130, 68] on div "Profissional de Saúde Profissional de Saúde Paciente Nenhum resultado encontrad…" at bounding box center [75, 69] width 132 height 11
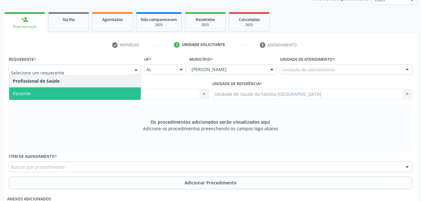
click at [119, 89] on span "Paciente" at bounding box center [75, 93] width 132 height 13
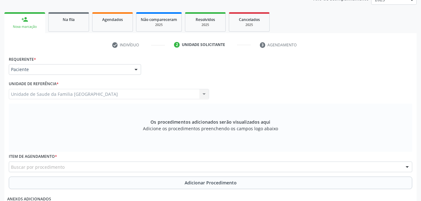
scroll to position [122, 0]
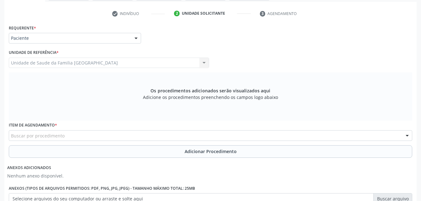
click at [140, 134] on div "Buscar por procedimento" at bounding box center [210, 135] width 403 height 11
type input "02010200"
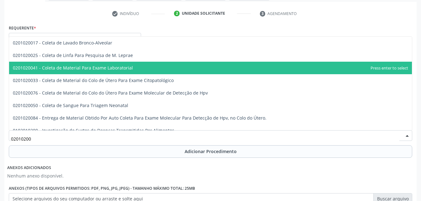
click at [144, 67] on span "0201020041 - Coleta de Material Para Exame Laboratorial" at bounding box center [210, 68] width 403 height 13
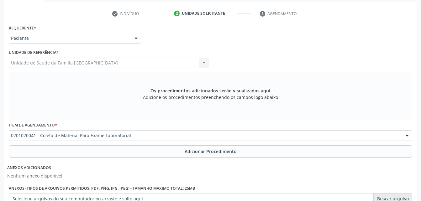
scroll to position [153, 0]
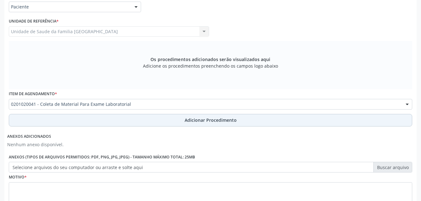
click at [160, 117] on button "Adicionar Procedimento" at bounding box center [210, 120] width 403 height 13
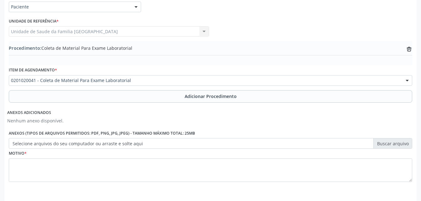
scroll to position [175, 0]
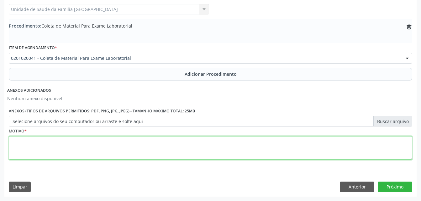
click at [147, 154] on textarea at bounding box center [210, 148] width 403 height 24
type textarea "exames"
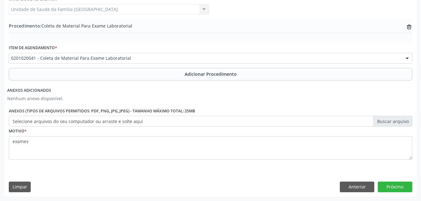
click at [396, 178] on div "Requerente * Paciente Profissional de Saúde Paciente Nenhum resultado encontrad…" at bounding box center [210, 83] width 412 height 227
click at [397, 183] on button "Próximo" at bounding box center [395, 187] width 34 height 11
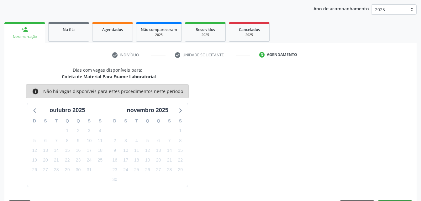
scroll to position [99, 0]
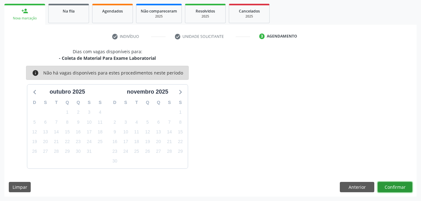
click at [398, 186] on button "Confirmar" at bounding box center [395, 187] width 34 height 11
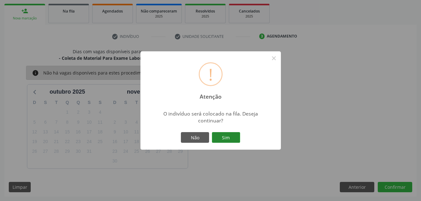
click at [226, 138] on button "Sim" at bounding box center [226, 137] width 28 height 11
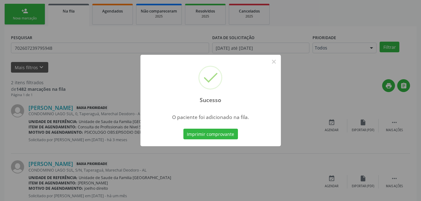
scroll to position [14, 0]
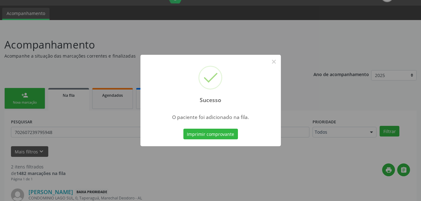
click at [9, 104] on div "Sucesso × O paciente foi adicionado na fila. Imprimir comprovante Cancel" at bounding box center [210, 100] width 421 height 201
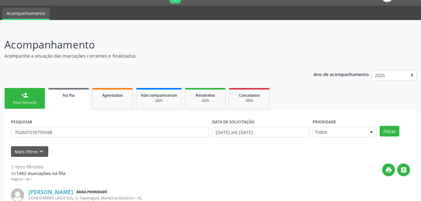
click at [24, 98] on div "person_add" at bounding box center [24, 95] width 7 height 7
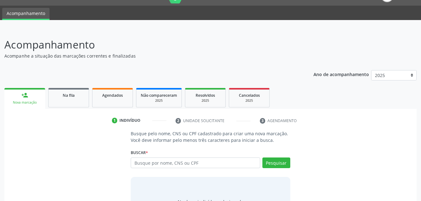
scroll to position [46, 0]
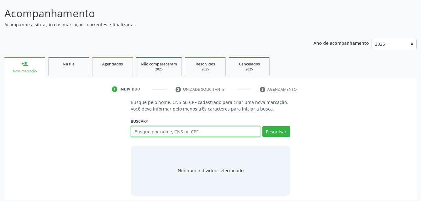
click at [169, 134] on input "text" at bounding box center [195, 131] width 129 height 11
type input "704300581244391"
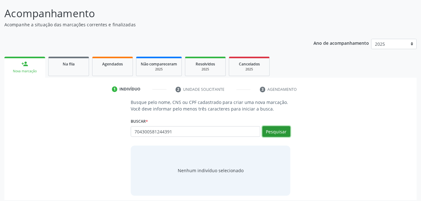
click at [270, 133] on button "Pesquisar" at bounding box center [276, 131] width 28 height 11
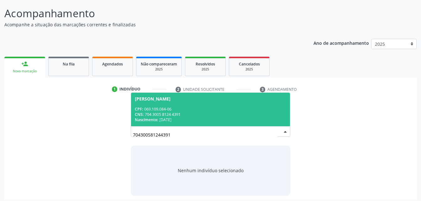
click at [245, 104] on span "[PERSON_NAME] CPF: 069.109.084-06 CNS: 704 3005 8124 4391 Nascimento: [DATE]" at bounding box center [210, 110] width 159 height 34
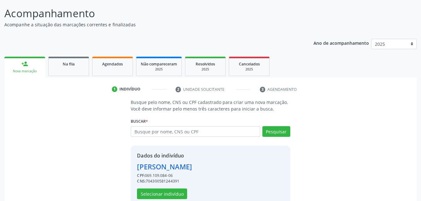
scroll to position [59, 0]
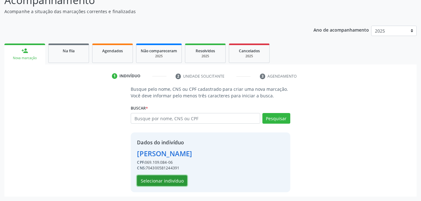
click at [168, 180] on button "Selecionar indivíduo" at bounding box center [162, 180] width 50 height 11
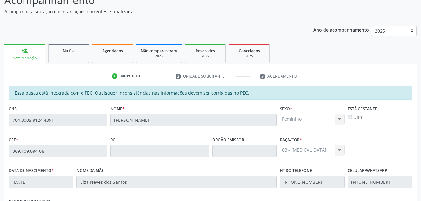
scroll to position [165, 0]
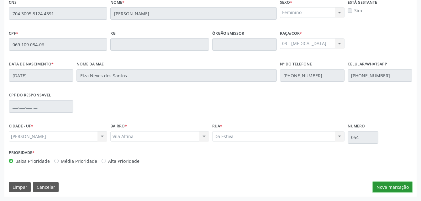
click at [377, 186] on button "Nova marcação" at bounding box center [392, 187] width 39 height 11
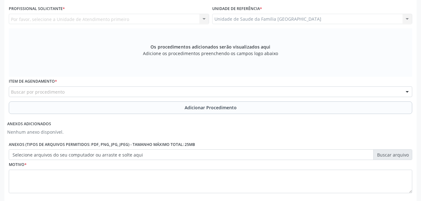
scroll to position [103, 0]
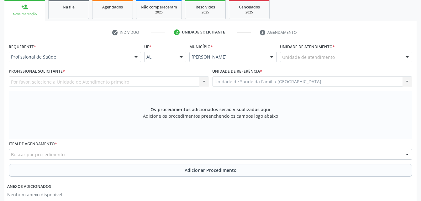
click at [118, 51] on div "Requerente * Profissional de Saúde Profissional de Saúde Paciente Nenhum result…" at bounding box center [75, 52] width 132 height 20
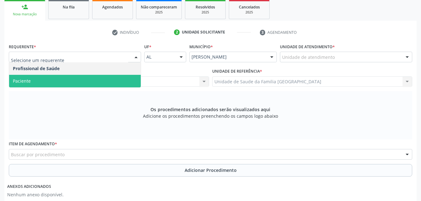
click at [117, 77] on span "Paciente" at bounding box center [75, 81] width 132 height 13
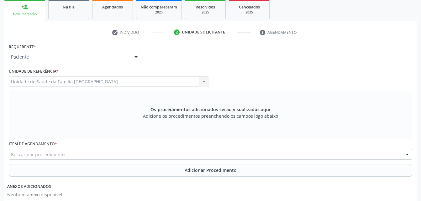
scroll to position [134, 0]
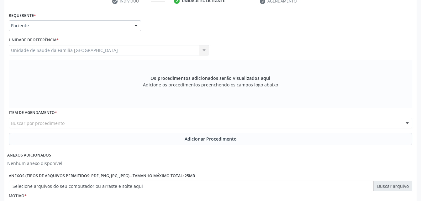
click at [139, 125] on div "Buscar por procedimento" at bounding box center [210, 123] width 403 height 11
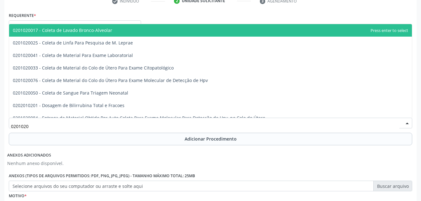
type input "02010200"
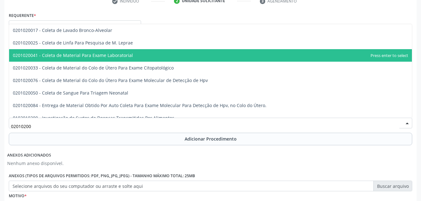
click at [133, 57] on span "0201020041 - Coleta de Material Para Exame Laboratorial" at bounding box center [210, 55] width 403 height 13
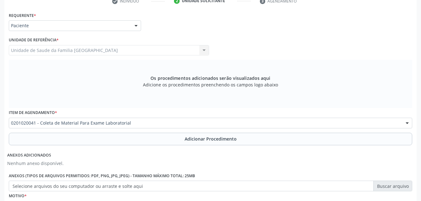
scroll to position [0, 0]
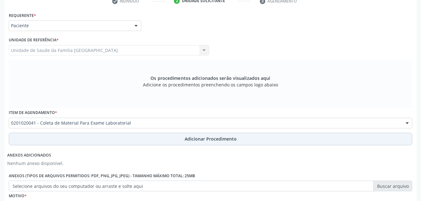
click at [160, 138] on button "Adicionar Procedimento" at bounding box center [210, 139] width 403 height 13
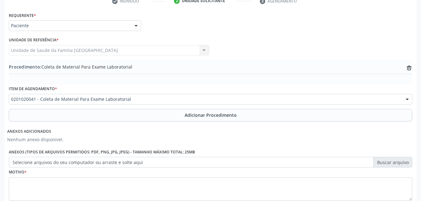
scroll to position [175, 0]
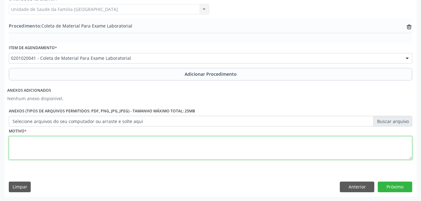
click at [146, 152] on textarea at bounding box center [210, 148] width 403 height 24
type textarea "exames"
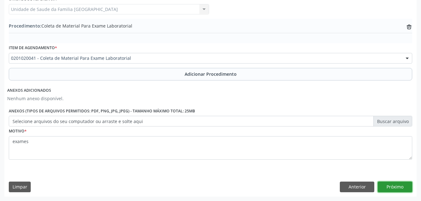
click at [392, 188] on button "Próximo" at bounding box center [395, 187] width 34 height 11
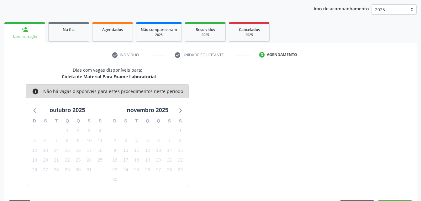
scroll to position [99, 0]
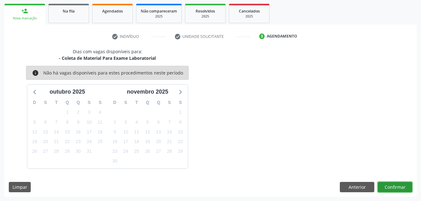
click at [406, 187] on button "Confirmar" at bounding box center [395, 187] width 34 height 11
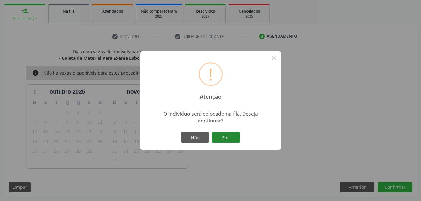
click at [224, 140] on button "Sim" at bounding box center [226, 137] width 28 height 11
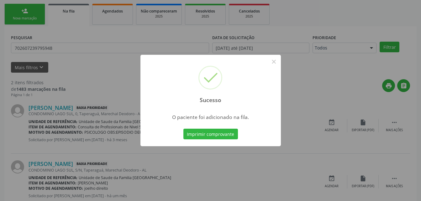
scroll to position [14, 0]
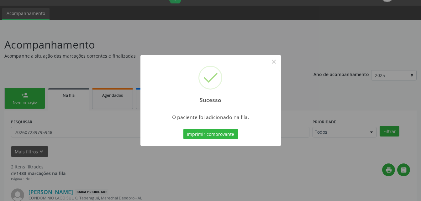
click at [31, 96] on div "Sucesso × O paciente foi adicionado na fila. Imprimir comprovante Cancel" at bounding box center [210, 100] width 421 height 201
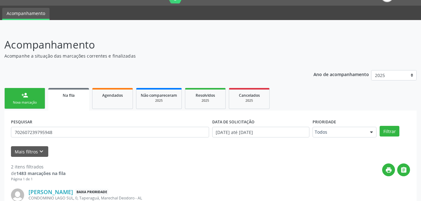
click at [31, 96] on link "person_add Nova marcação" at bounding box center [24, 98] width 41 height 21
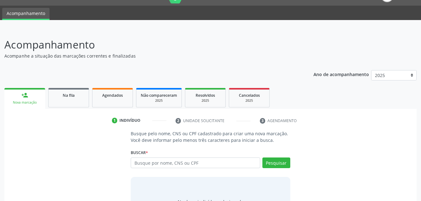
scroll to position [46, 0]
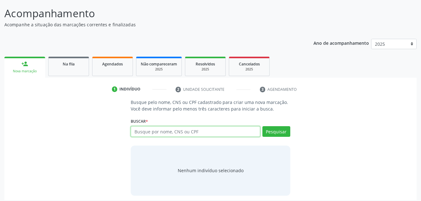
click at [162, 132] on input "text" at bounding box center [195, 131] width 129 height 11
type input "700909972771195"
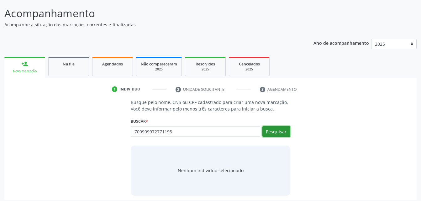
click at [267, 136] on button "Pesquisar" at bounding box center [276, 131] width 28 height 11
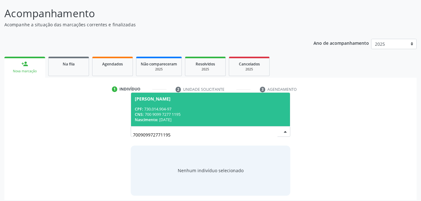
click at [186, 103] on span "[PERSON_NAME] CPF: 730.014.904-97 CNS: 700 9099 7277 1195 Nascimento: [DATE]" at bounding box center [210, 110] width 159 height 34
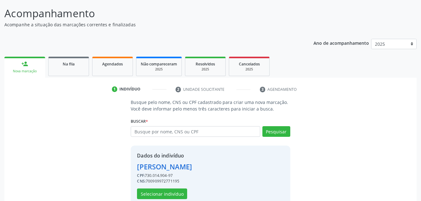
scroll to position [59, 0]
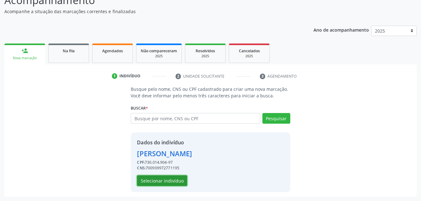
click at [177, 177] on button "Selecionar indivíduo" at bounding box center [162, 180] width 50 height 11
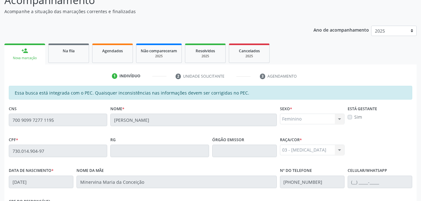
scroll to position [165, 0]
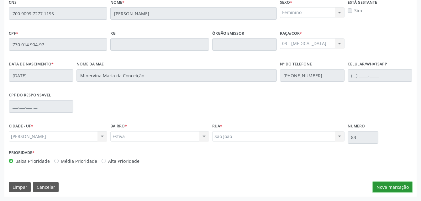
click at [395, 190] on button "Nova marcação" at bounding box center [392, 187] width 39 height 11
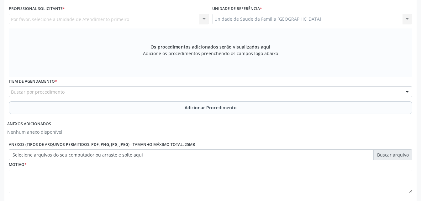
scroll to position [103, 0]
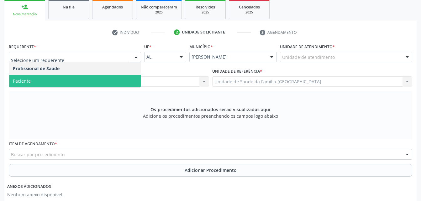
click at [101, 81] on span "Paciente" at bounding box center [75, 81] width 132 height 13
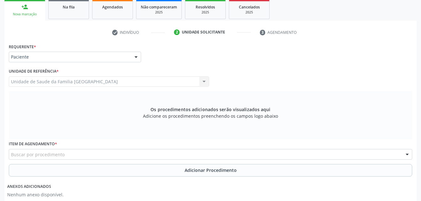
scroll to position [134, 0]
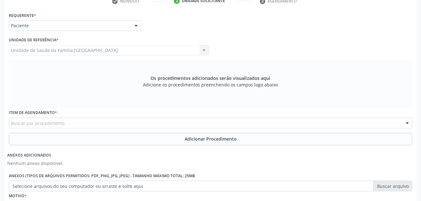
click at [126, 118] on div "Item de agendamento * Buscar por procedimento 0304070076 - .Quimioterapia de Le…" at bounding box center [210, 118] width 403 height 20
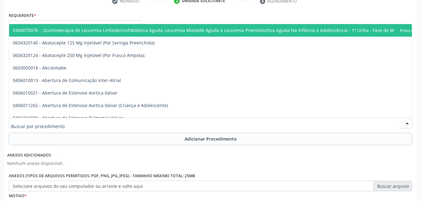
click at [124, 122] on div at bounding box center [210, 123] width 403 height 11
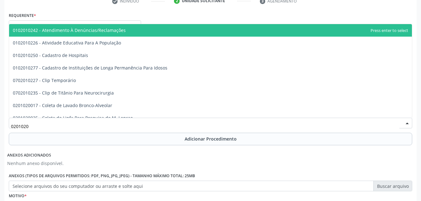
type input "02010200"
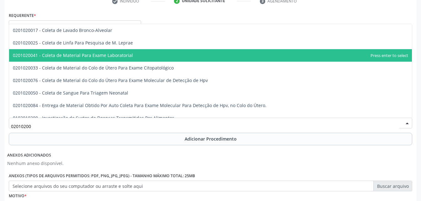
click at [131, 58] on span "0201020041 - Coleta de Material Para Exame Laboratorial" at bounding box center [210, 55] width 403 height 13
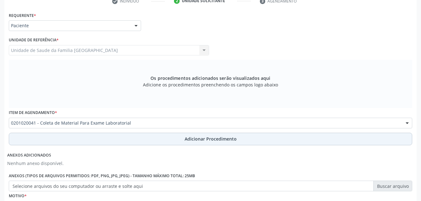
click at [160, 138] on button "Adicionar Procedimento" at bounding box center [210, 139] width 403 height 13
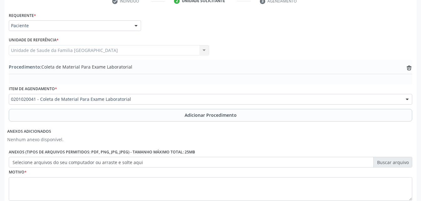
scroll to position [175, 0]
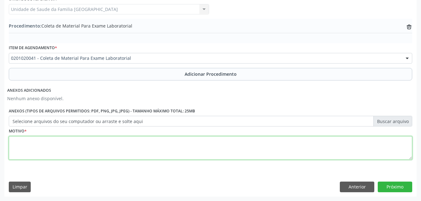
click at [159, 142] on textarea at bounding box center [210, 148] width 403 height 24
type textarea "exames"
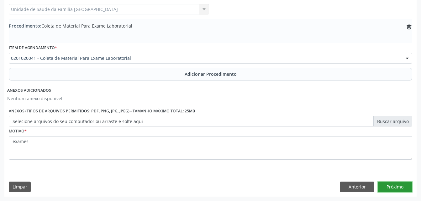
click at [392, 184] on button "Próximo" at bounding box center [395, 187] width 34 height 11
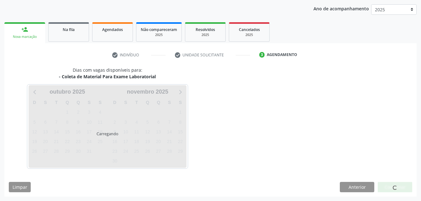
scroll to position [99, 0]
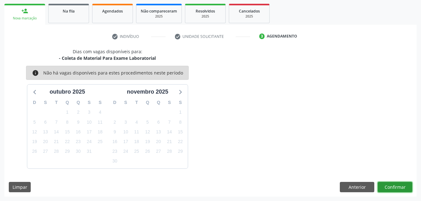
click at [399, 186] on button "Confirmar" at bounding box center [395, 187] width 34 height 11
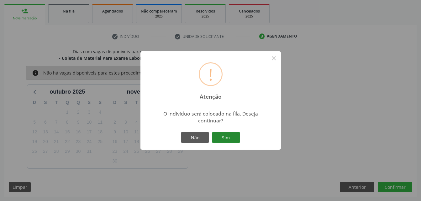
click at [235, 137] on button "Sim" at bounding box center [226, 137] width 28 height 11
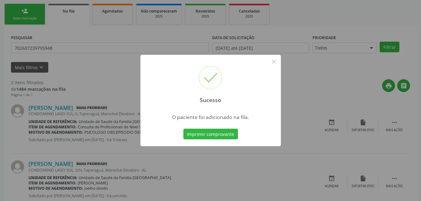
scroll to position [14, 0]
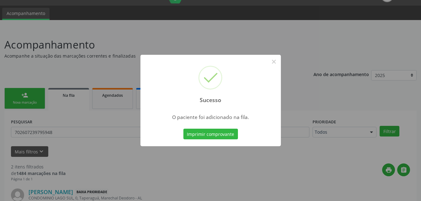
click at [33, 100] on div "Sucesso × O paciente foi adicionado na fila. Imprimir comprovante Cancel" at bounding box center [210, 100] width 421 height 201
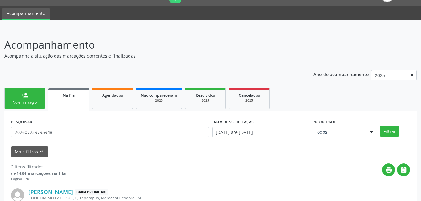
click at [33, 100] on div "Nova marcação" at bounding box center [24, 102] width 31 height 5
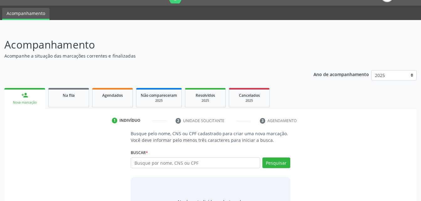
scroll to position [49, 0]
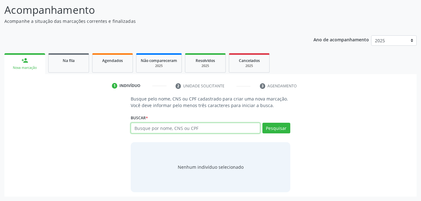
click at [152, 128] on input "text" at bounding box center [195, 128] width 129 height 11
type input "705100384814640"
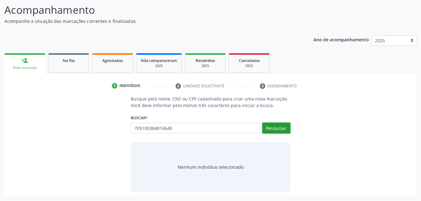
click at [276, 131] on button "Pesquisar" at bounding box center [276, 128] width 28 height 11
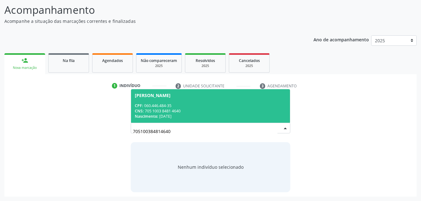
click at [207, 105] on div "CPF: 060.446.484-35" at bounding box center [210, 105] width 151 height 5
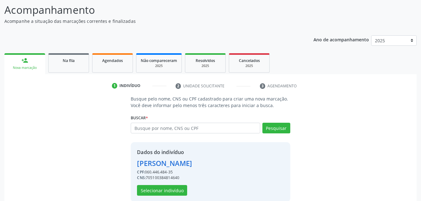
scroll to position [59, 0]
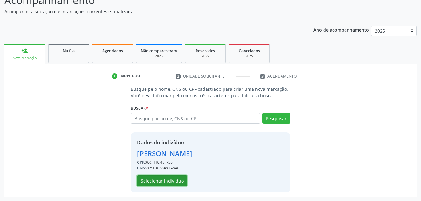
click at [172, 179] on button "Selecionar indivíduo" at bounding box center [162, 180] width 50 height 11
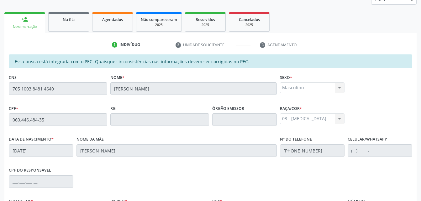
scroll to position [153, 0]
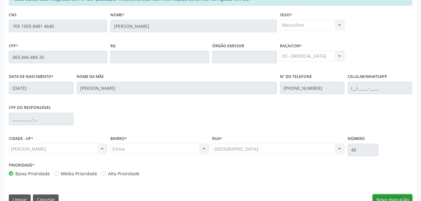
click at [400, 196] on button "Nova marcação" at bounding box center [392, 200] width 39 height 11
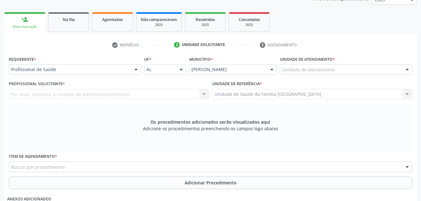
scroll to position [59, 0]
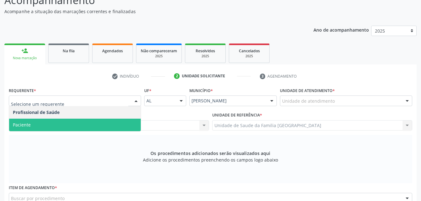
click at [64, 129] on span "Paciente" at bounding box center [75, 125] width 132 height 13
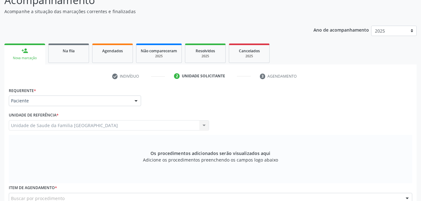
scroll to position [122, 0]
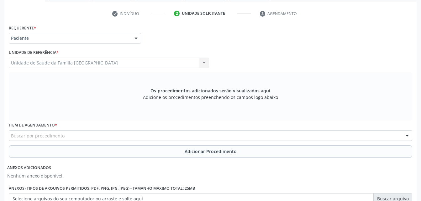
click at [112, 131] on div "Buscar por procedimento" at bounding box center [210, 135] width 403 height 11
type input "02010200"
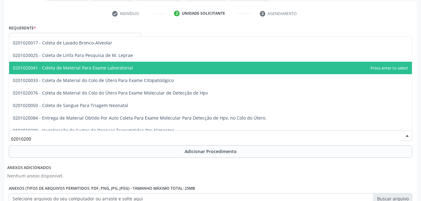
click at [150, 63] on span "0201020041 - Coleta de Material Para Exame Laboratorial" at bounding box center [210, 68] width 403 height 13
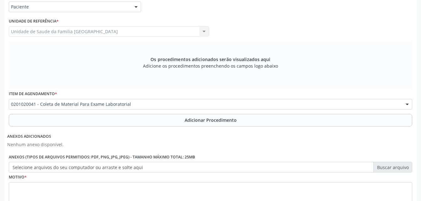
scroll to position [199, 0]
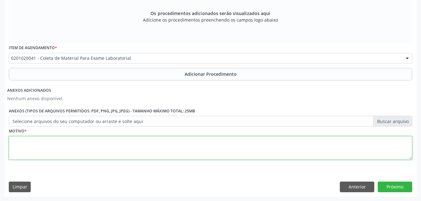
click at [182, 153] on textarea at bounding box center [210, 148] width 403 height 24
type textarea "exames"
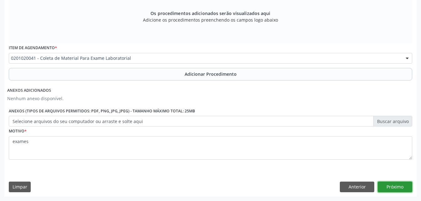
click at [399, 187] on button "Próximo" at bounding box center [395, 187] width 34 height 11
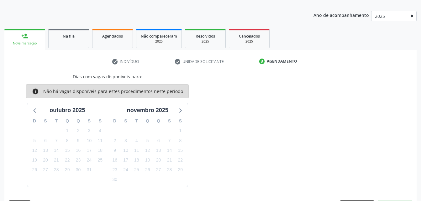
scroll to position [92, 0]
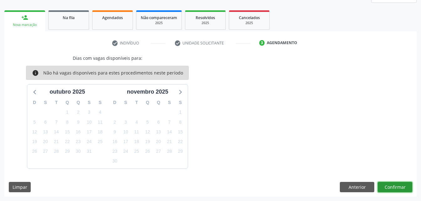
click at [394, 188] on button "Confirmar" at bounding box center [395, 187] width 34 height 11
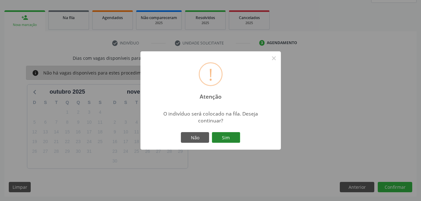
click at [228, 136] on button "Sim" at bounding box center [226, 137] width 28 height 11
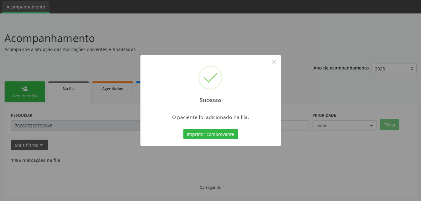
scroll to position [14, 0]
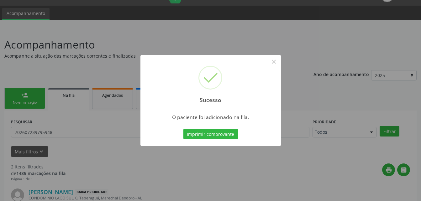
click at [22, 95] on div "Sucesso × O paciente foi adicionado na fila. Imprimir comprovante Cancel" at bounding box center [210, 100] width 421 height 201
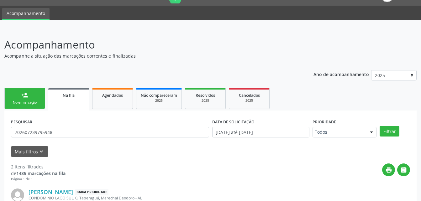
drag, startPoint x: 22, startPoint y: 95, endPoint x: 26, endPoint y: 97, distance: 4.5
click at [22, 95] on div "person_add" at bounding box center [24, 95] width 7 height 7
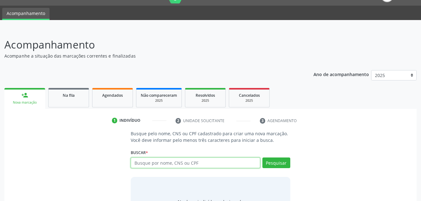
click at [175, 165] on input "text" at bounding box center [195, 163] width 129 height 11
type input "706402178014186"
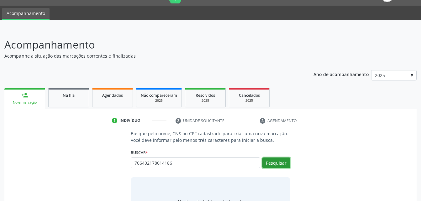
click at [279, 164] on button "Pesquisar" at bounding box center [276, 163] width 28 height 11
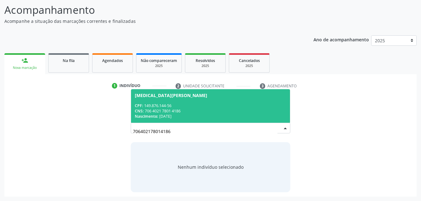
click at [226, 97] on div "[MEDICAL_DATA][PERSON_NAME]" at bounding box center [210, 95] width 151 height 5
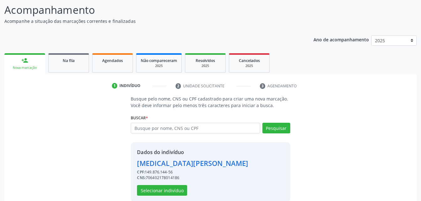
scroll to position [59, 0]
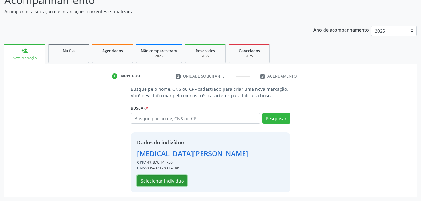
click at [171, 178] on button "Selecionar indivíduo" at bounding box center [162, 180] width 50 height 11
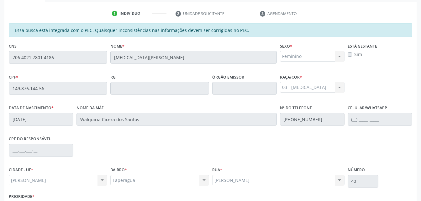
scroll to position [165, 0]
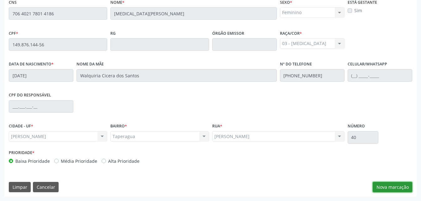
click at [396, 189] on button "Nova marcação" at bounding box center [392, 187] width 39 height 11
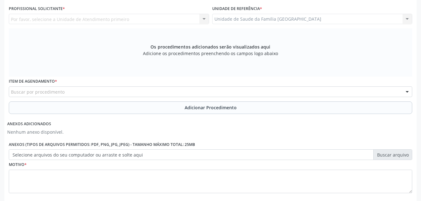
scroll to position [103, 0]
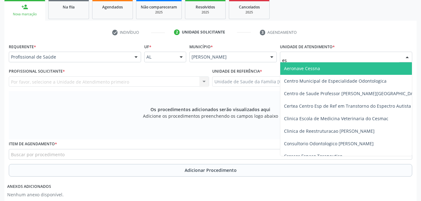
type input "est"
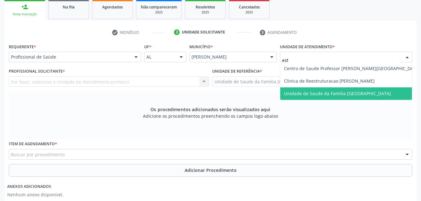
click at [326, 91] on span "Unidade de Saude da Familia [GEOGRAPHIC_DATA]" at bounding box center [337, 94] width 107 height 6
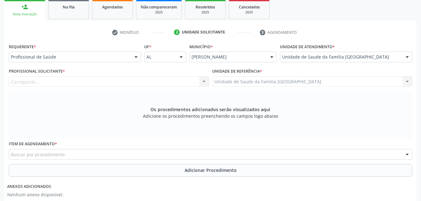
click at [153, 82] on div "Carregando... Nenhum resultado encontrado para: " " Não há nenhuma opção para s…" at bounding box center [109, 81] width 200 height 11
click at [153, 82] on div "Profissional solicitante" at bounding box center [109, 81] width 200 height 11
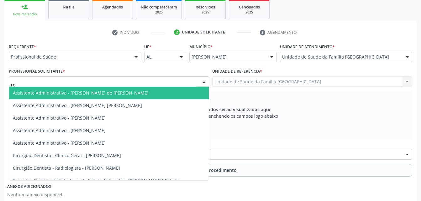
type input "rod"
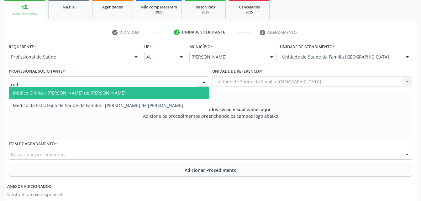
click at [140, 97] on span "Médico Clínico - [PERSON_NAME] de [PERSON_NAME]" at bounding box center [109, 93] width 200 height 13
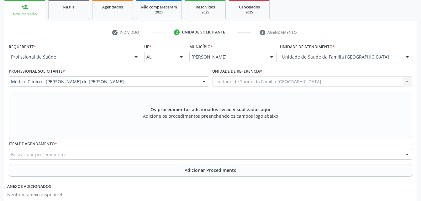
scroll to position [197, 0]
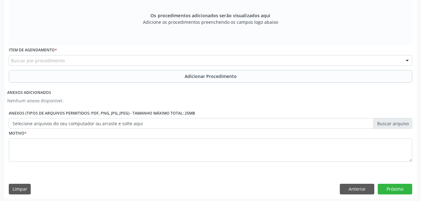
click at [127, 58] on div "Buscar por procedimento" at bounding box center [210, 60] width 403 height 11
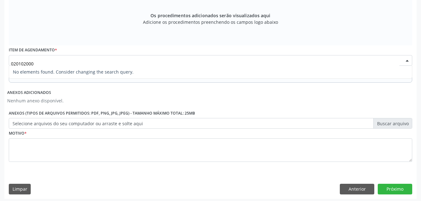
type input "02010200"
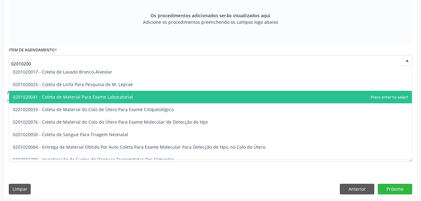
click at [137, 92] on span "0201020041 - Coleta de Material Para Exame Laboratorial" at bounding box center [210, 97] width 403 height 13
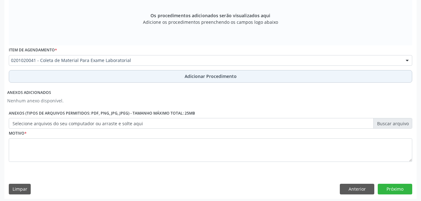
click at [140, 80] on button "Adicionar Procedimento" at bounding box center [210, 76] width 403 height 13
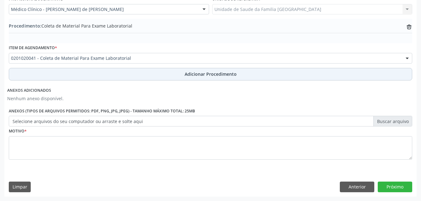
scroll to position [173, 0]
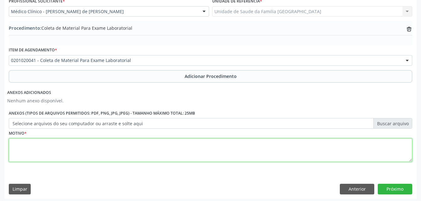
click at [143, 142] on textarea at bounding box center [210, 151] width 403 height 24
type textarea "exames"
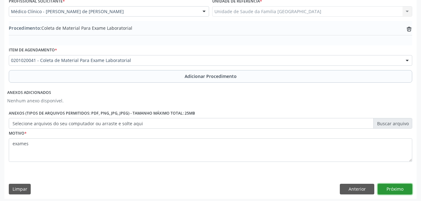
click at [397, 189] on button "Próximo" at bounding box center [395, 189] width 34 height 11
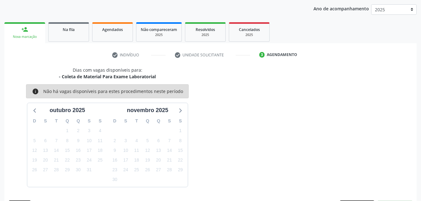
scroll to position [99, 0]
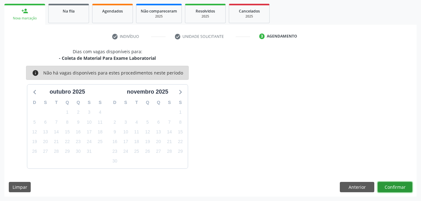
click at [408, 188] on button "Confirmar" at bounding box center [395, 187] width 34 height 11
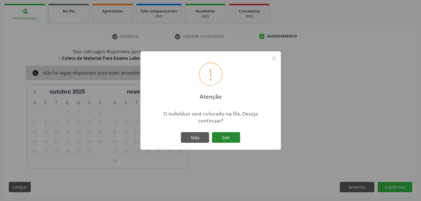
click at [229, 140] on button "Sim" at bounding box center [226, 137] width 28 height 11
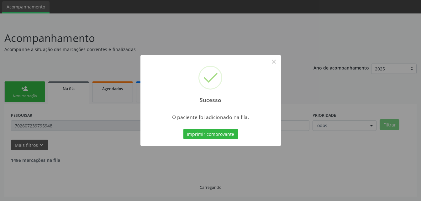
scroll to position [14, 0]
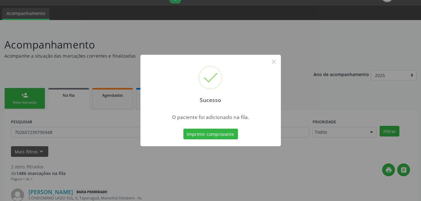
click at [18, 99] on div "Sucesso × O paciente foi adicionado na fila. Imprimir comprovante Cancel" at bounding box center [210, 100] width 421 height 201
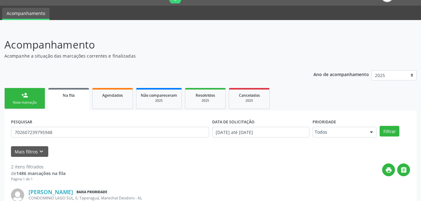
click at [18, 99] on link "person_add Nova marcação" at bounding box center [24, 98] width 41 height 21
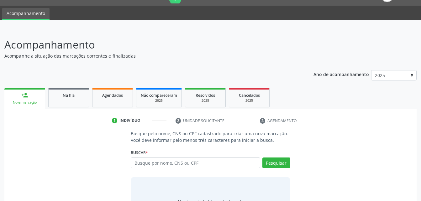
click at [18, 99] on link "person_add Nova marcação" at bounding box center [24, 98] width 41 height 21
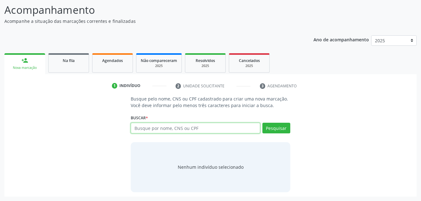
click at [167, 130] on input "text" at bounding box center [195, 128] width 129 height 11
type input "02949080561"
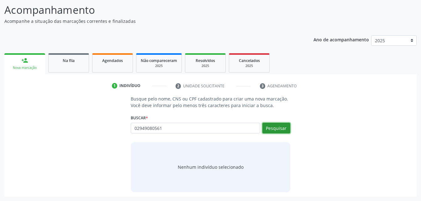
click at [281, 127] on button "Pesquisar" at bounding box center [276, 128] width 28 height 11
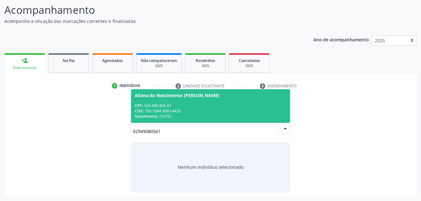
click at [262, 99] on span "Aliana do Nascimento [PERSON_NAME] CPF: 029.490.805-61 CNS: 700 1044 3069 4420 …" at bounding box center [210, 106] width 159 height 34
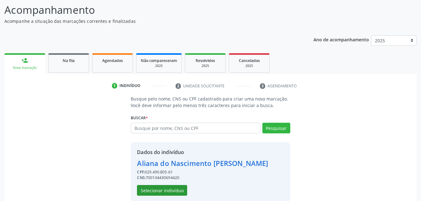
scroll to position [59, 0]
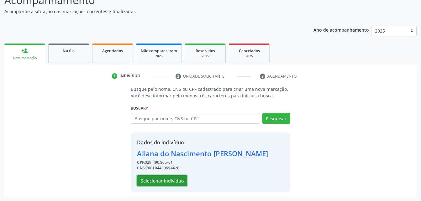
click at [180, 178] on button "Selecionar indivíduo" at bounding box center [162, 180] width 50 height 11
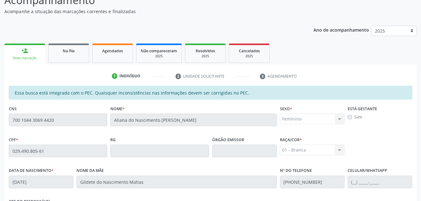
scroll to position [165, 0]
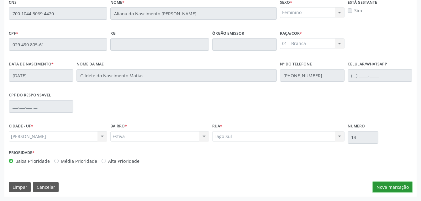
click at [379, 187] on button "Nova marcação" at bounding box center [392, 187] width 39 height 11
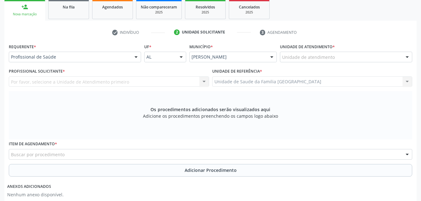
scroll to position [71, 0]
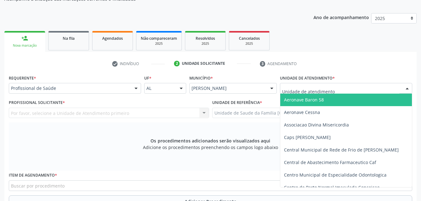
click at [362, 89] on div at bounding box center [346, 88] width 132 height 11
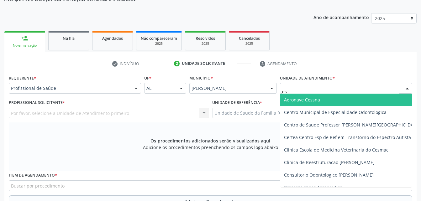
type input "est"
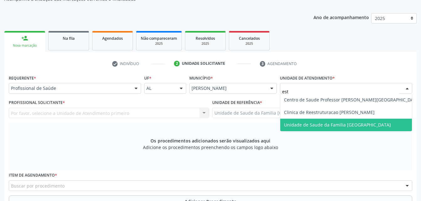
drag, startPoint x: 366, startPoint y: 121, endPoint x: 274, endPoint y: 119, distance: 91.8
click at [363, 122] on span "Unidade de Saude da Familia [GEOGRAPHIC_DATA]" at bounding box center [352, 125] width 144 height 13
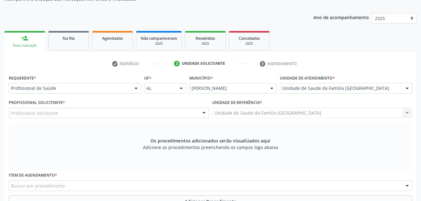
click at [99, 109] on div "Profissional solicitante" at bounding box center [109, 113] width 200 height 11
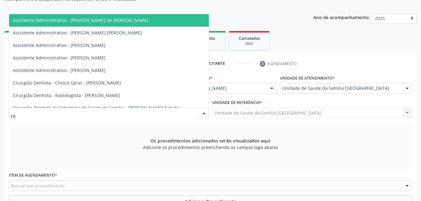
type input "rod"
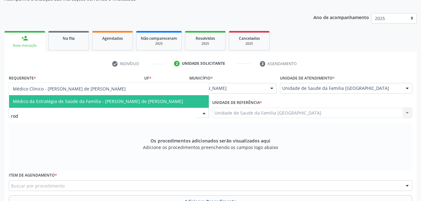
drag, startPoint x: 101, startPoint y: 95, endPoint x: 103, endPoint y: 90, distance: 5.8
click at [103, 90] on ul "Médico Clínico - [PERSON_NAME] de [PERSON_NAME] Médico da Estratégia de Saúde d…" at bounding box center [109, 95] width 200 height 25
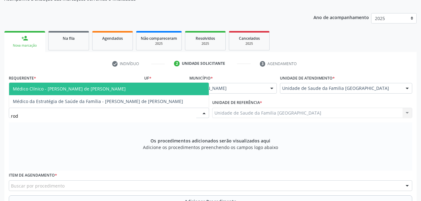
click at [103, 90] on span "Médico Clínico - [PERSON_NAME] de [PERSON_NAME]" at bounding box center [69, 89] width 113 height 6
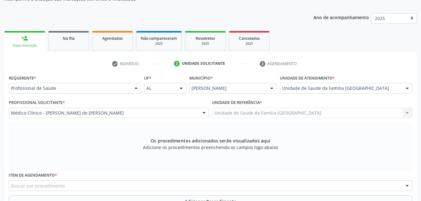
scroll to position [103, 0]
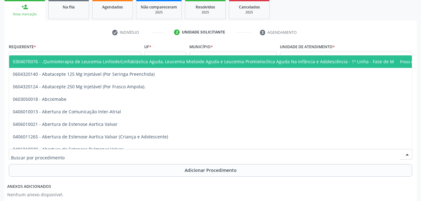
click at [107, 155] on div at bounding box center [210, 154] width 403 height 11
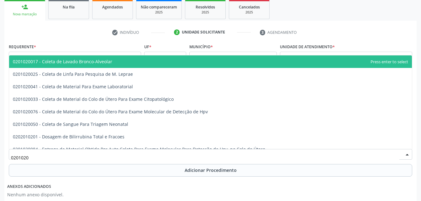
type input "02010200"
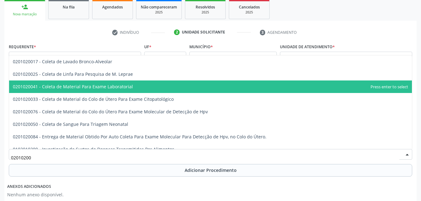
click at [86, 90] on span "0201020041 - Coleta de Material Para Exame Laboratorial" at bounding box center [210, 87] width 403 height 13
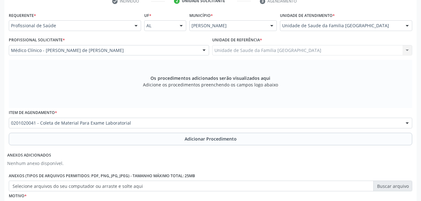
scroll to position [165, 0]
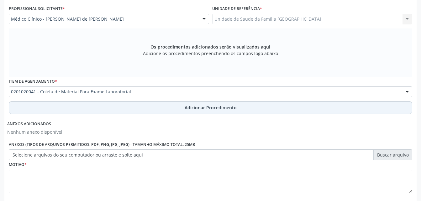
click at [162, 109] on button "Adicionar Procedimento" at bounding box center [210, 108] width 403 height 13
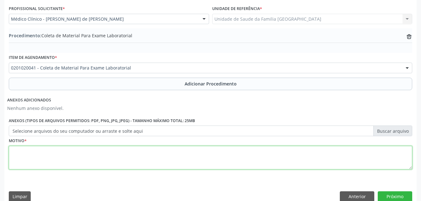
click at [147, 156] on textarea at bounding box center [210, 158] width 403 height 24
type textarea "exames"
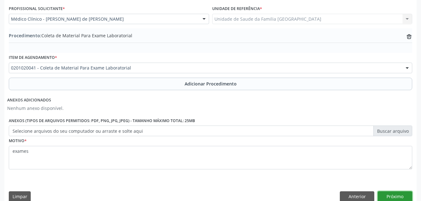
click at [405, 197] on button "Próximo" at bounding box center [395, 196] width 34 height 11
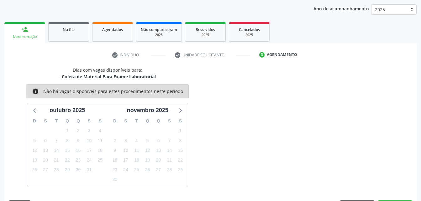
scroll to position [99, 0]
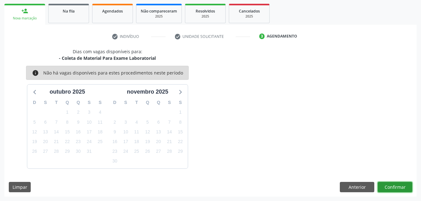
click at [395, 189] on button "Confirmar" at bounding box center [395, 187] width 34 height 11
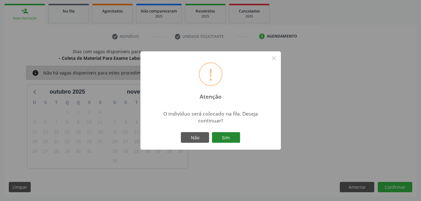
click at [227, 140] on button "Sim" at bounding box center [226, 137] width 28 height 11
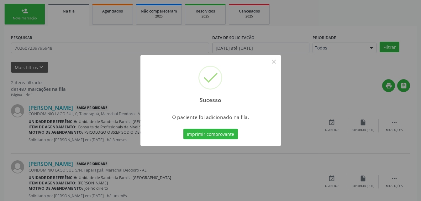
scroll to position [14, 0]
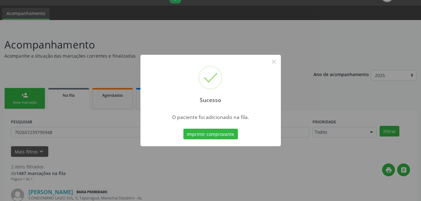
click at [16, 104] on div "Sucesso × O paciente foi adicionado na fila. Imprimir comprovante Cancel" at bounding box center [210, 100] width 421 height 201
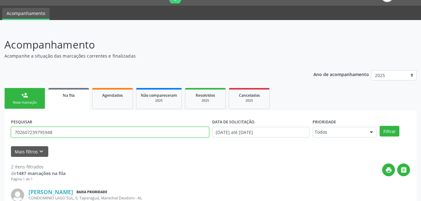
click at [85, 132] on input "702607239795948" at bounding box center [110, 132] width 198 height 11
type input "700405902271542"
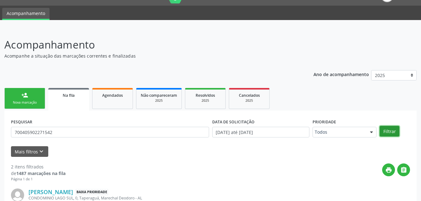
click at [382, 131] on button "Filtrar" at bounding box center [389, 131] width 20 height 11
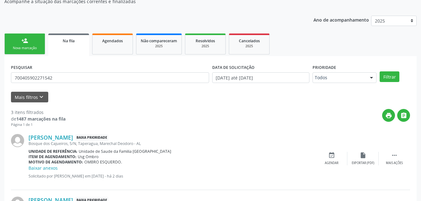
scroll to position [38, 0]
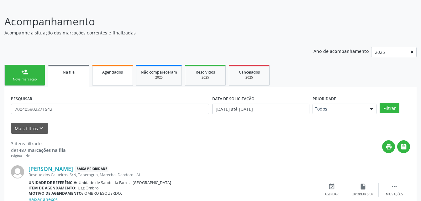
click at [116, 73] on span "Agendados" at bounding box center [112, 72] width 21 height 5
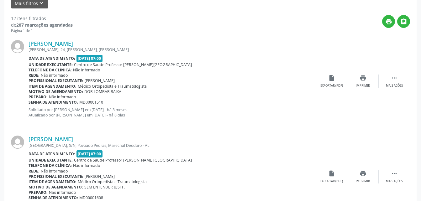
scroll to position [6, 0]
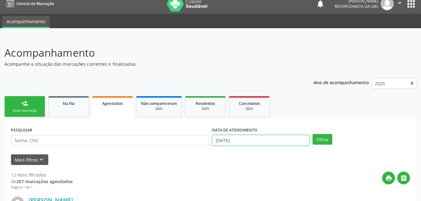
click at [254, 145] on input "[DATE]" at bounding box center [260, 140] width 97 height 11
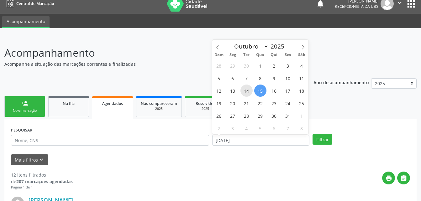
click at [249, 90] on span "14" at bounding box center [246, 91] width 12 height 12
type input "[DATE]"
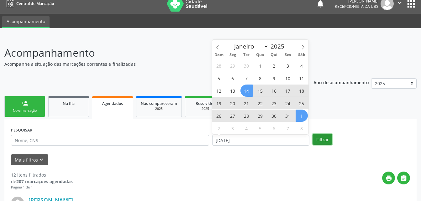
click at [322, 136] on button "Filtrar" at bounding box center [322, 139] width 20 height 11
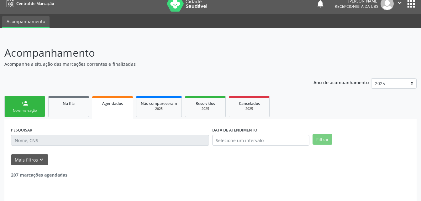
scroll to position [21, 0]
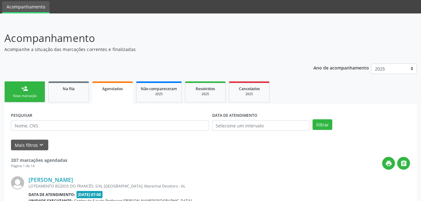
drag, startPoint x: 68, startPoint y: 95, endPoint x: 25, endPoint y: 98, distance: 43.3
click at [68, 95] on link "Na fila" at bounding box center [68, 91] width 41 height 21
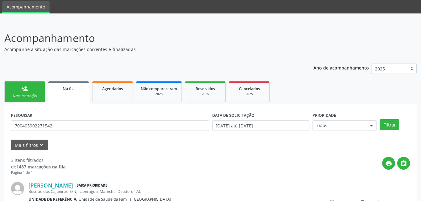
click at [33, 90] on link "person_add Nova marcação" at bounding box center [24, 91] width 41 height 21
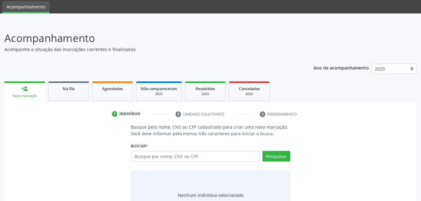
click at [102, 101] on ul "person_add Nova marcação Na fila Agendados Não compareceram 2025 Resolvidos 202…" at bounding box center [210, 91] width 412 height 23
click at [103, 94] on link "Agendados" at bounding box center [112, 90] width 41 height 19
select select "9"
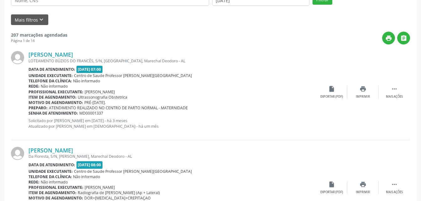
scroll to position [52, 0]
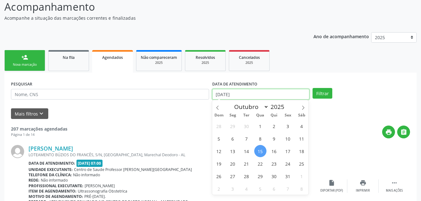
click at [254, 92] on input "[DATE]" at bounding box center [260, 94] width 97 height 11
click at [248, 152] on span "14" at bounding box center [246, 151] width 12 height 12
type input "[DATE]"
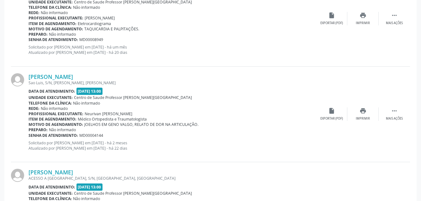
scroll to position [1454, 0]
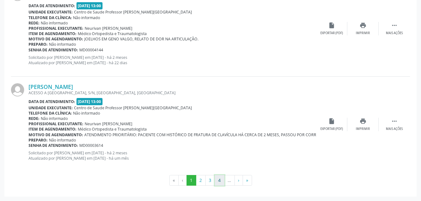
click at [217, 180] on button "4" at bounding box center [220, 180] width 10 height 11
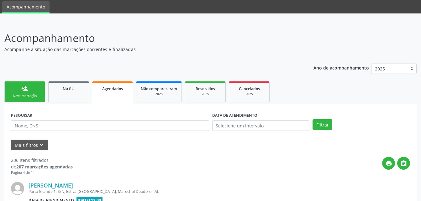
scroll to position [1460, 0]
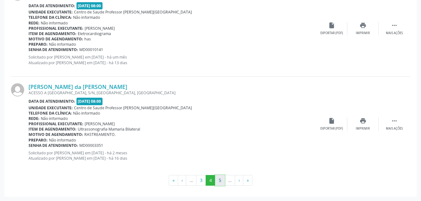
click at [217, 180] on button "5" at bounding box center [220, 180] width 10 height 11
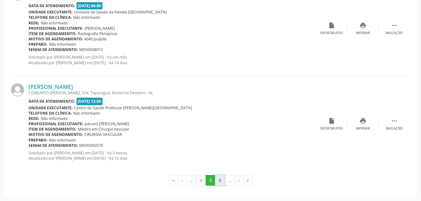
click at [221, 180] on button "6" at bounding box center [220, 180] width 10 height 11
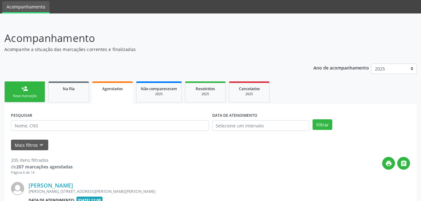
scroll to position [1466, 0]
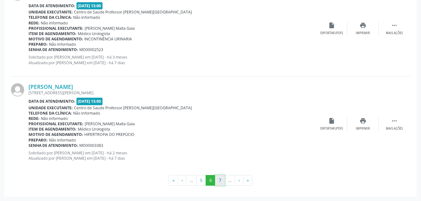
click at [223, 180] on button "7" at bounding box center [220, 180] width 10 height 11
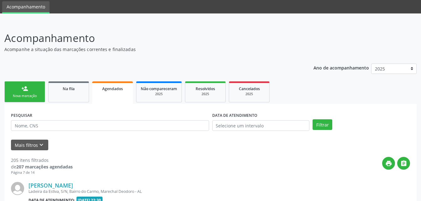
scroll to position [1486, 0]
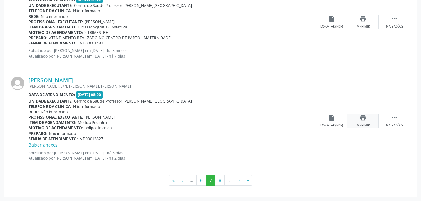
click at [365, 121] on icon "print" at bounding box center [362, 117] width 7 height 7
click at [219, 181] on button "8" at bounding box center [220, 180] width 10 height 11
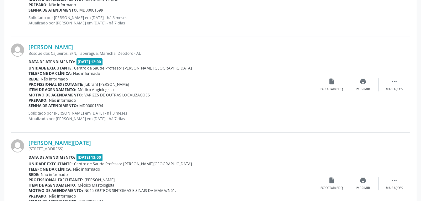
scroll to position [1466, 0]
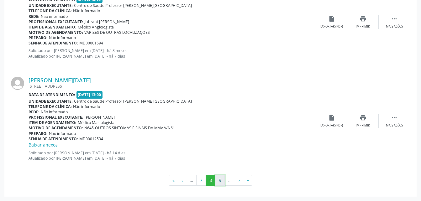
click at [217, 180] on button "9" at bounding box center [220, 180] width 10 height 11
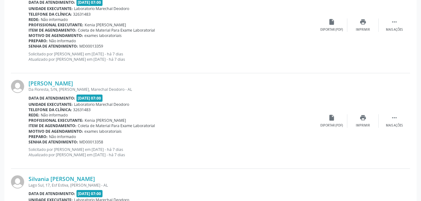
scroll to position [1460, 0]
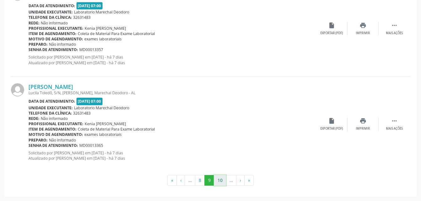
click at [220, 178] on button "10" at bounding box center [220, 180] width 12 height 11
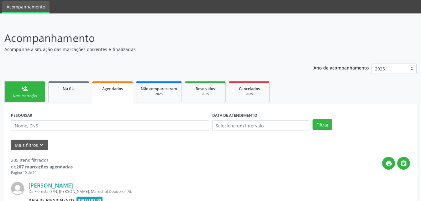
scroll to position [1473, 0]
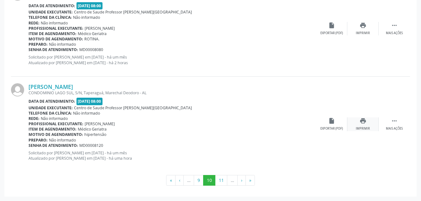
click at [359, 121] on div "print Imprimir" at bounding box center [362, 124] width 31 height 13
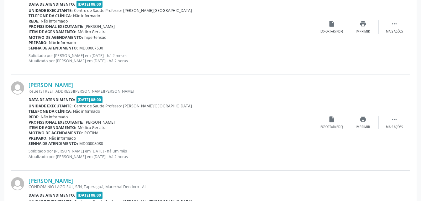
scroll to position [1347, 0]
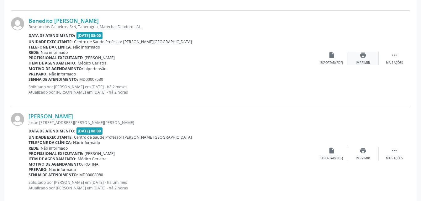
click at [363, 55] on icon "print" at bounding box center [362, 55] width 7 height 7
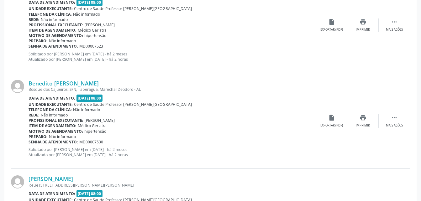
scroll to position [1253, 0]
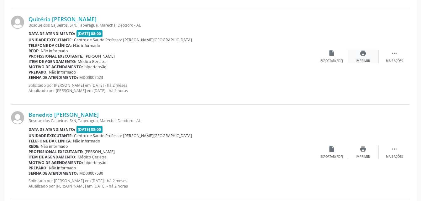
click at [356, 53] on div "print Imprimir" at bounding box center [362, 56] width 31 height 13
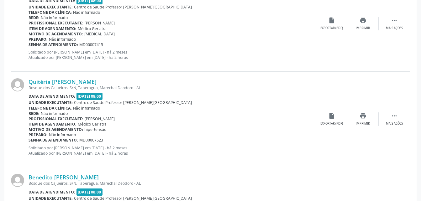
scroll to position [1159, 0]
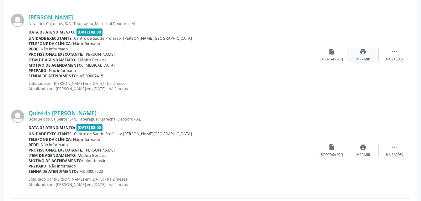
click at [360, 55] on icon "print" at bounding box center [362, 51] width 7 height 7
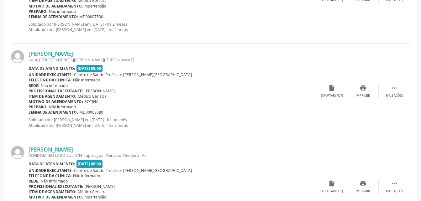
scroll to position [1473, 0]
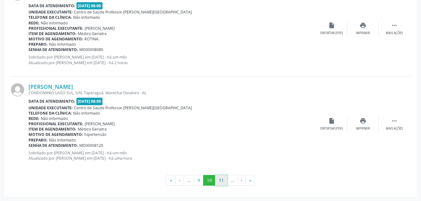
click at [222, 178] on button "11" at bounding box center [221, 180] width 12 height 11
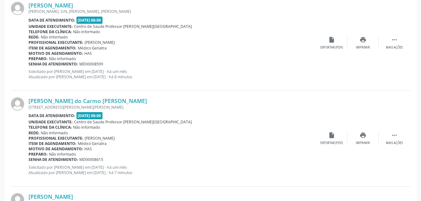
scroll to position [107, 0]
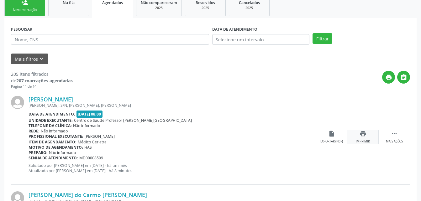
click at [358, 137] on div "print Imprimir" at bounding box center [362, 136] width 31 height 13
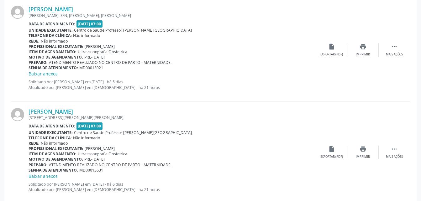
scroll to position [1486, 0]
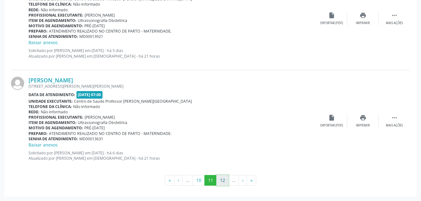
click at [227, 179] on button "12" at bounding box center [222, 180] width 12 height 11
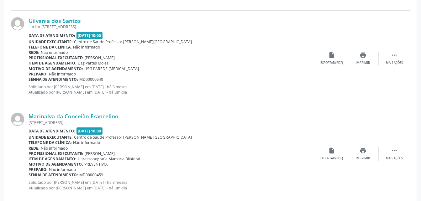
scroll to position [1493, 0]
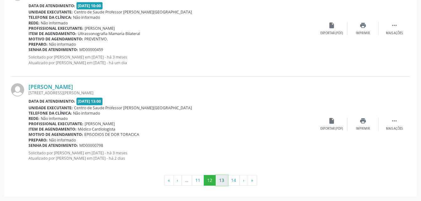
click at [219, 183] on button "13" at bounding box center [222, 180] width 12 height 11
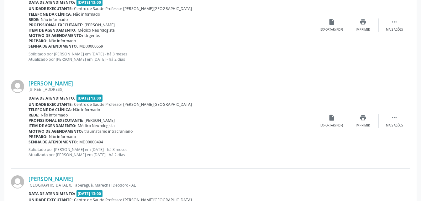
scroll to position [1460, 0]
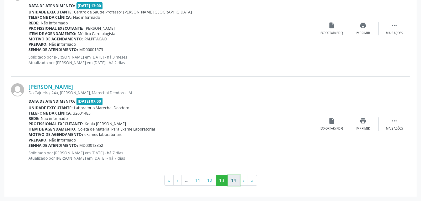
click at [231, 179] on button "14" at bounding box center [234, 180] width 12 height 11
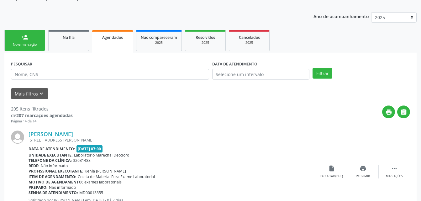
scroll to position [0, 0]
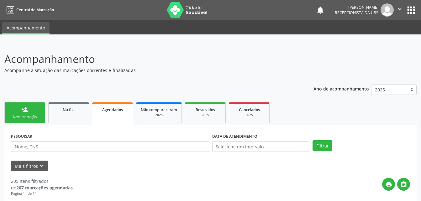
click at [32, 117] on div "Nova marcação" at bounding box center [24, 117] width 31 height 5
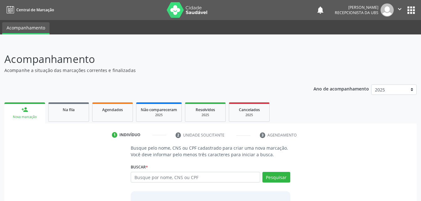
scroll to position [49, 0]
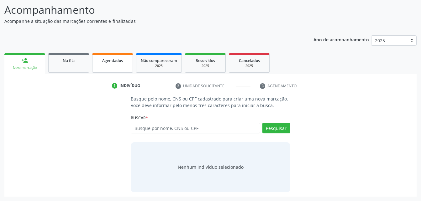
click at [112, 59] on span "Agendados" at bounding box center [112, 60] width 21 height 5
